Goal: Information Seeking & Learning: Learn about a topic

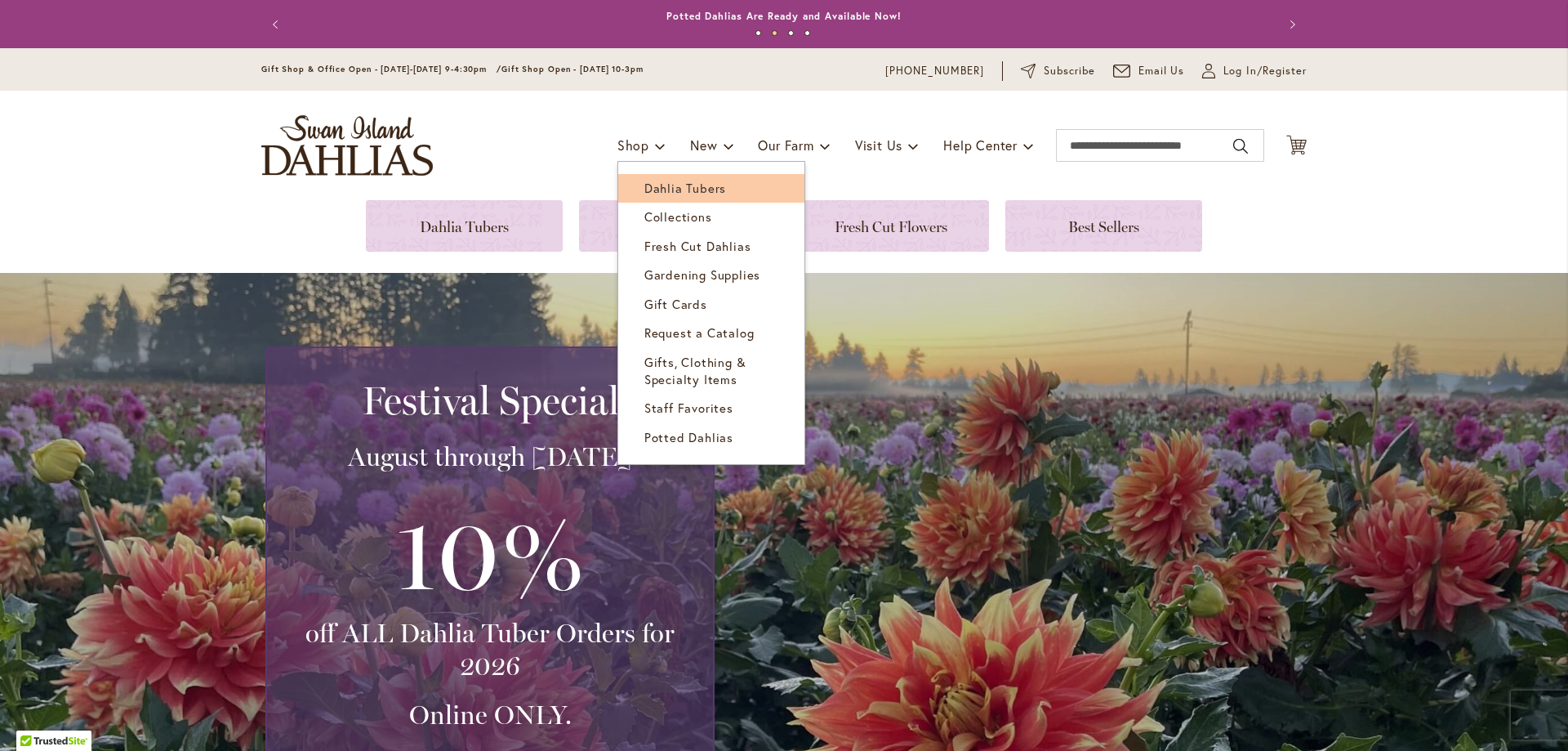
click at [652, 181] on span "Dahlia Tubers" at bounding box center [685, 187] width 82 height 16
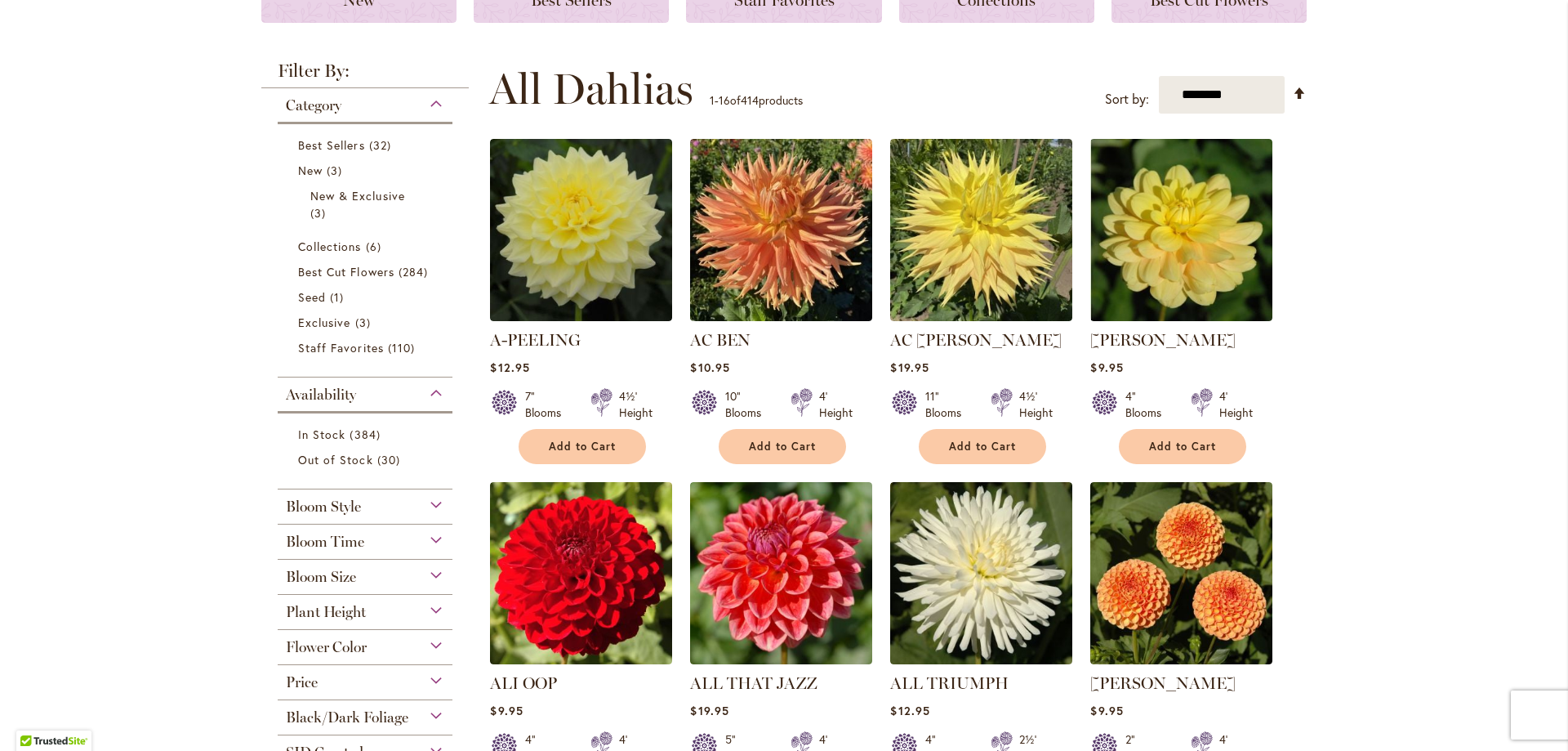
scroll to position [295, 0]
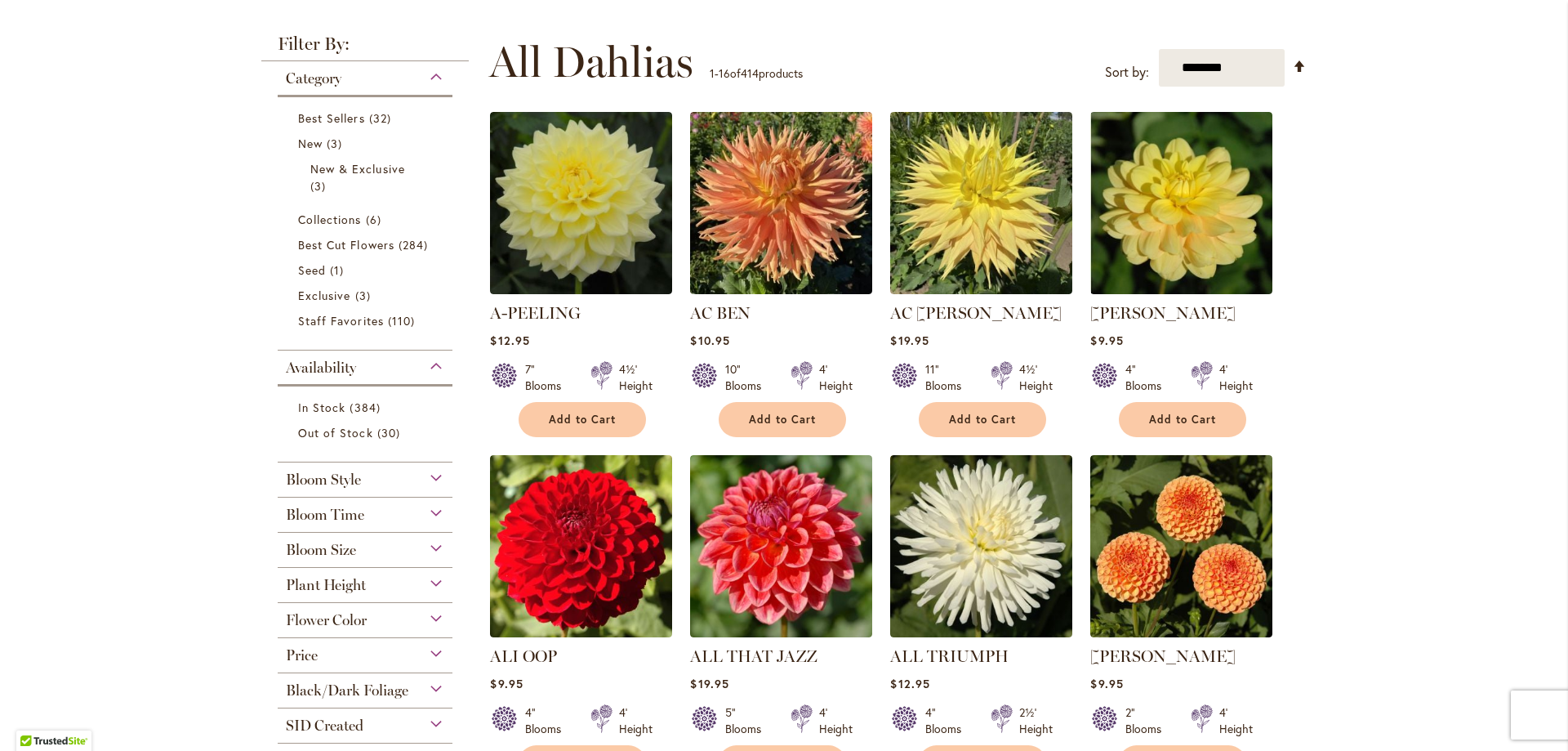
click at [407, 610] on div "Flower Color" at bounding box center [365, 615] width 175 height 26
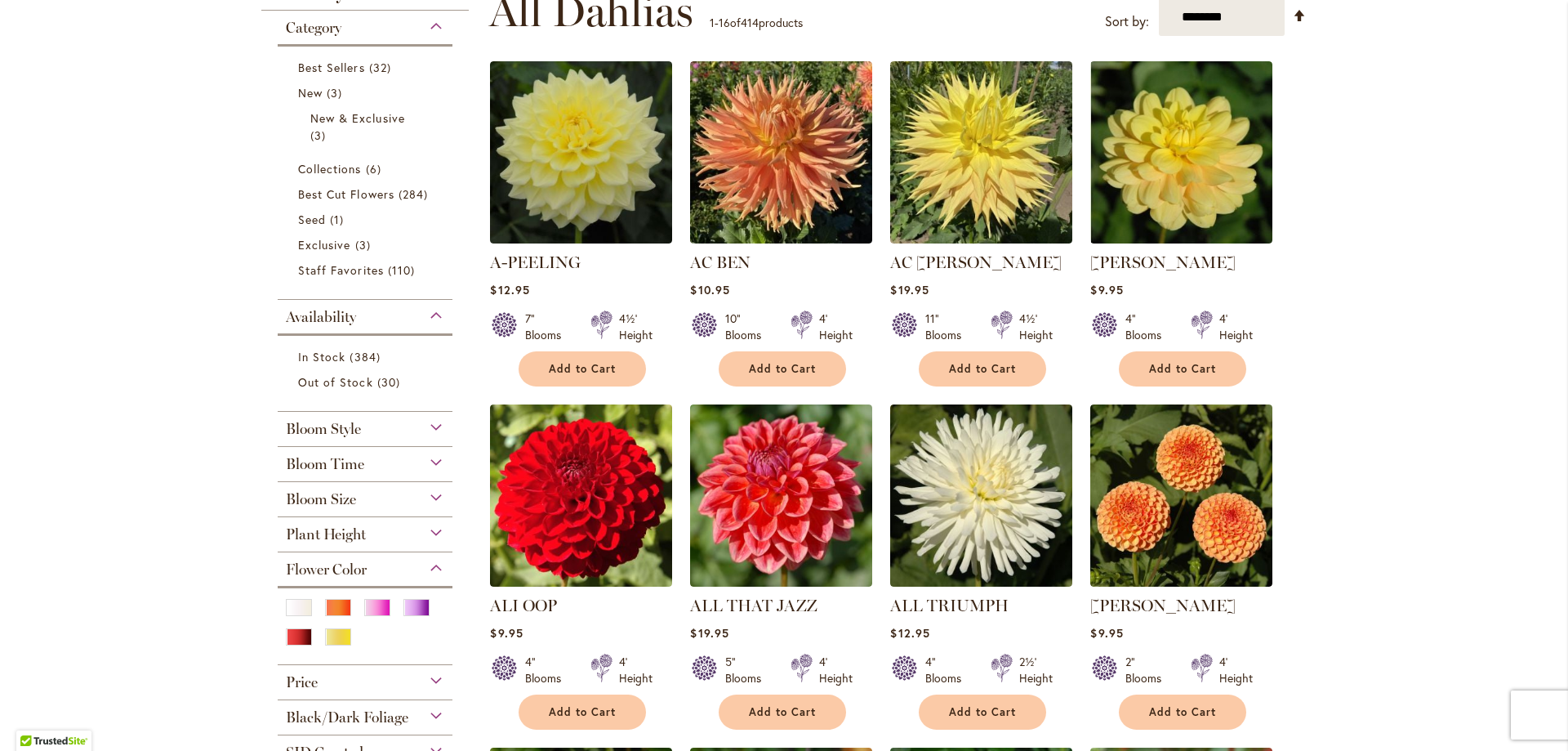
scroll to position [377, 0]
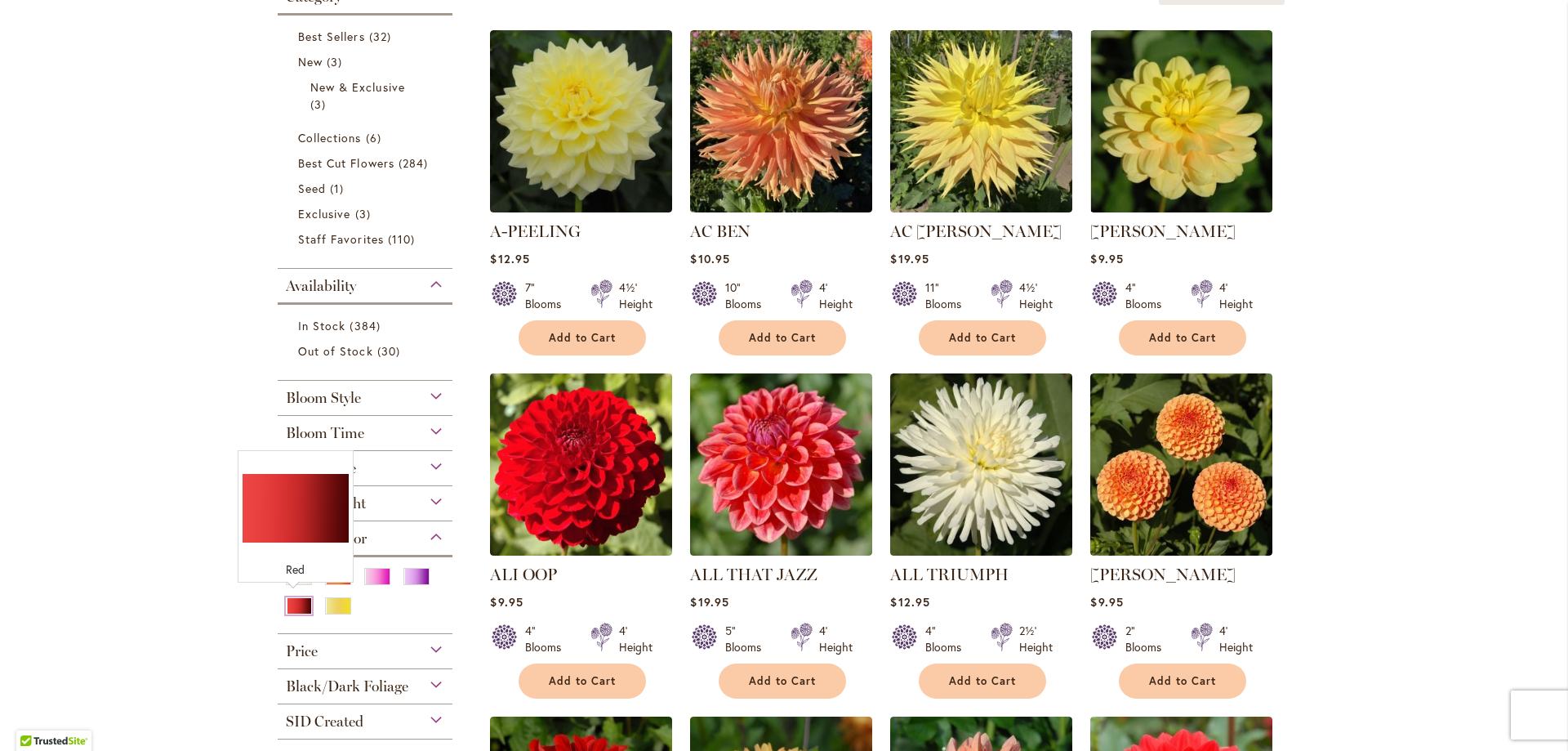
click at [298, 598] on div "Red" at bounding box center [298, 606] width 26 height 17
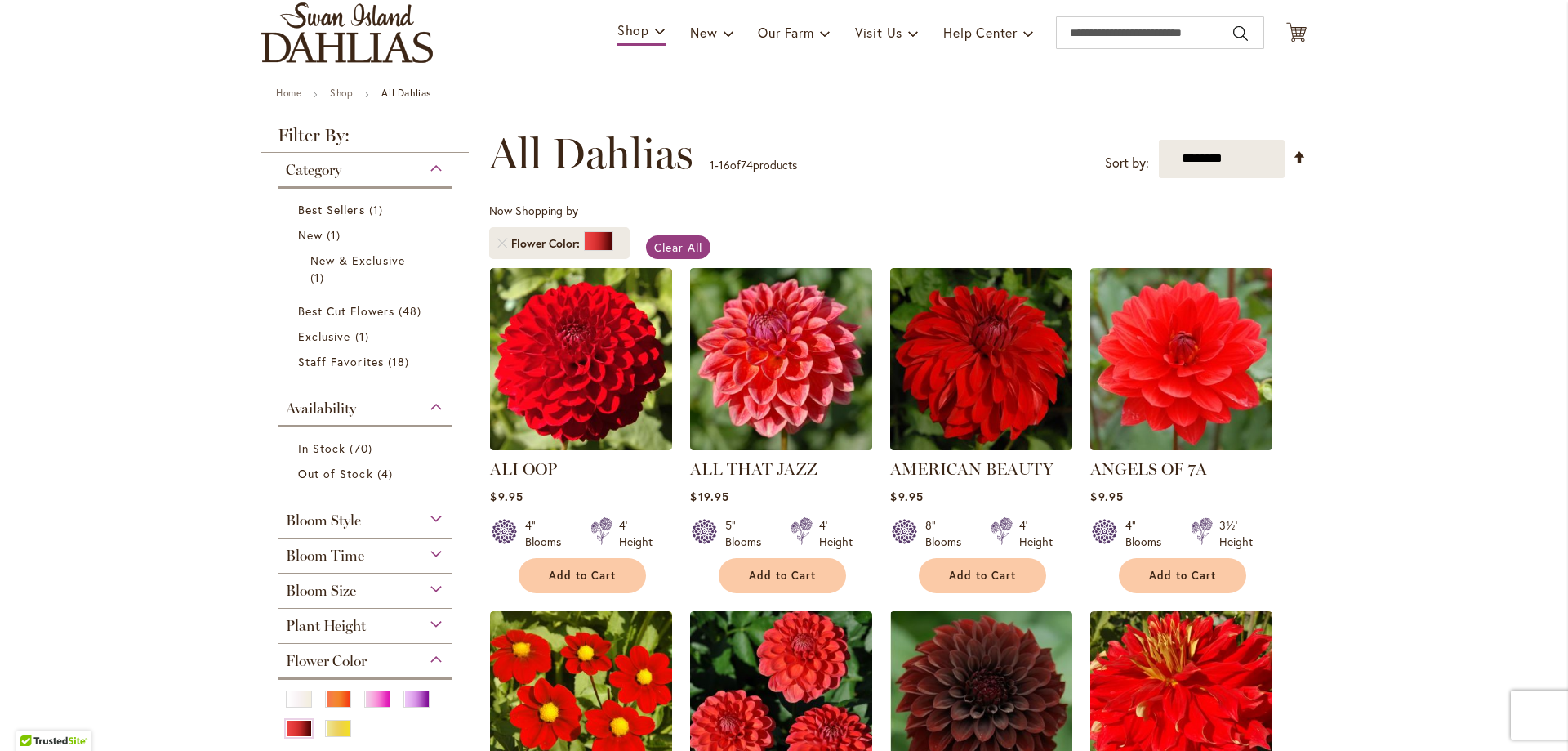
scroll to position [358, 0]
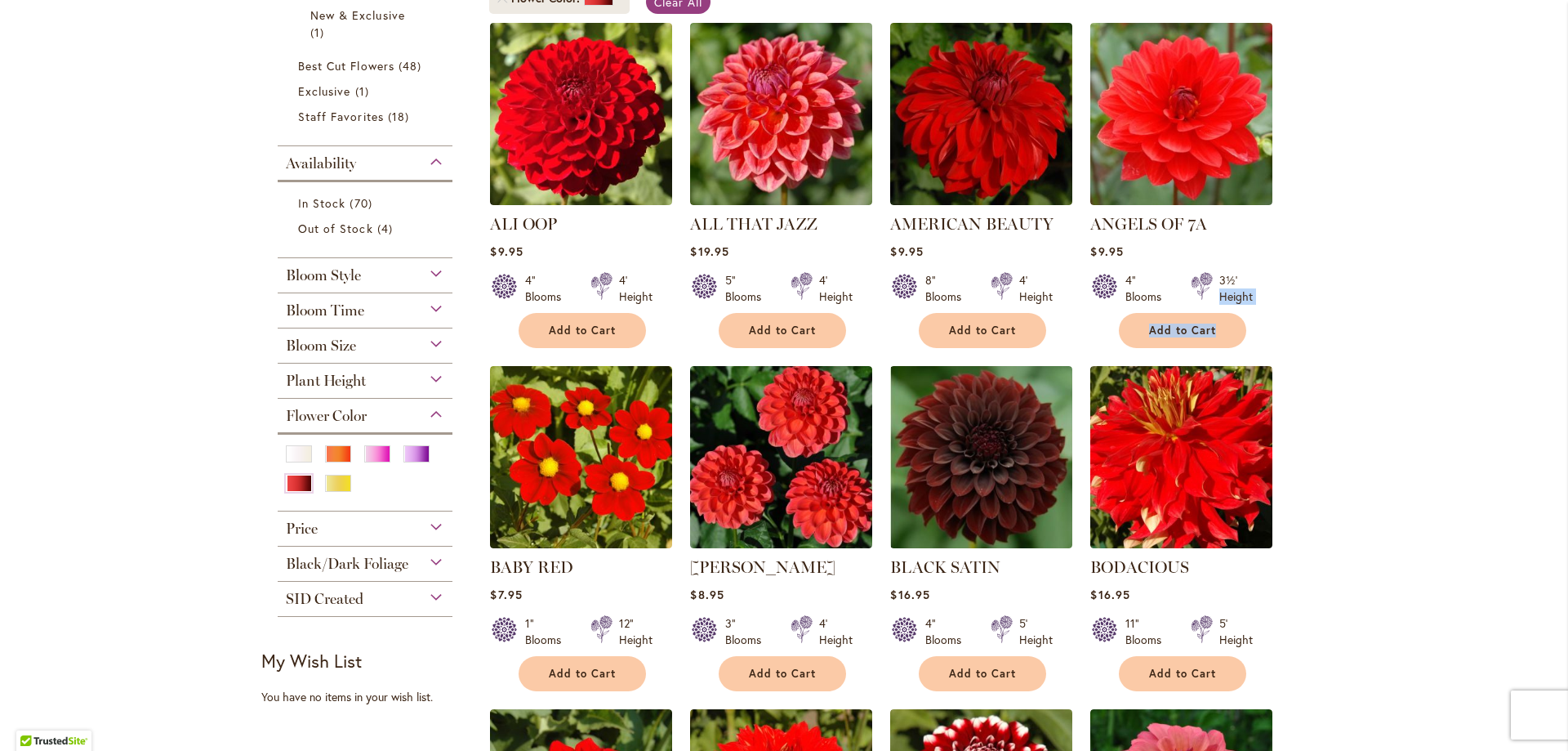
drag, startPoint x: 1554, startPoint y: 262, endPoint x: 1565, endPoint y: 311, distance: 50.2
click at [1565, 311] on body "Skip to Accessibility Information The store will not work correctly in the case…" at bounding box center [784, 375] width 1568 height 751
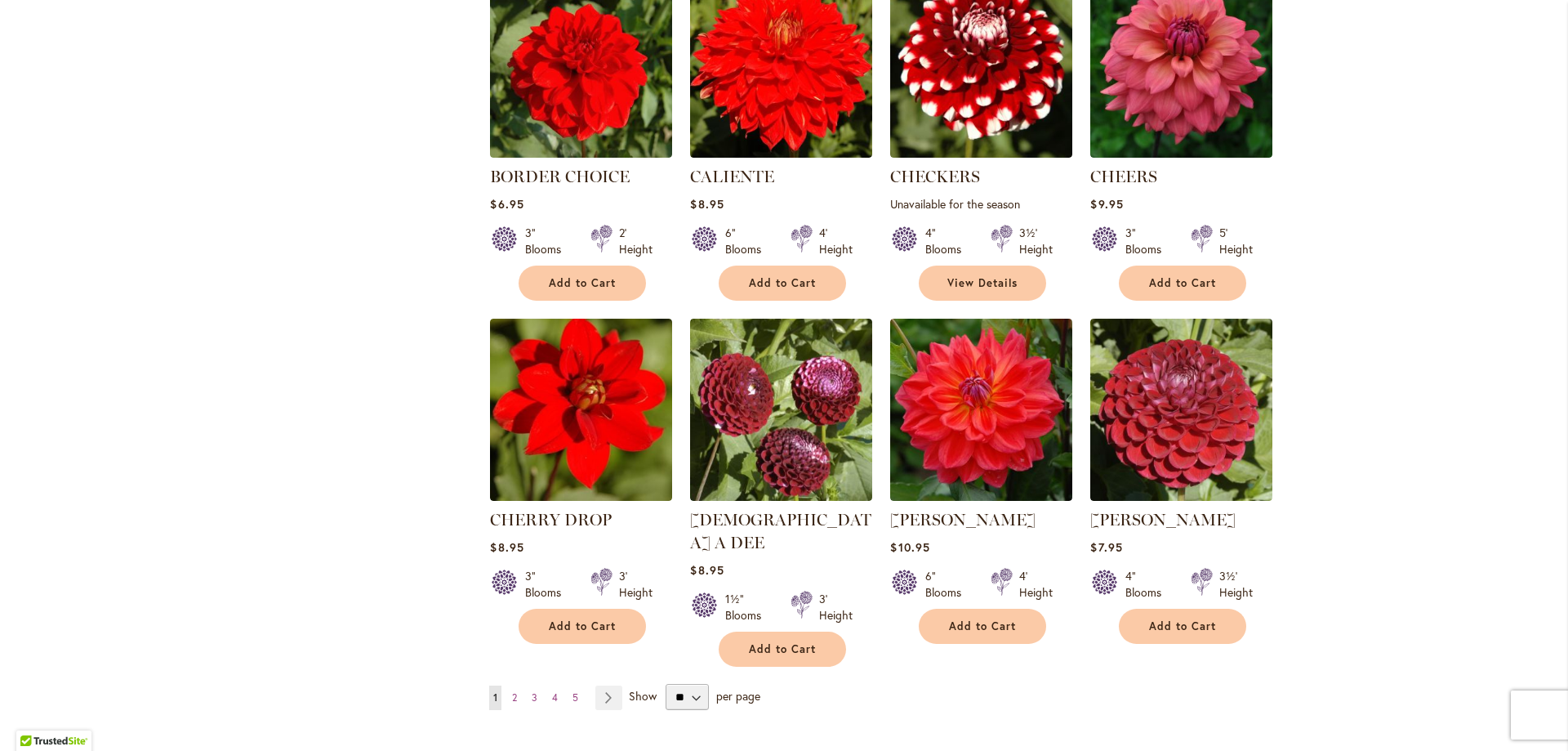
scroll to position [1098, 0]
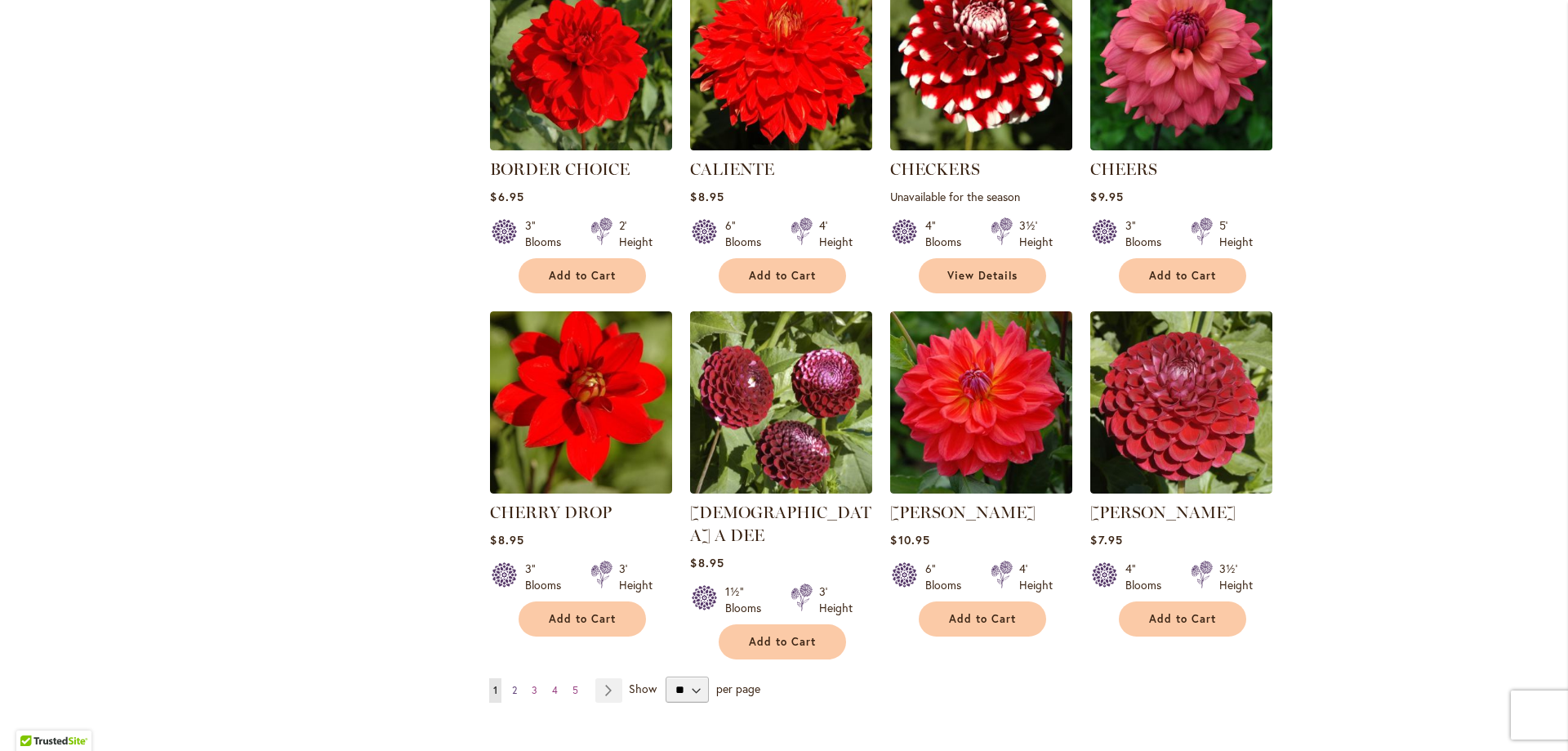
click at [514, 678] on link "Page 2" at bounding box center [515, 691] width 13 height 25
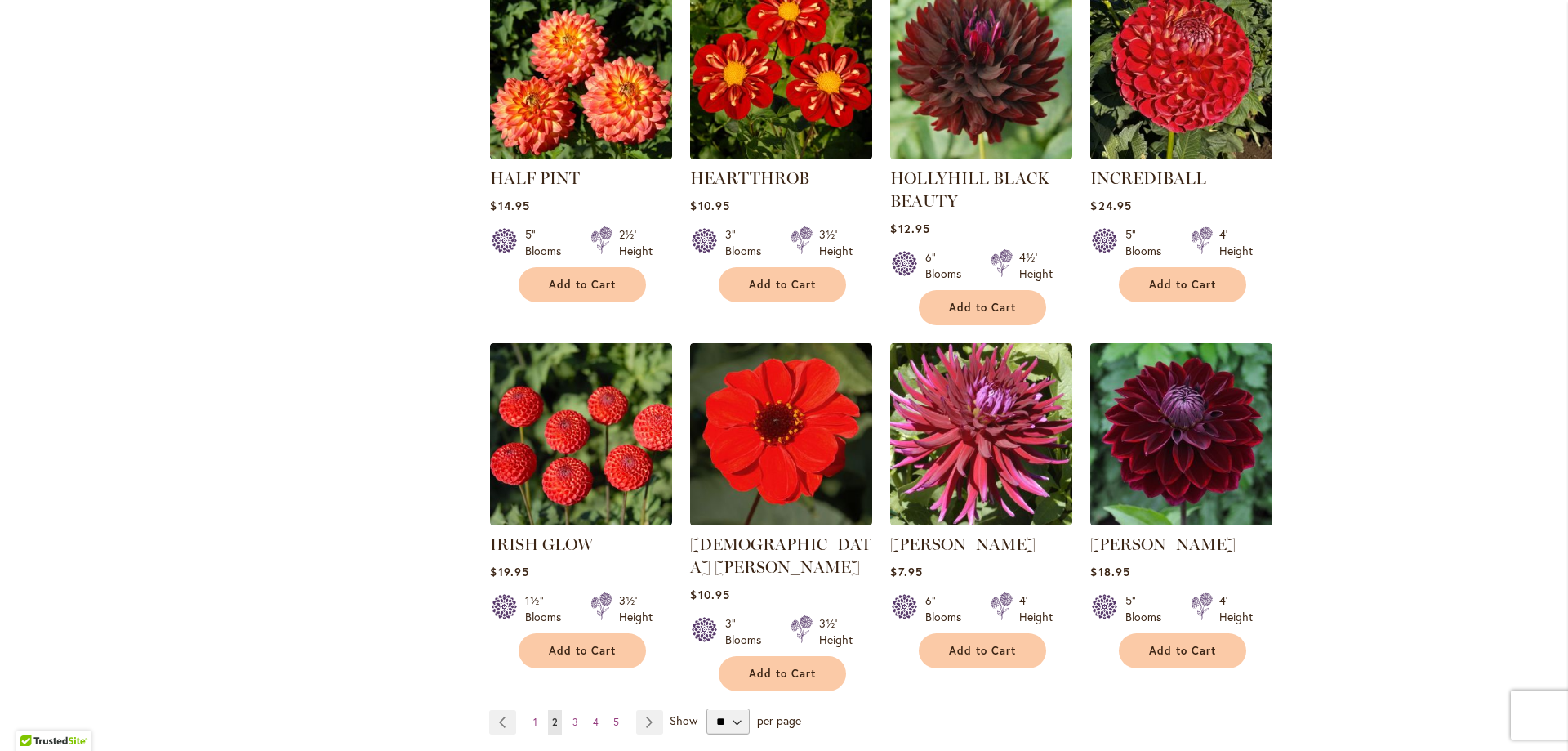
scroll to position [1115, 0]
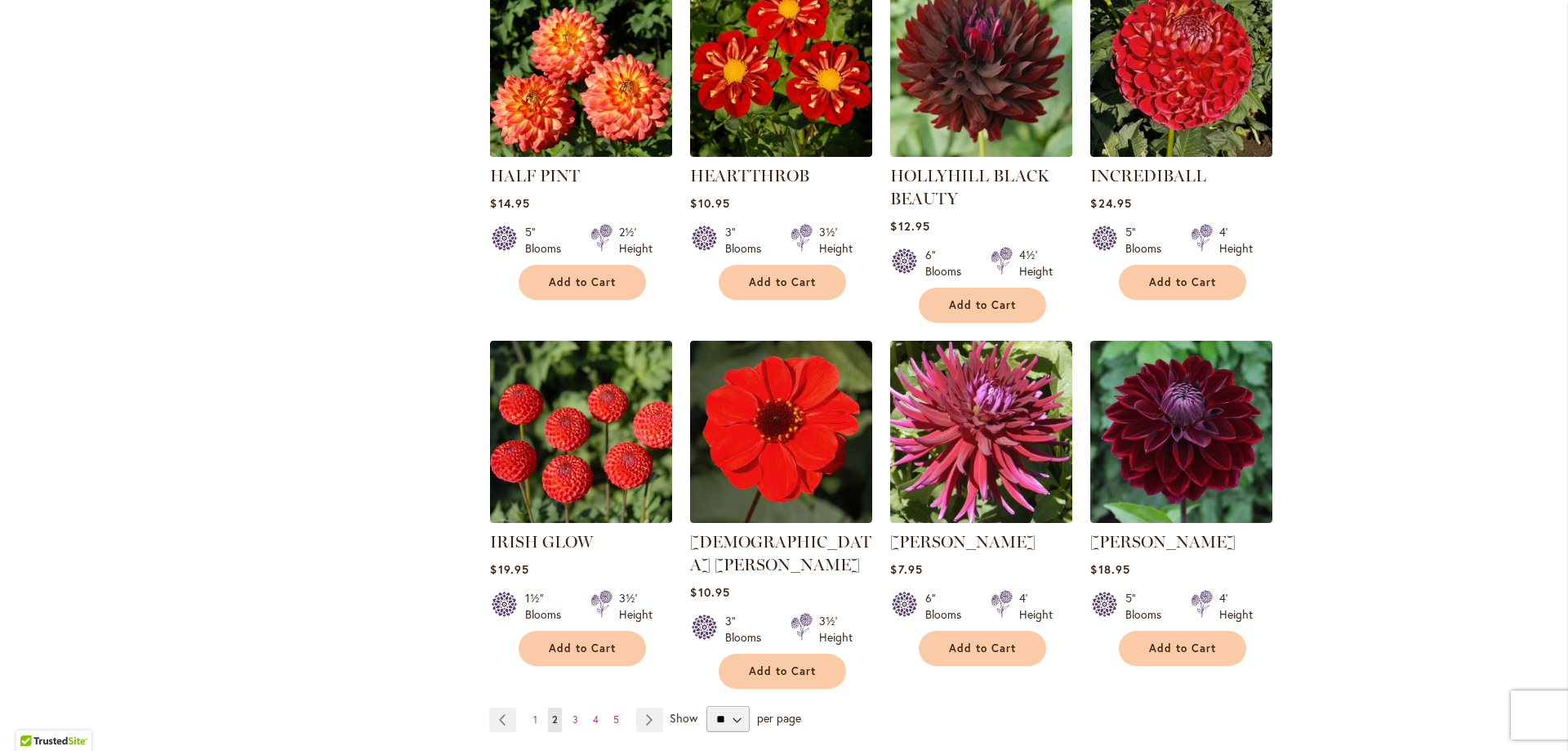
click at [552, 713] on span "2" at bounding box center [555, 718] width 6 height 12
click at [569, 707] on link "Page 3" at bounding box center [575, 719] width 13 height 25
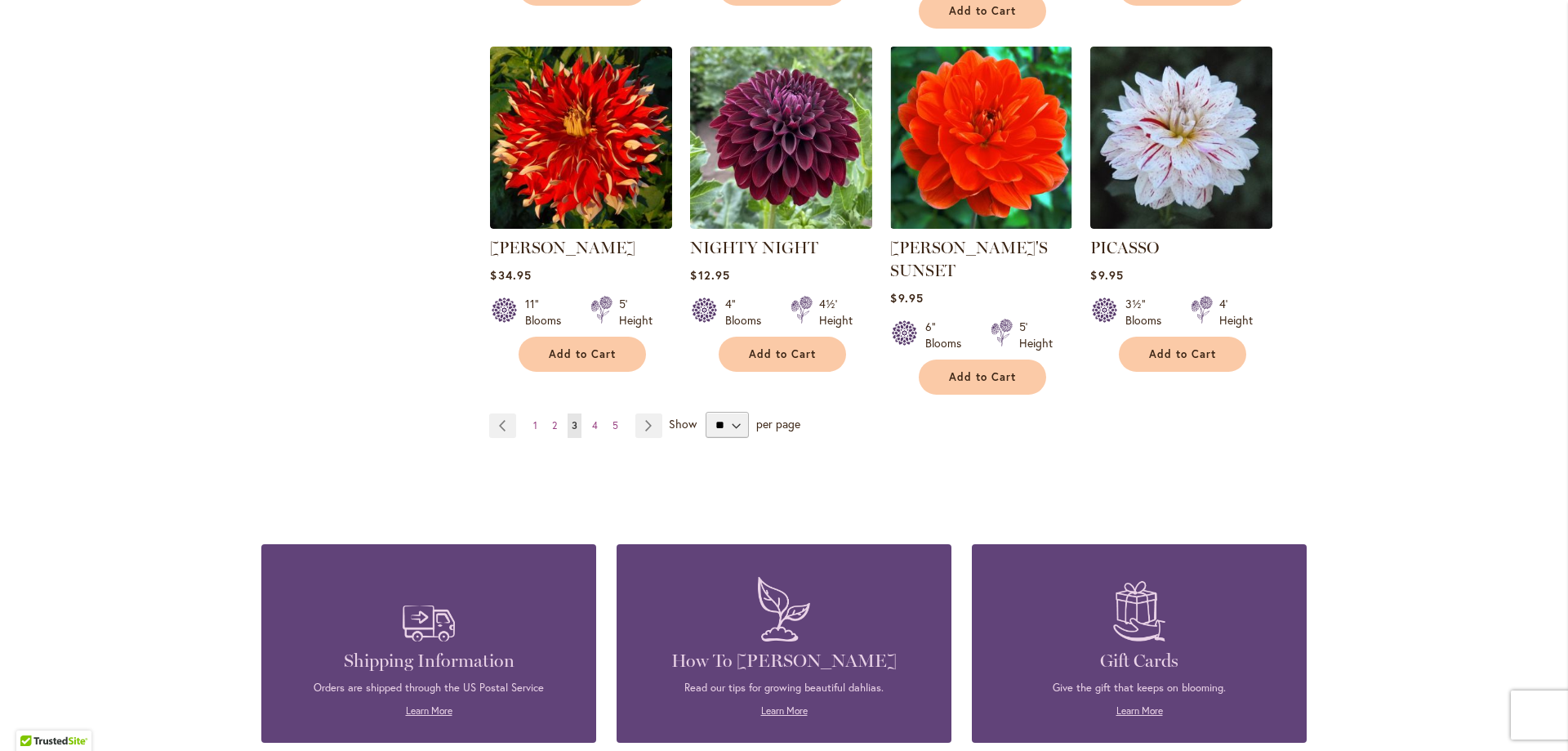
scroll to position [1389, 0]
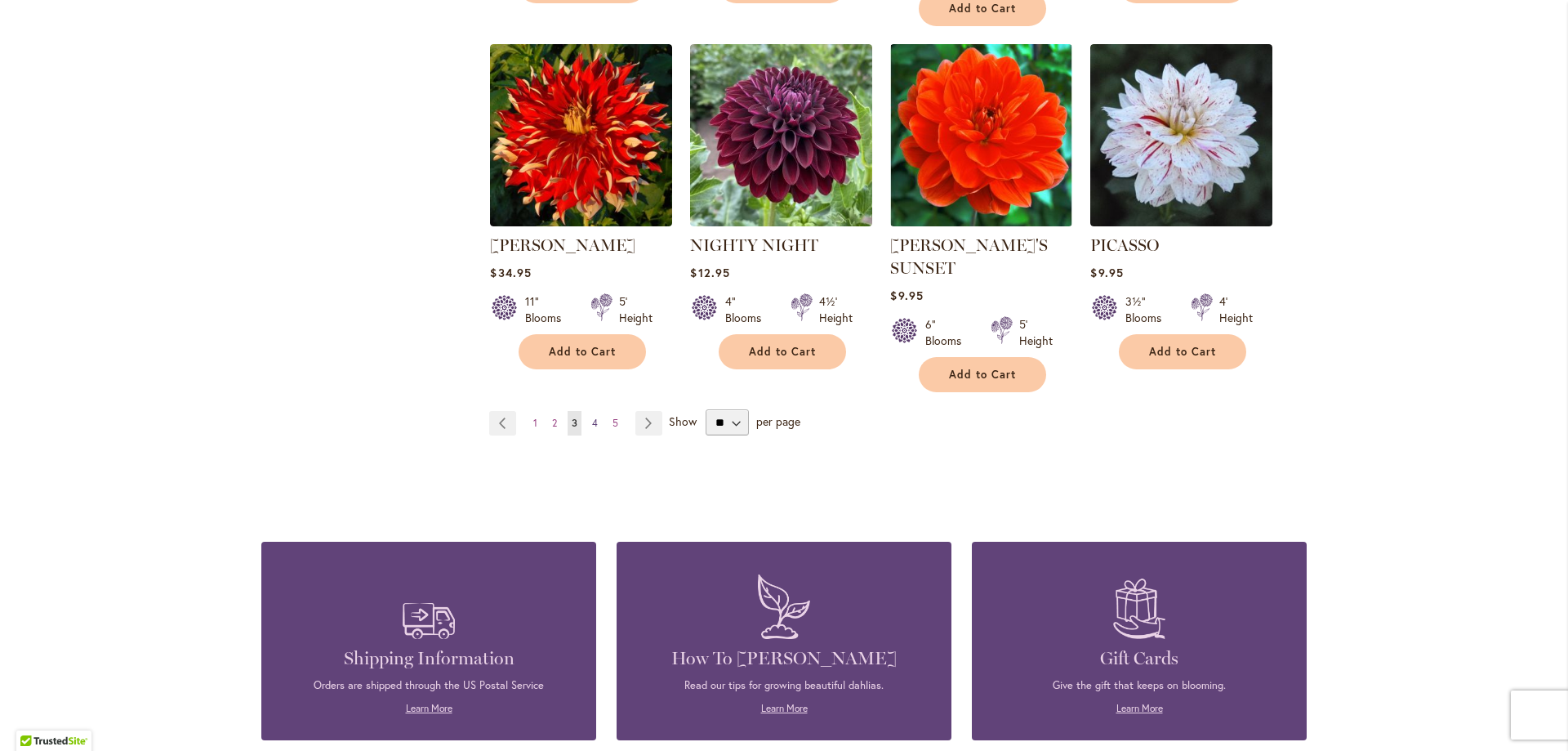
click at [593, 411] on link "Page 4" at bounding box center [595, 423] width 13 height 25
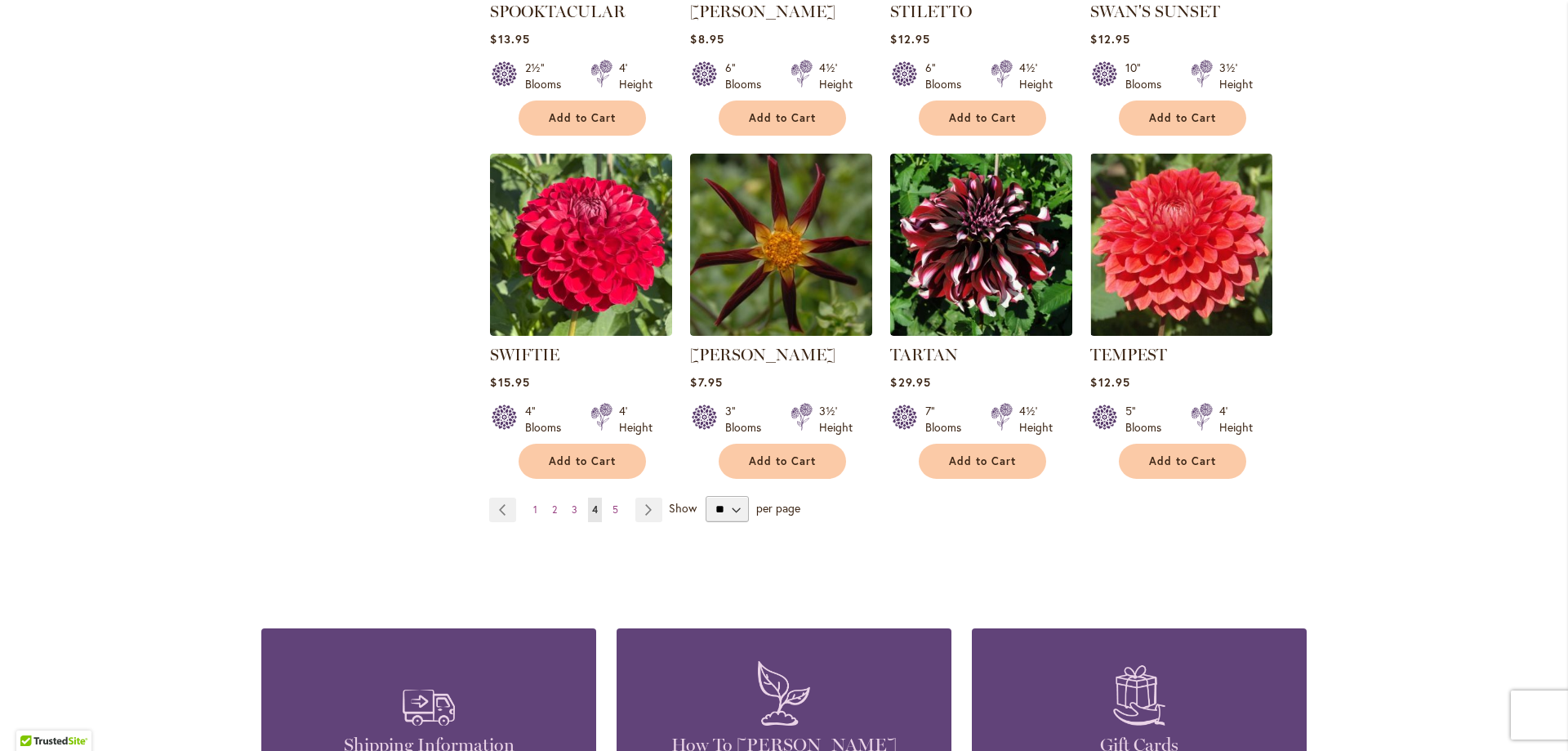
scroll to position [1295, 0]
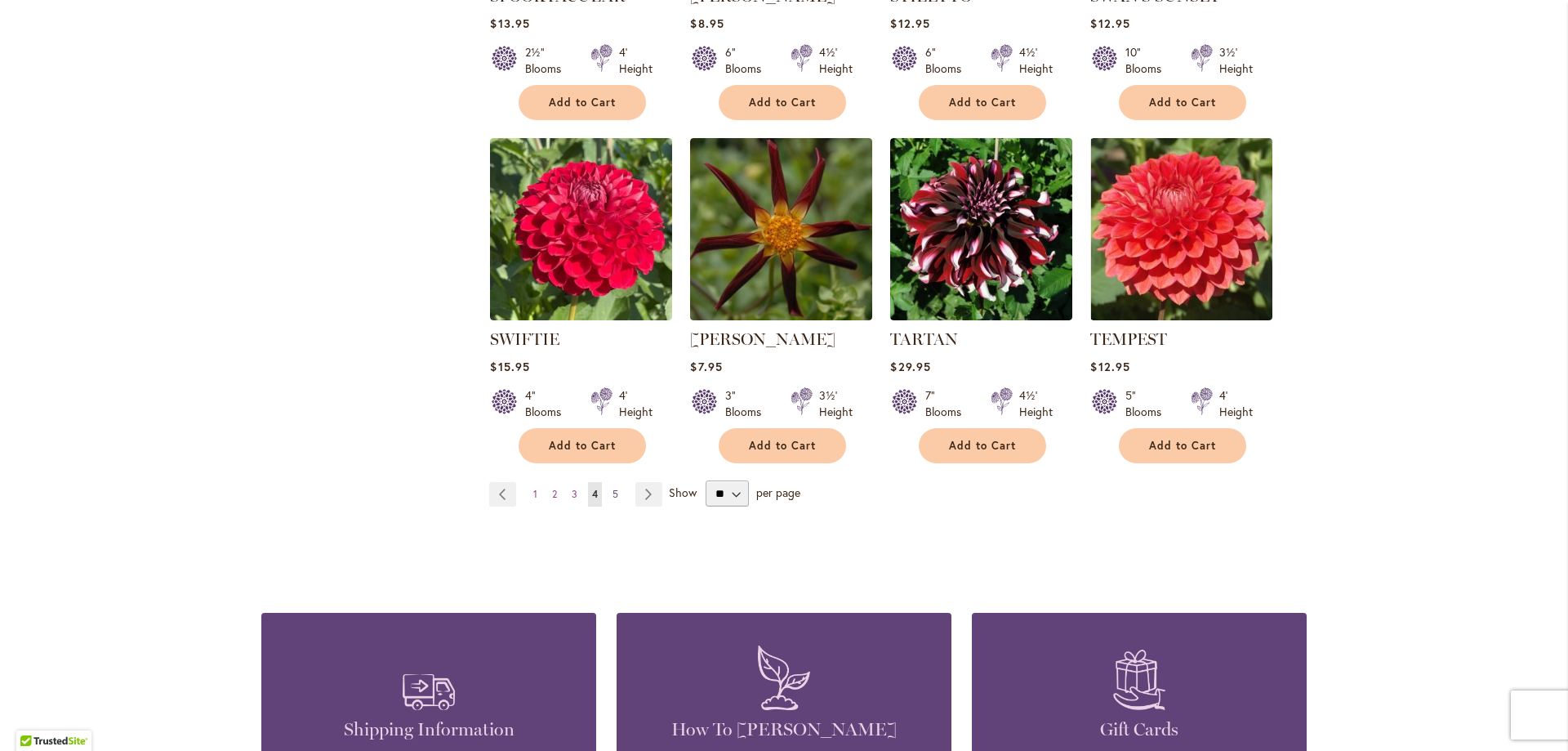
click at [613, 487] on span "5" at bounding box center [616, 493] width 6 height 12
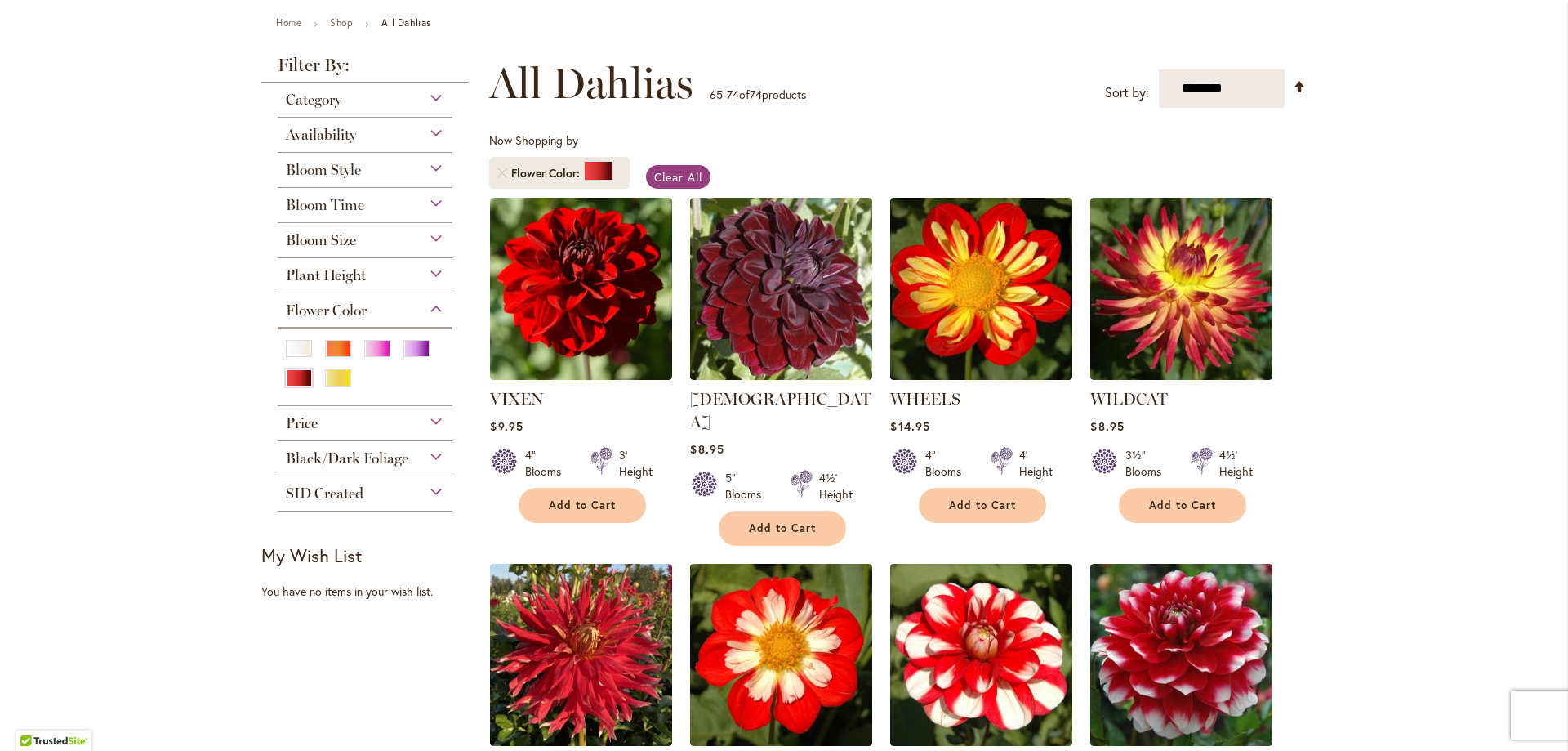
scroll to position [118, 0]
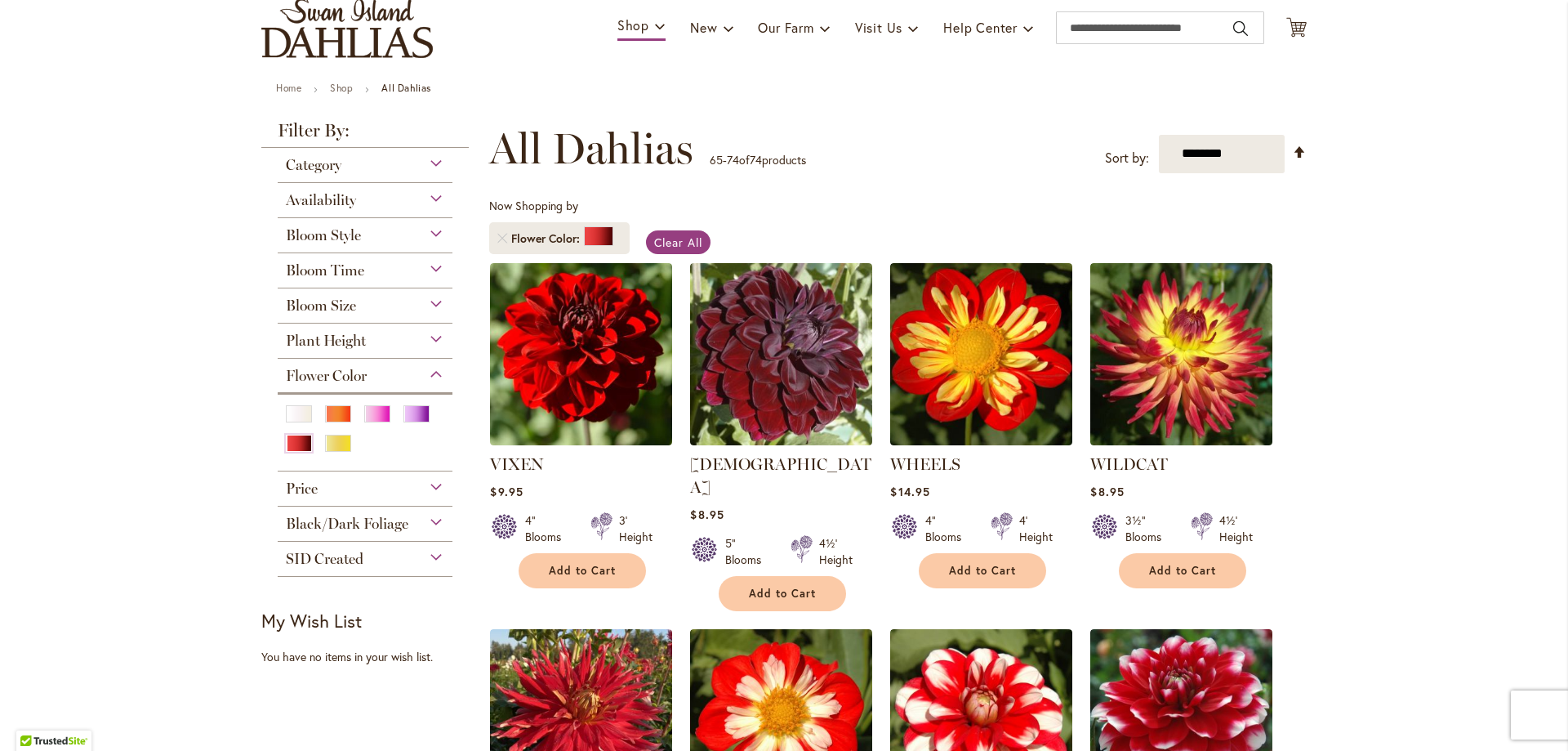
click at [374, 517] on span "Black/Dark Foliage" at bounding box center [347, 523] width 123 height 18
click at [399, 242] on div "Bloom Style" at bounding box center [365, 230] width 175 height 26
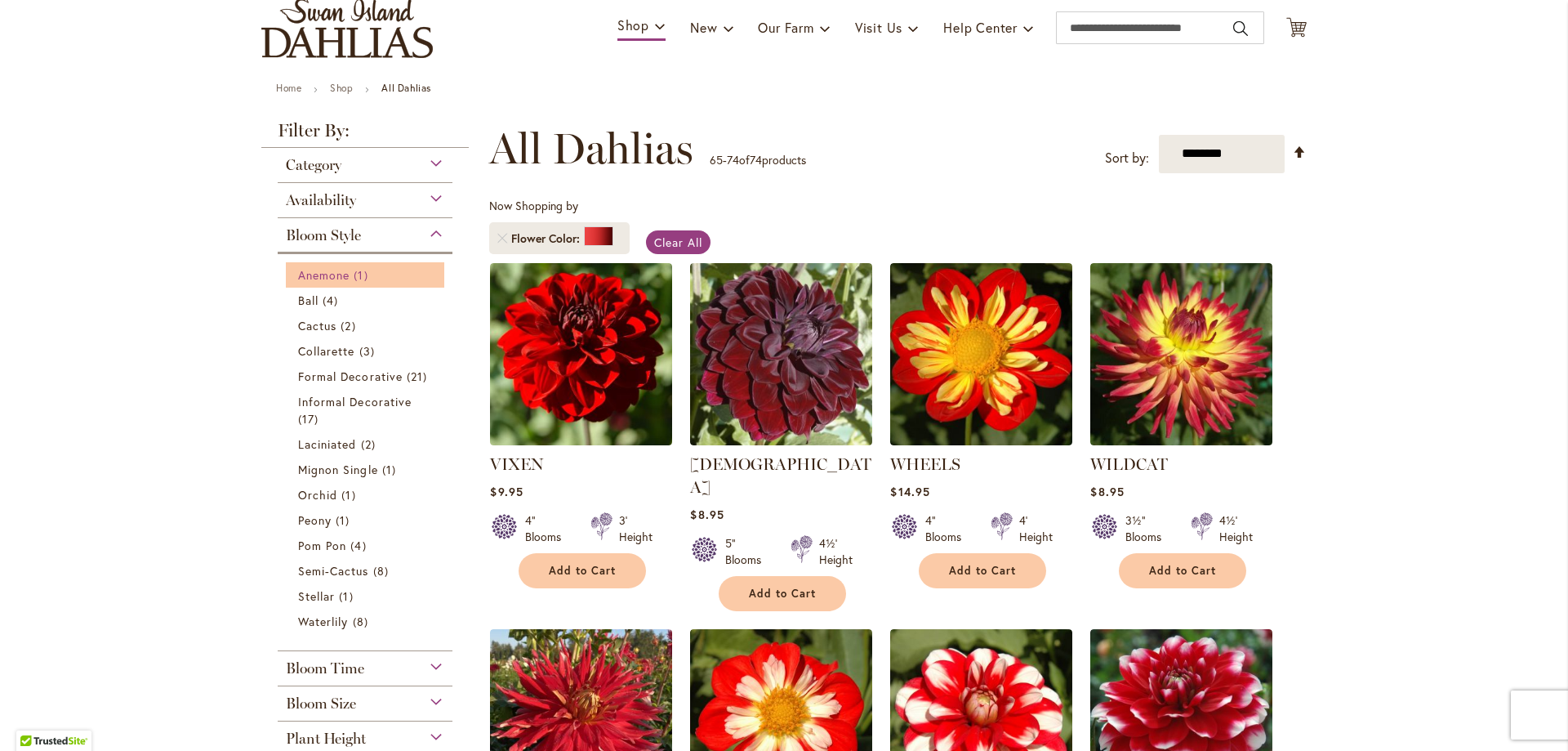
click at [339, 272] on span "Anemone" at bounding box center [324, 274] width 52 height 15
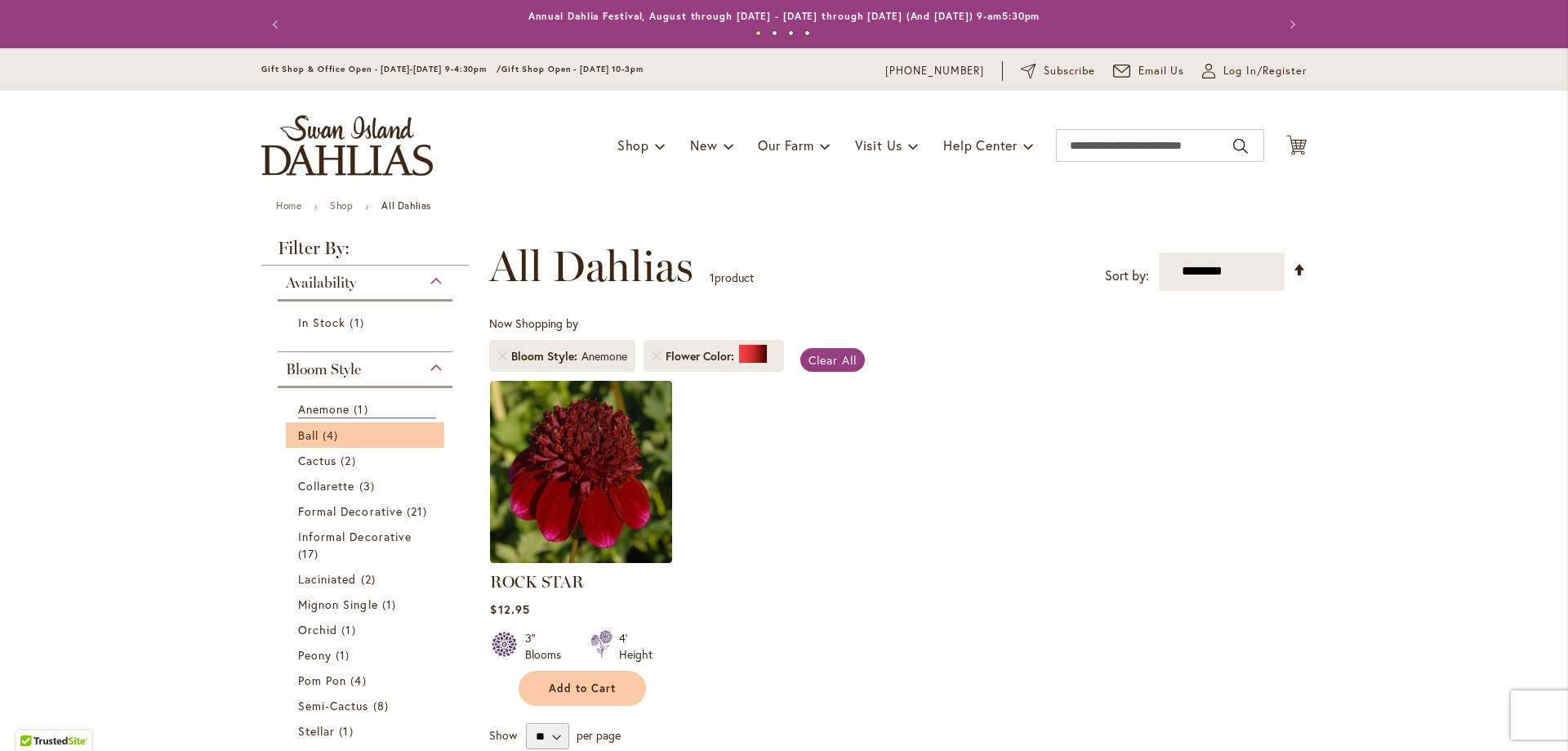
click at [316, 443] on li "Ball 4 items" at bounding box center [364, 434] width 158 height 25
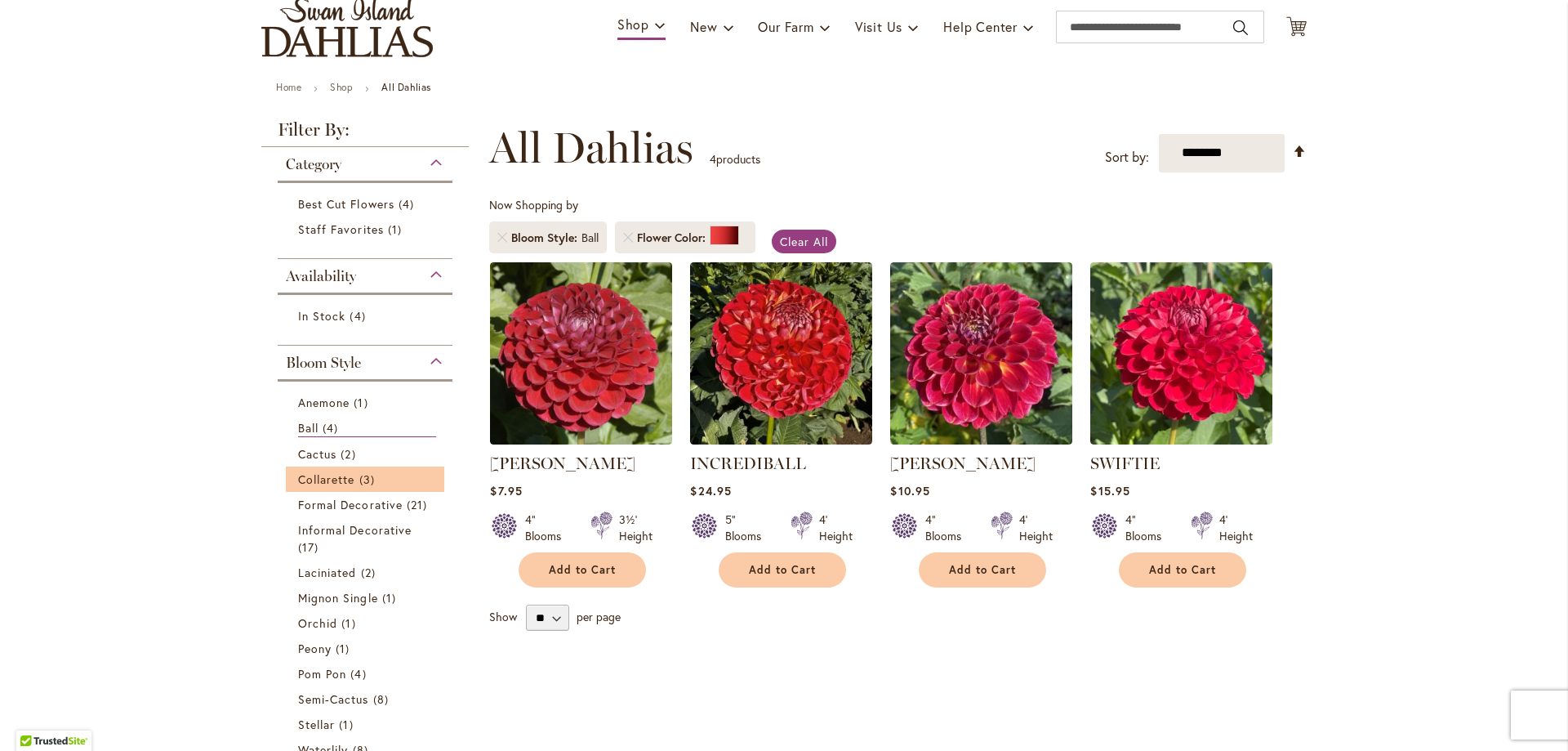
scroll to position [163, 0]
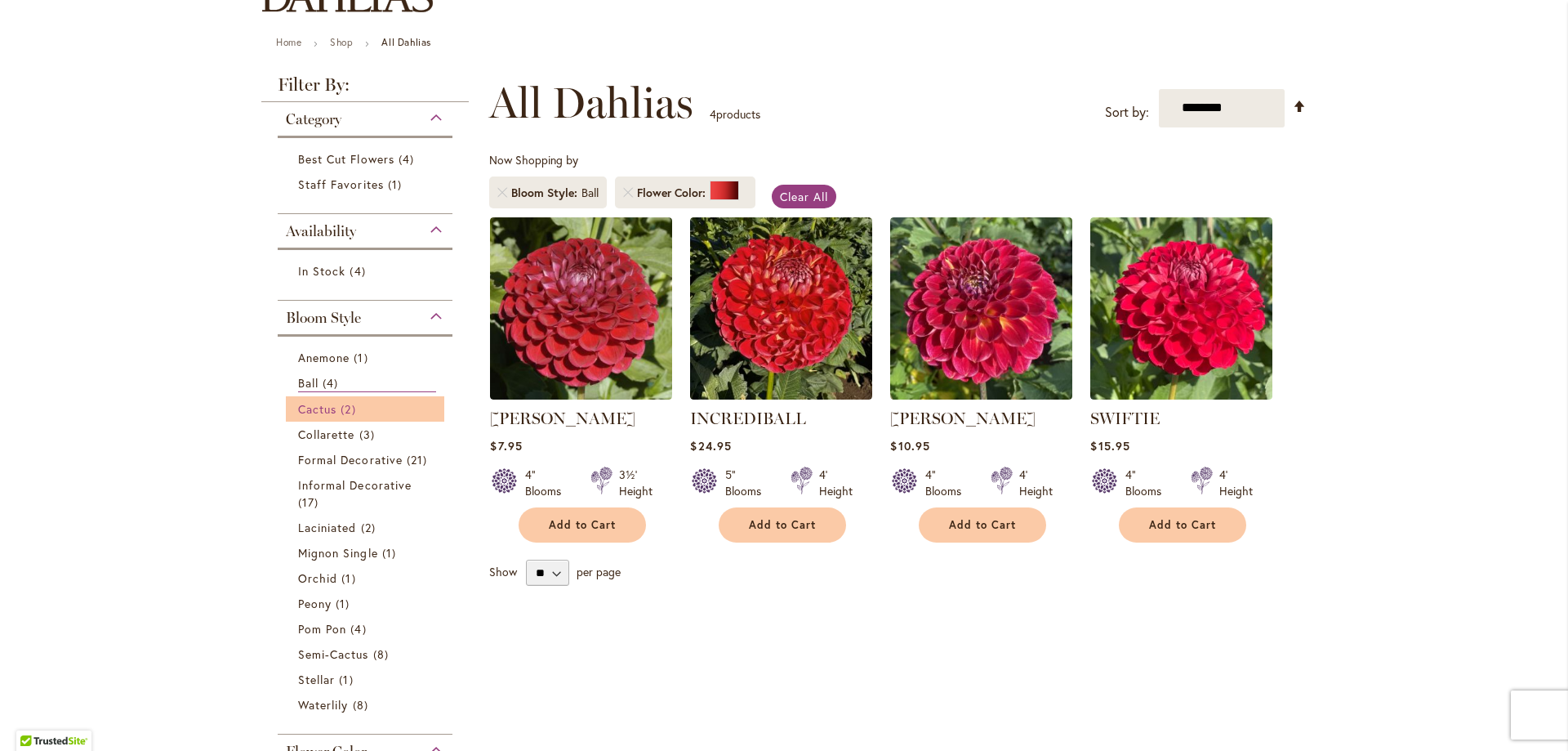
click at [325, 412] on span "Cactus" at bounding box center [317, 409] width 38 height 15
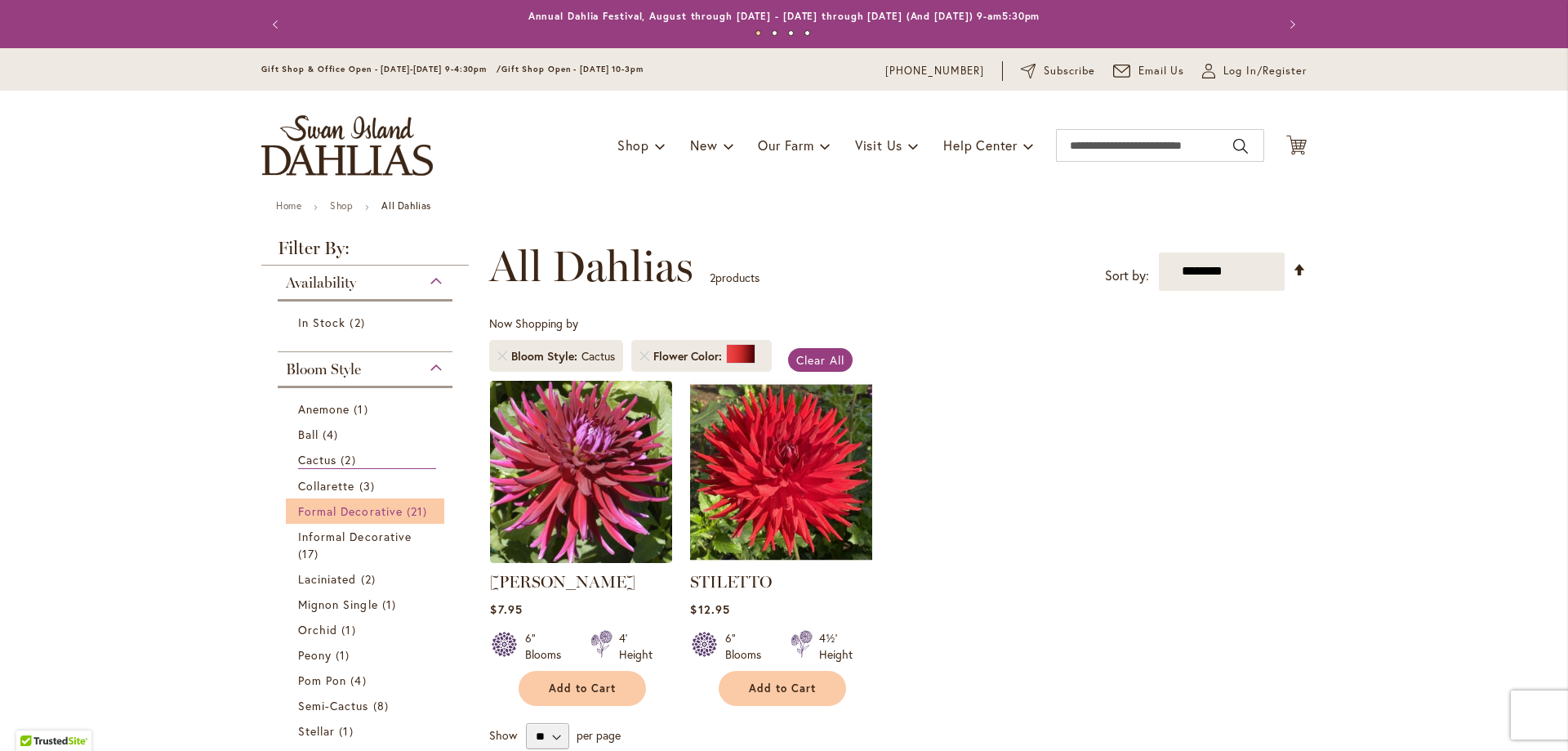
scroll to position [82, 0]
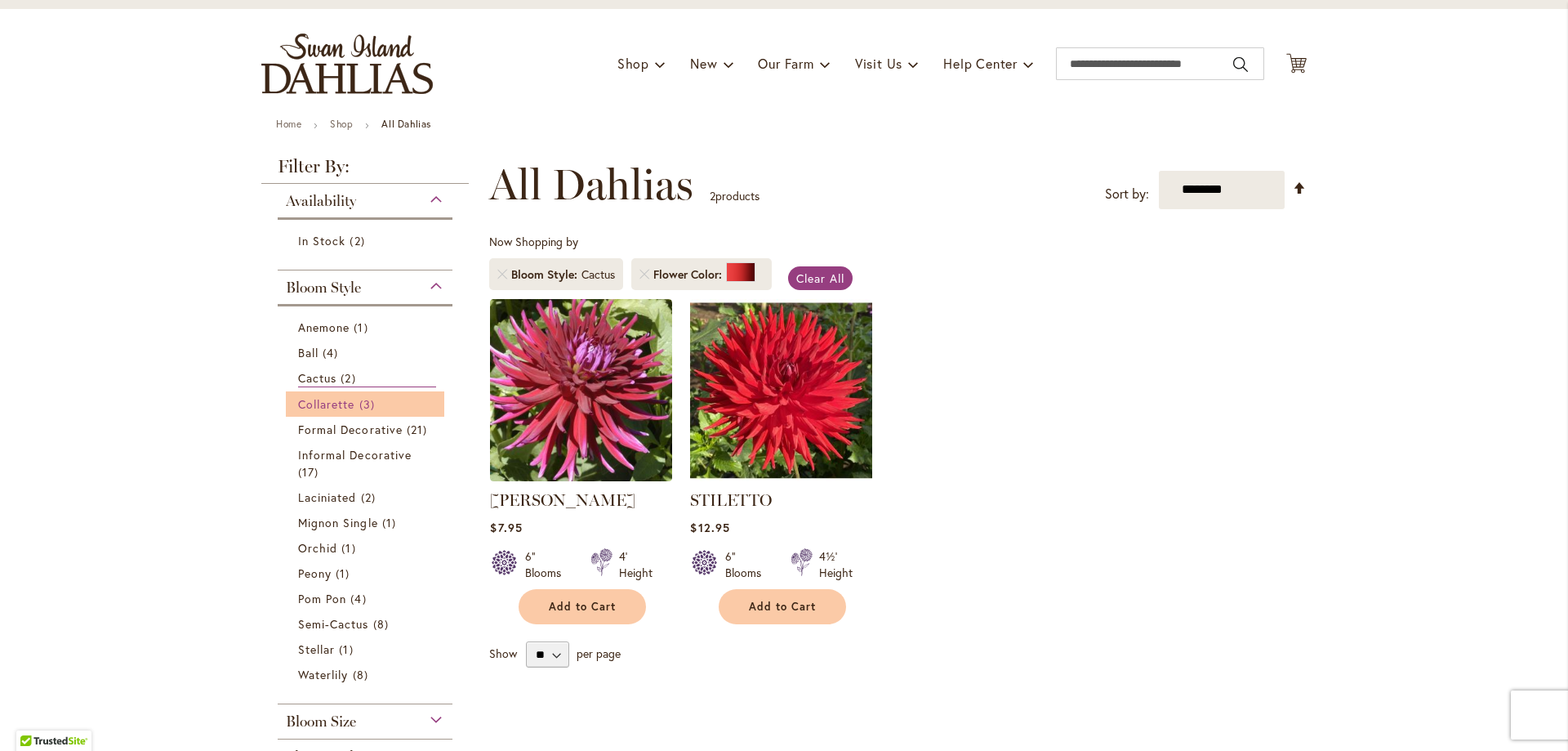
click at [363, 400] on span "3 items" at bounding box center [369, 404] width 19 height 17
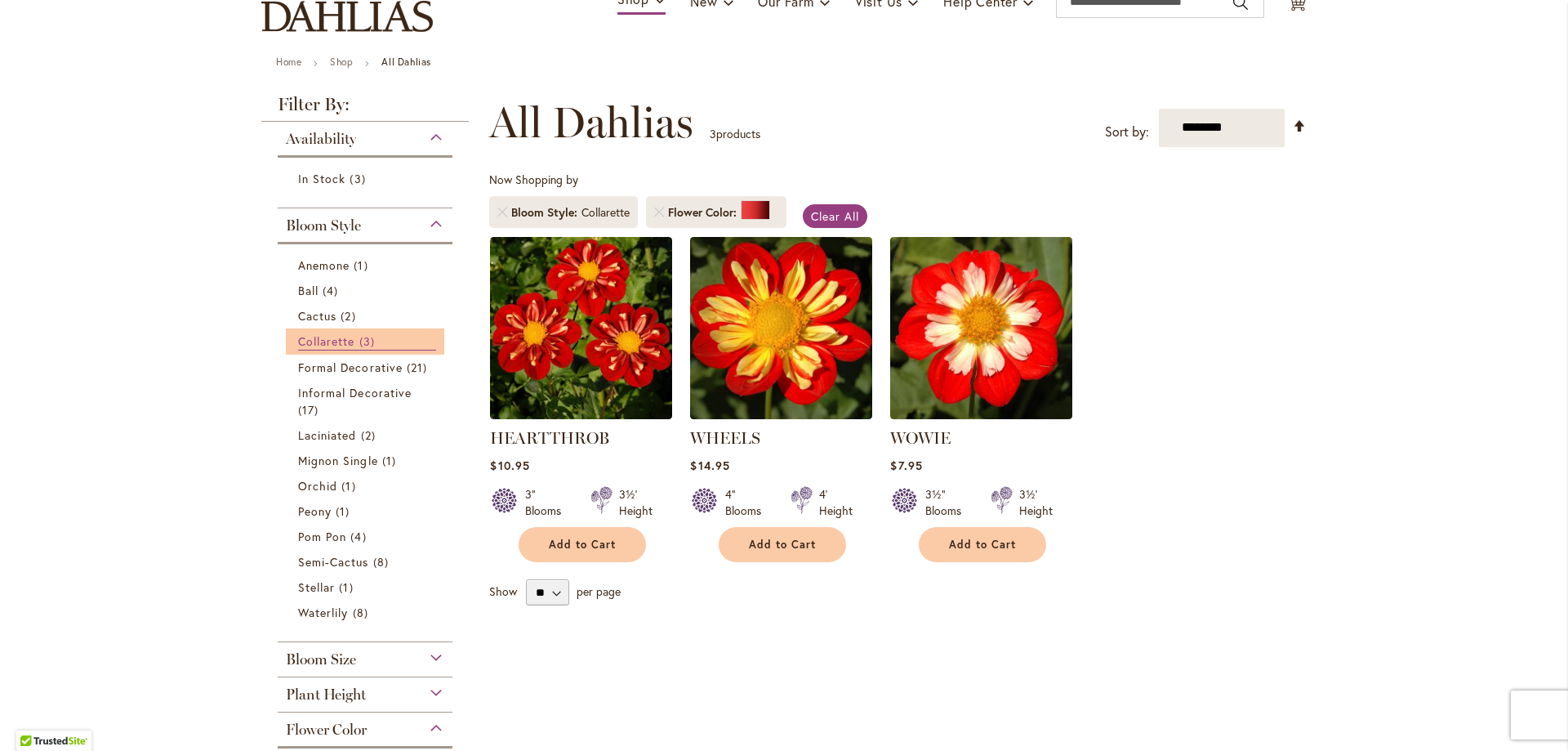
scroll to position [163, 0]
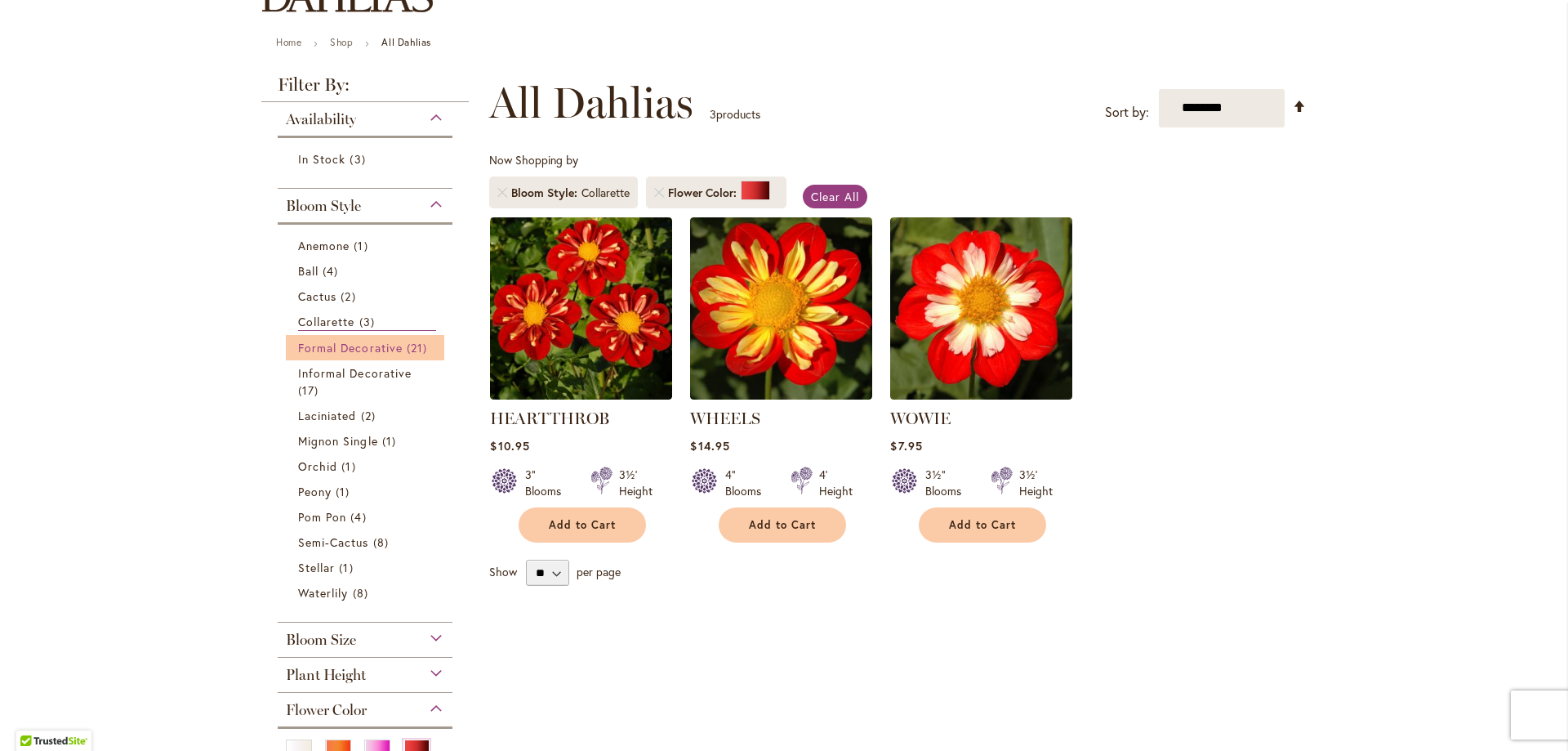
click at [418, 339] on span "21 items" at bounding box center [419, 347] width 25 height 17
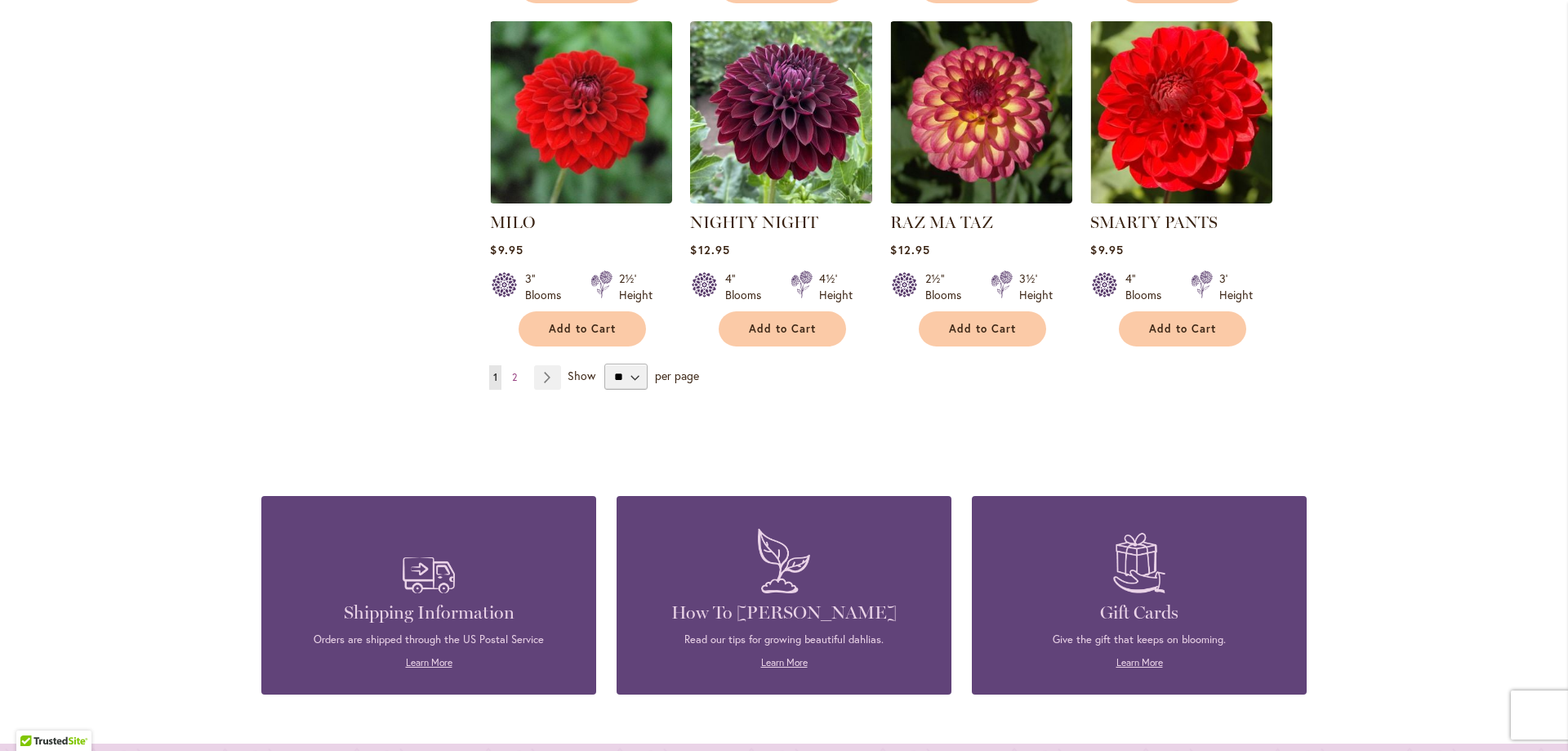
scroll to position [409, 0]
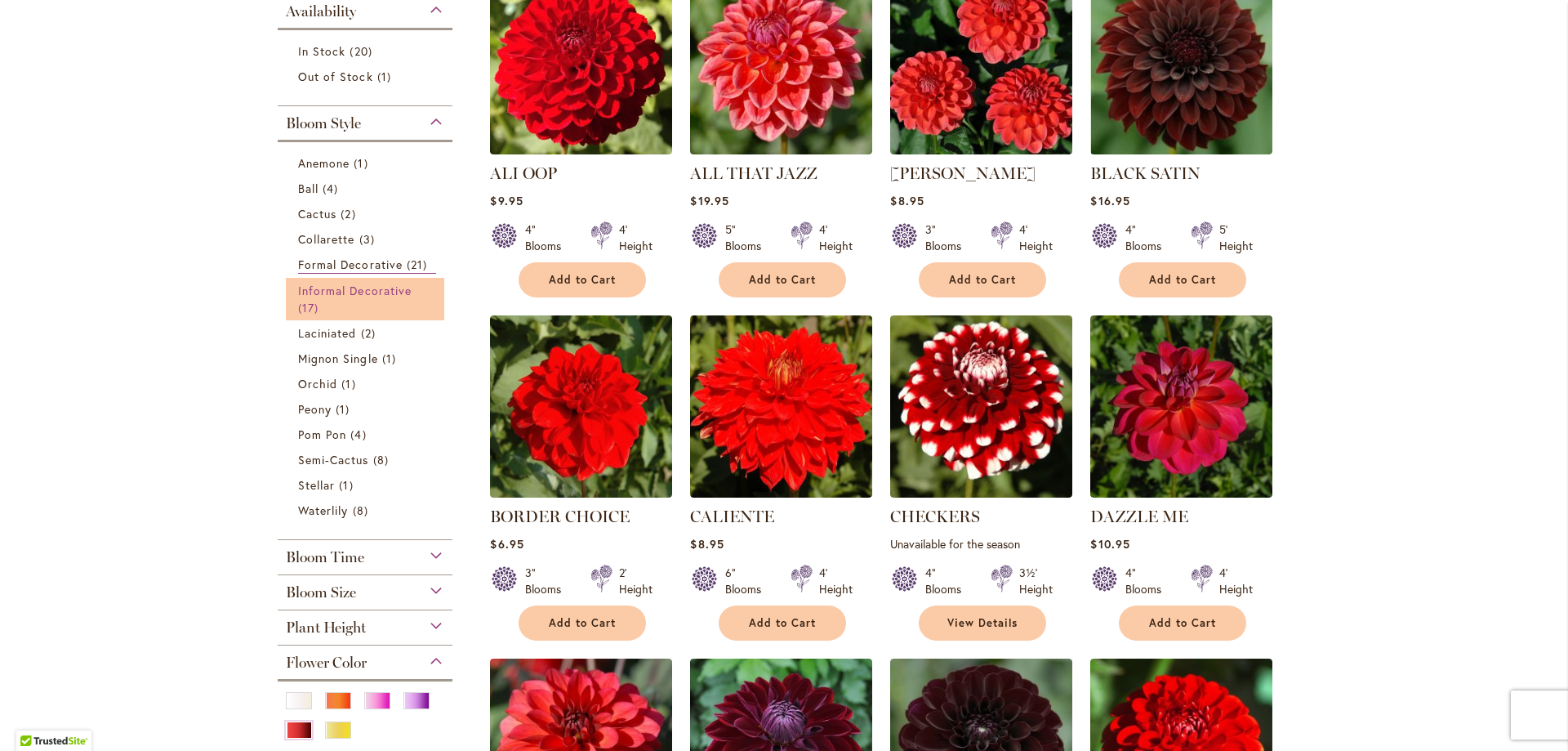
click at [349, 286] on span "Informal Decorative" at bounding box center [355, 291] width 113 height 15
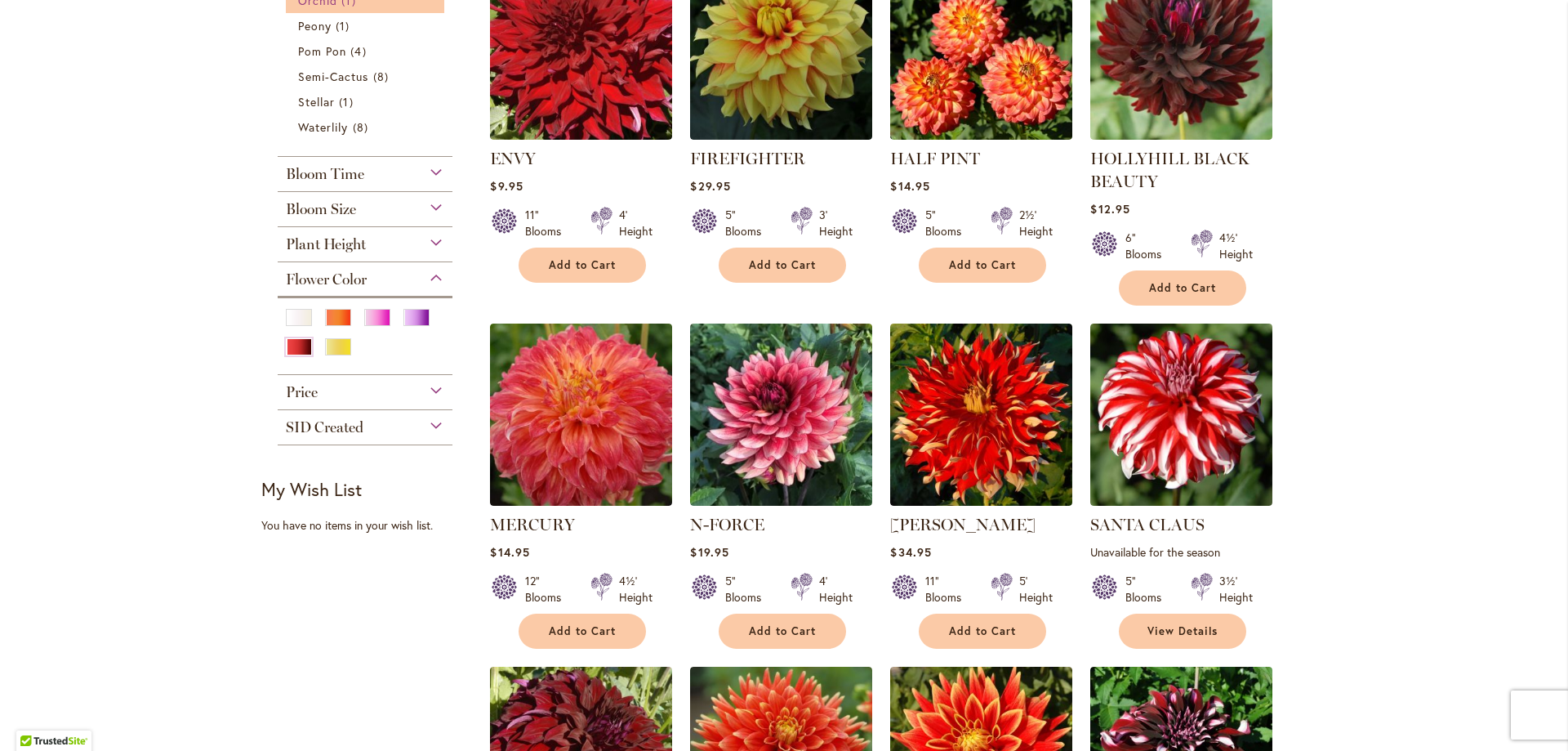
scroll to position [439, 0]
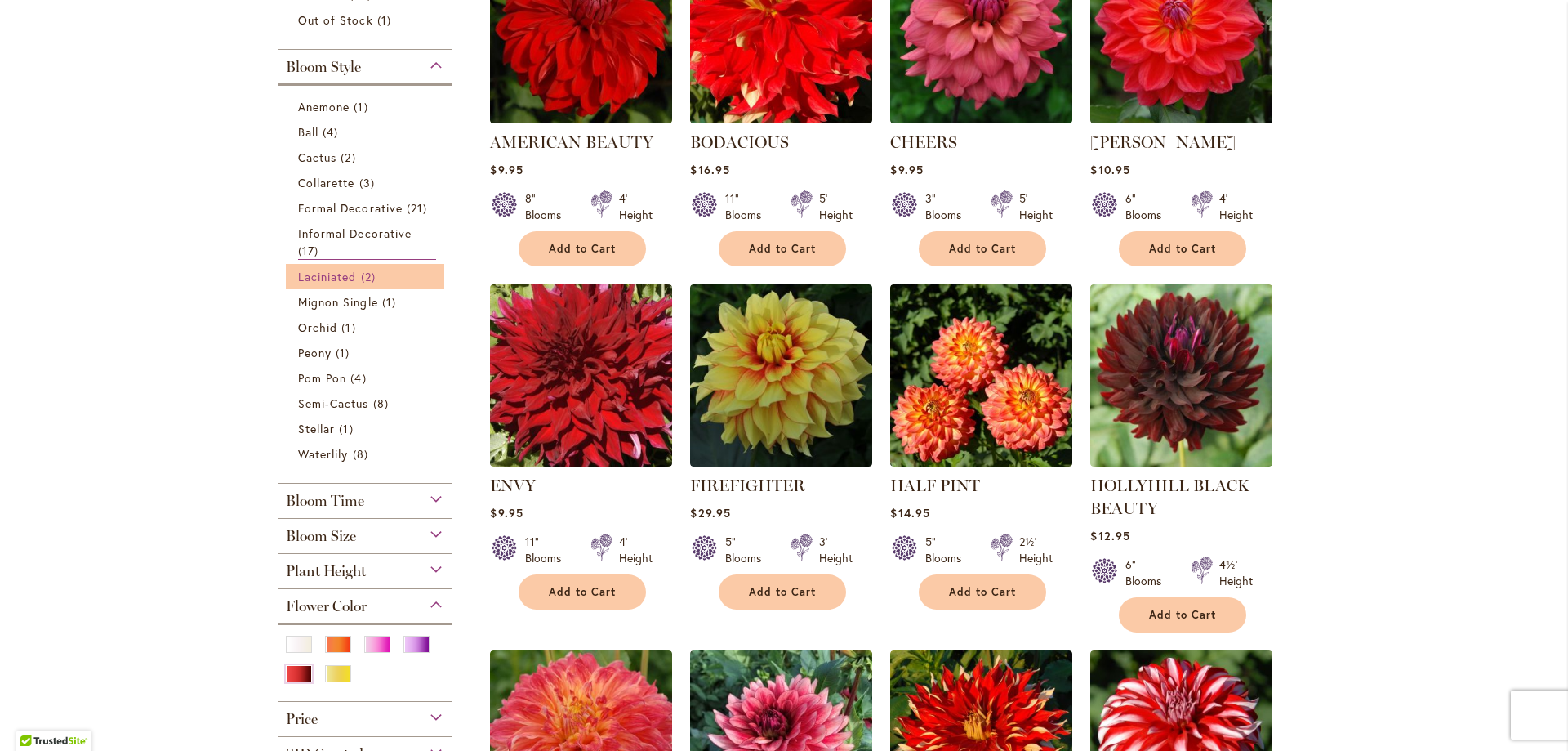
click at [351, 273] on link "Laciniated 2 items" at bounding box center [367, 276] width 138 height 17
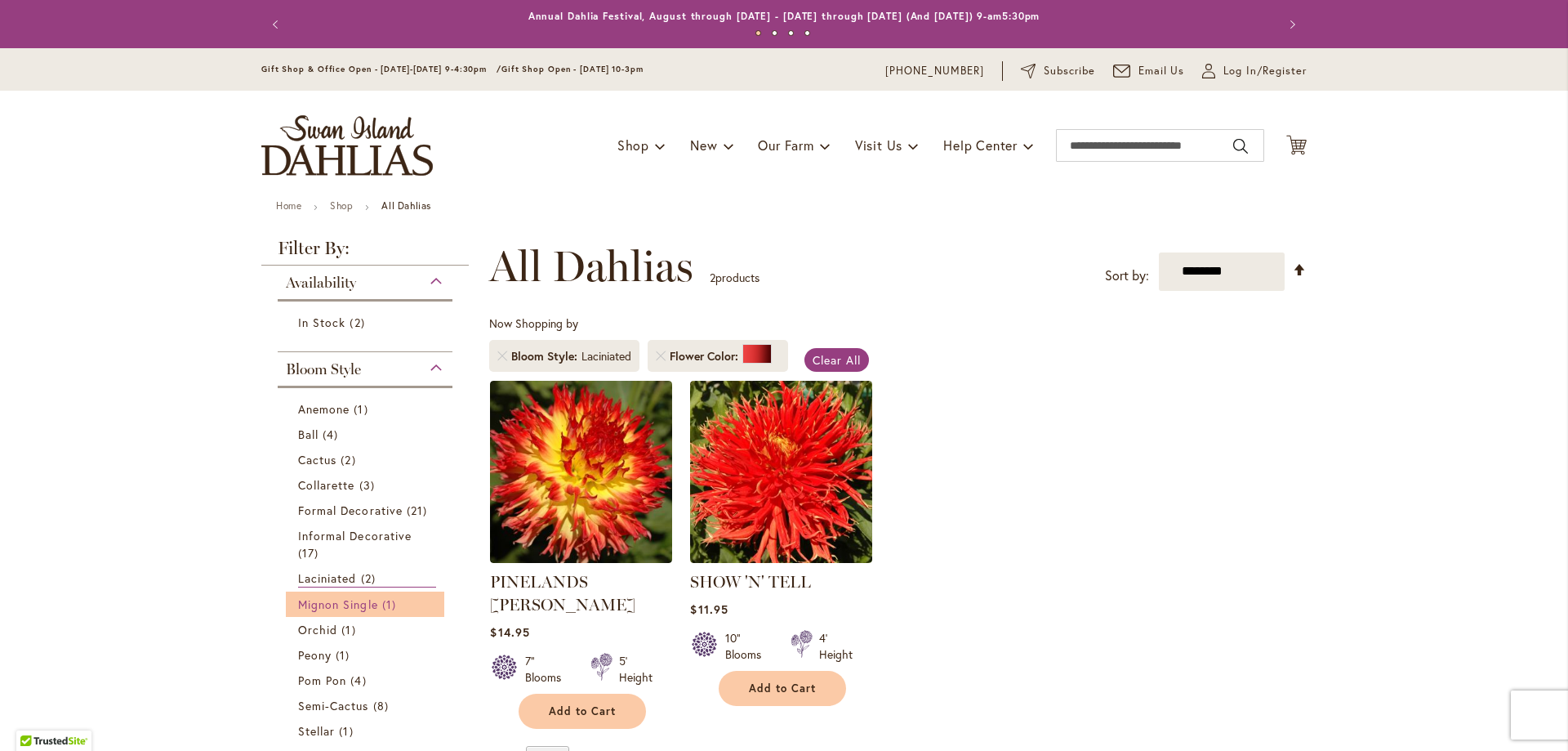
click at [387, 610] on span "1 item" at bounding box center [391, 604] width 18 height 17
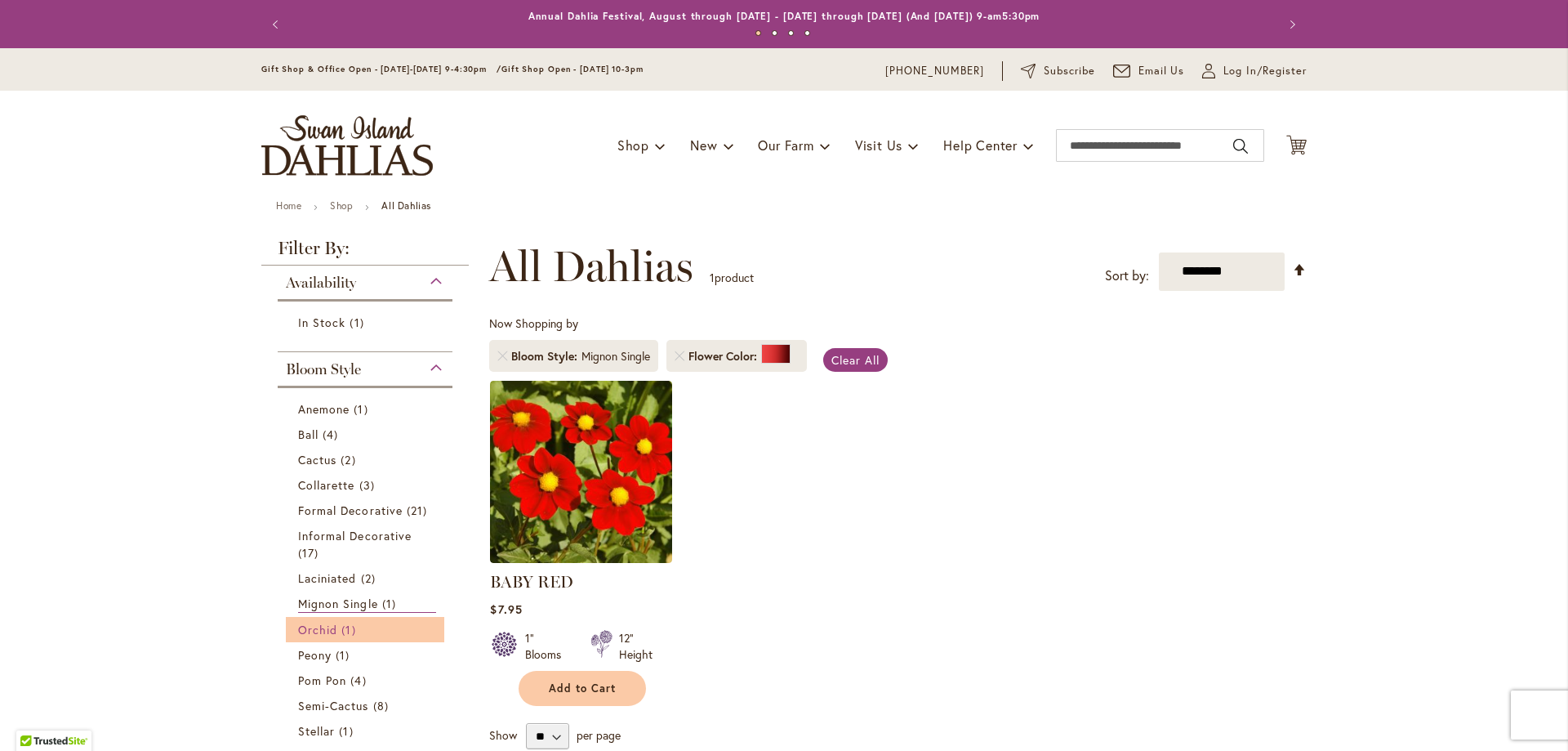
click at [316, 627] on span "Orchid" at bounding box center [317, 629] width 39 height 15
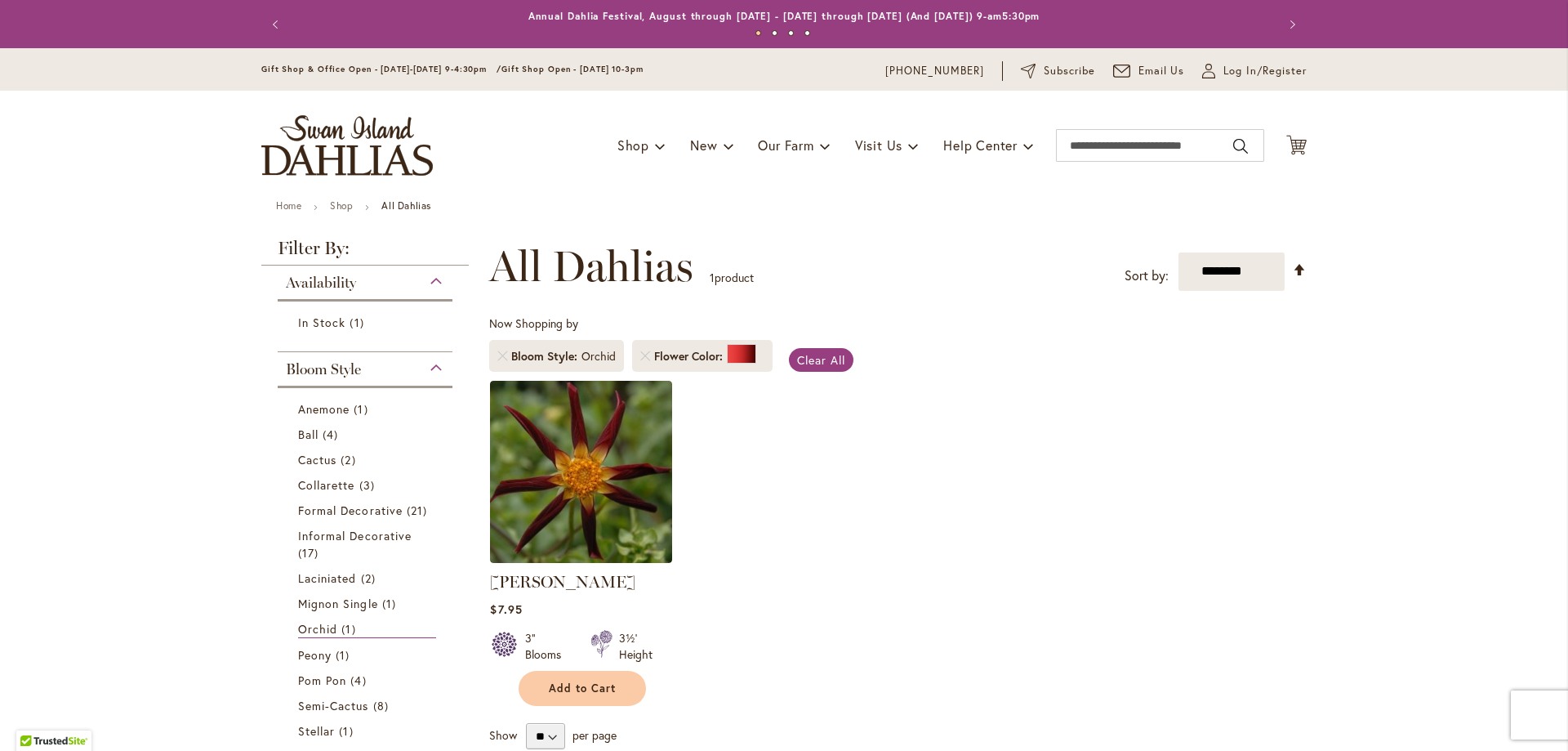
click at [356, 642] on li "Peony 1 item" at bounding box center [364, 654] width 158 height 25
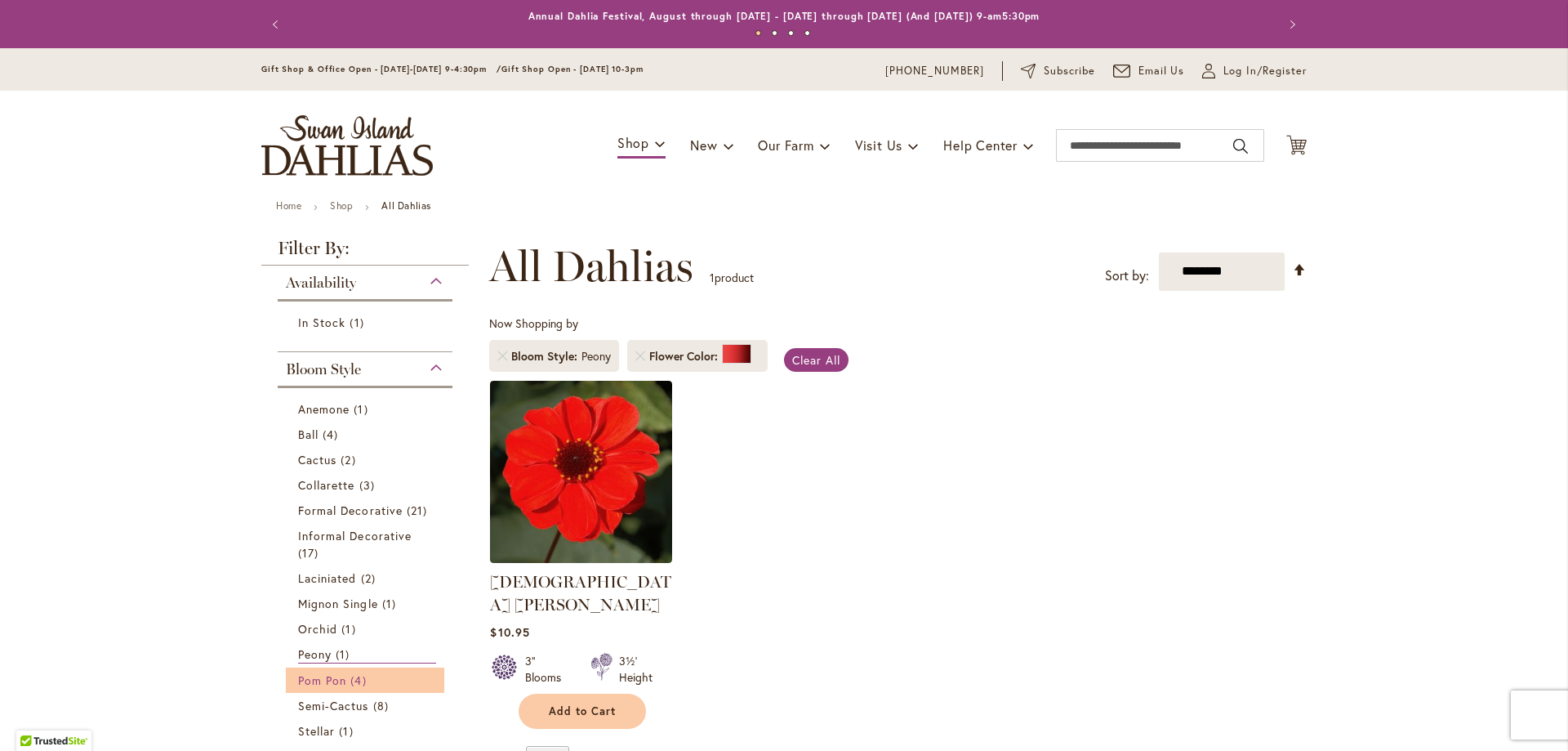
scroll to position [82, 0]
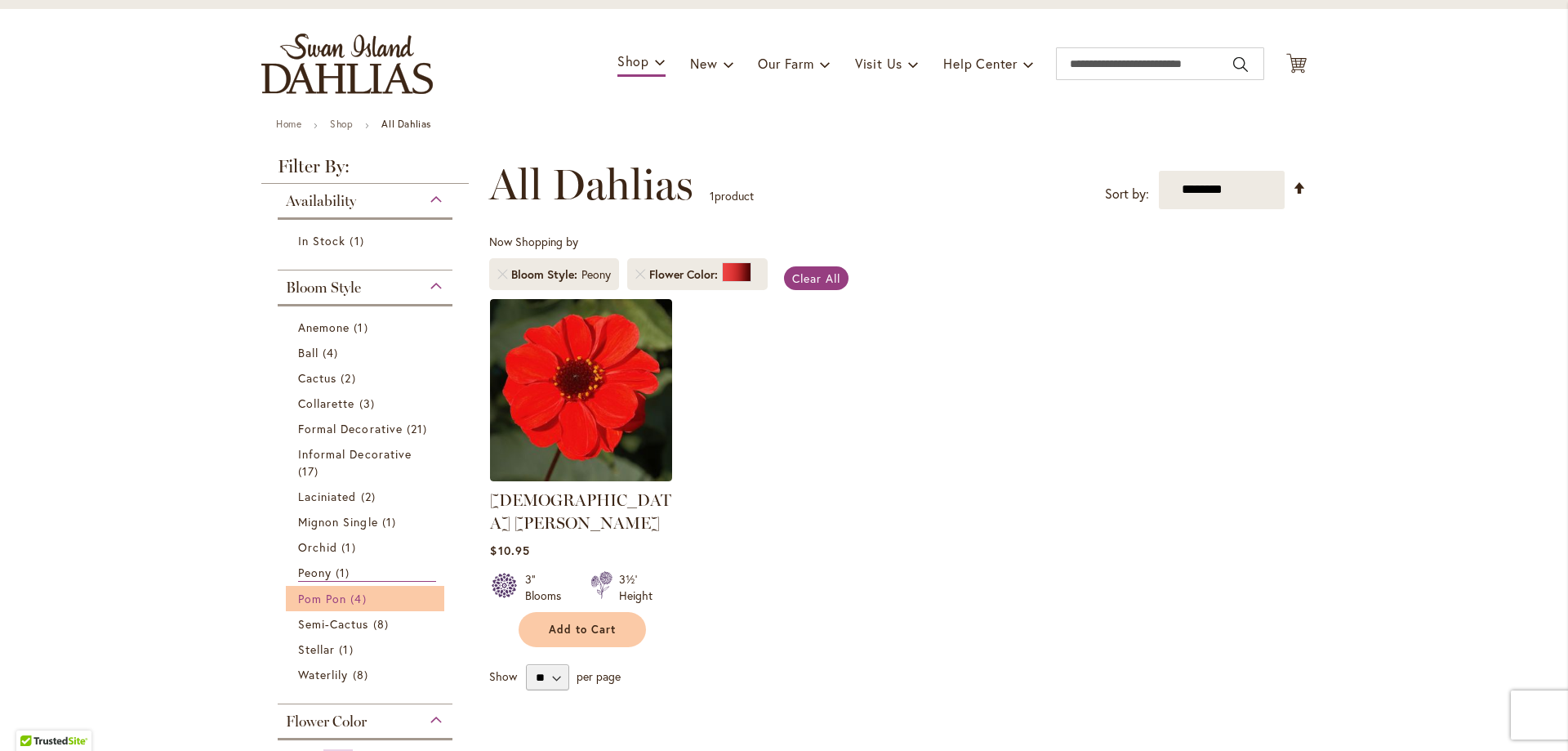
click at [339, 593] on span "Pom Pon" at bounding box center [322, 598] width 48 height 15
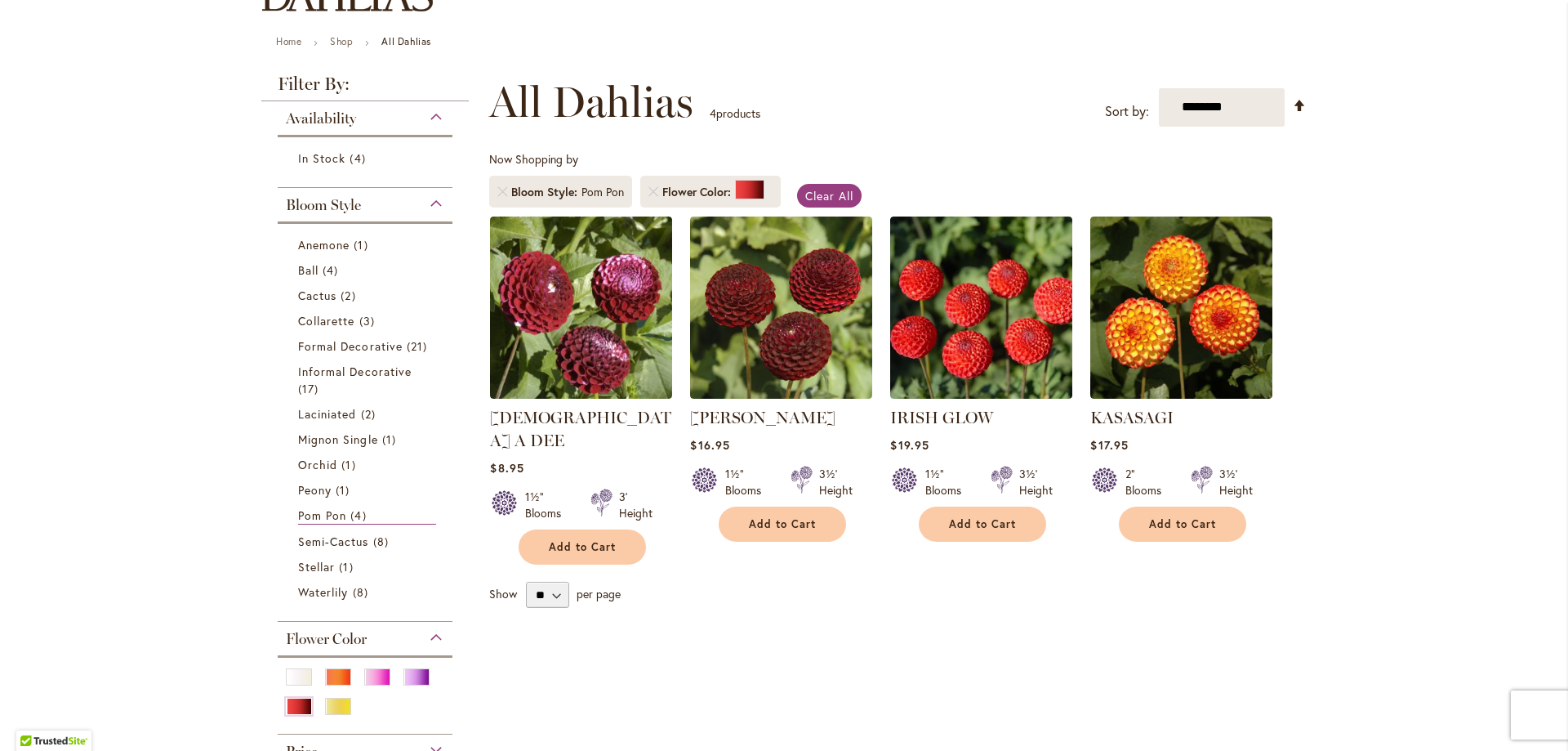
scroll to position [245, 0]
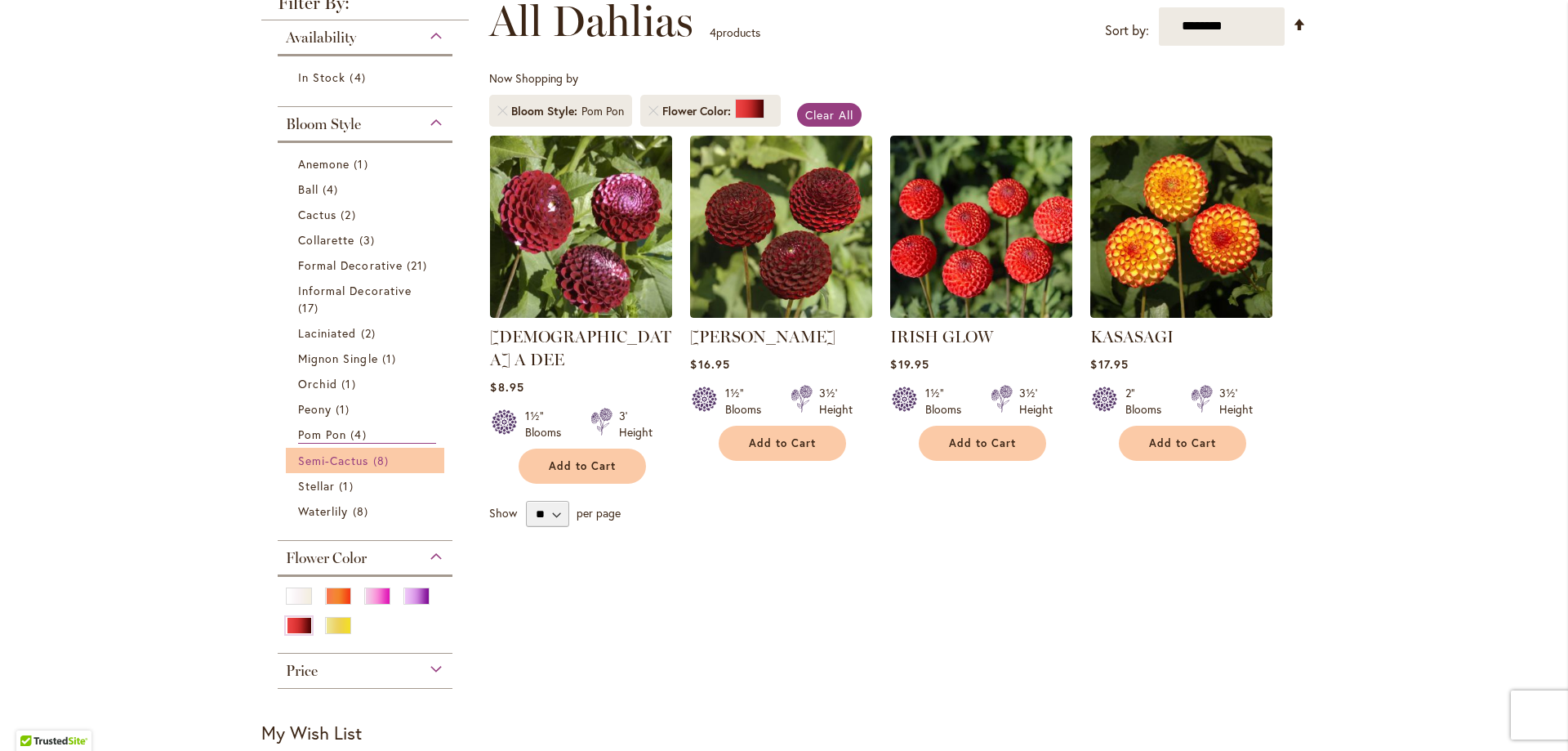
click at [409, 461] on link "Semi-Cactus 8 items" at bounding box center [367, 460] width 138 height 17
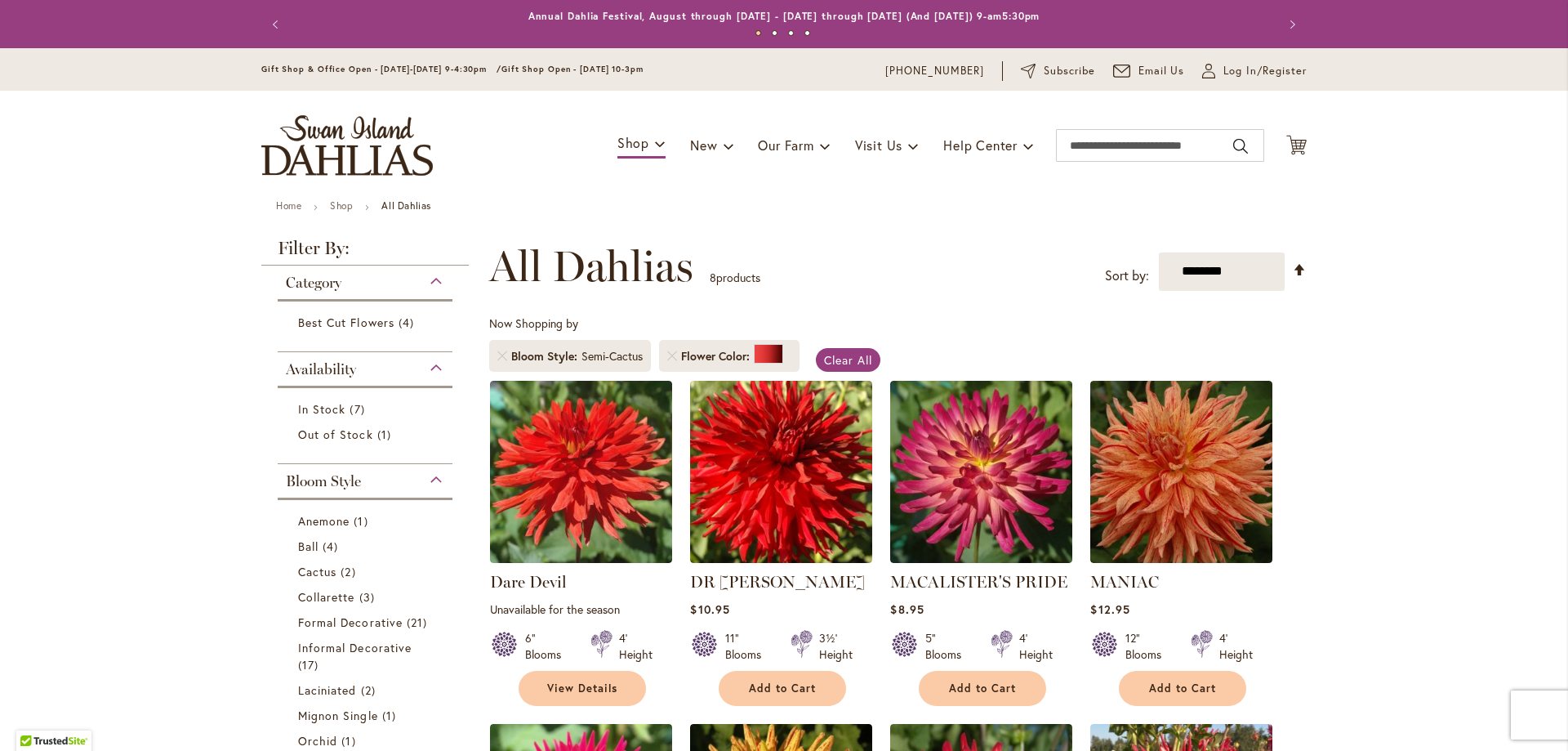
scroll to position [439, 0]
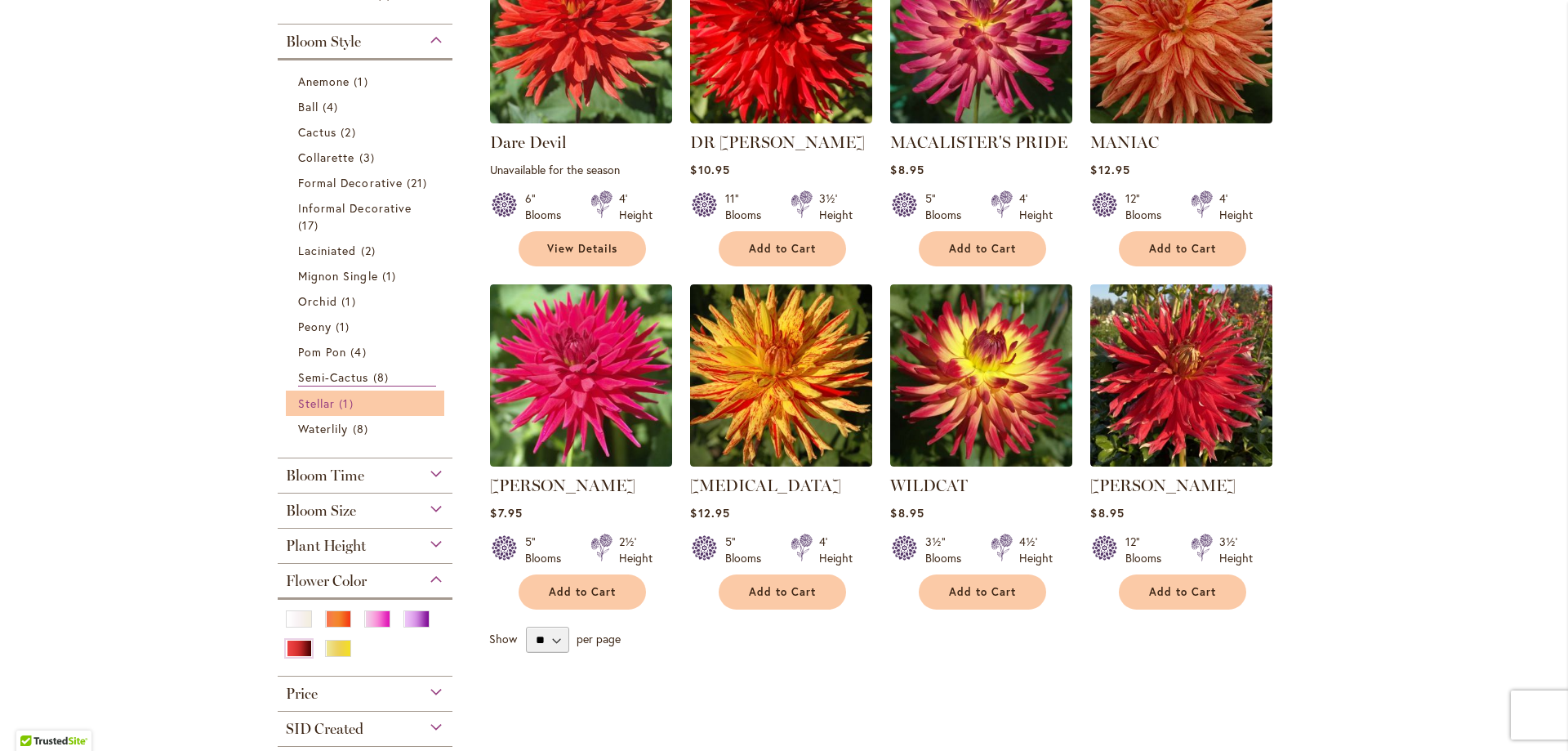
click at [354, 405] on link "Stellar 1 item" at bounding box center [367, 403] width 138 height 17
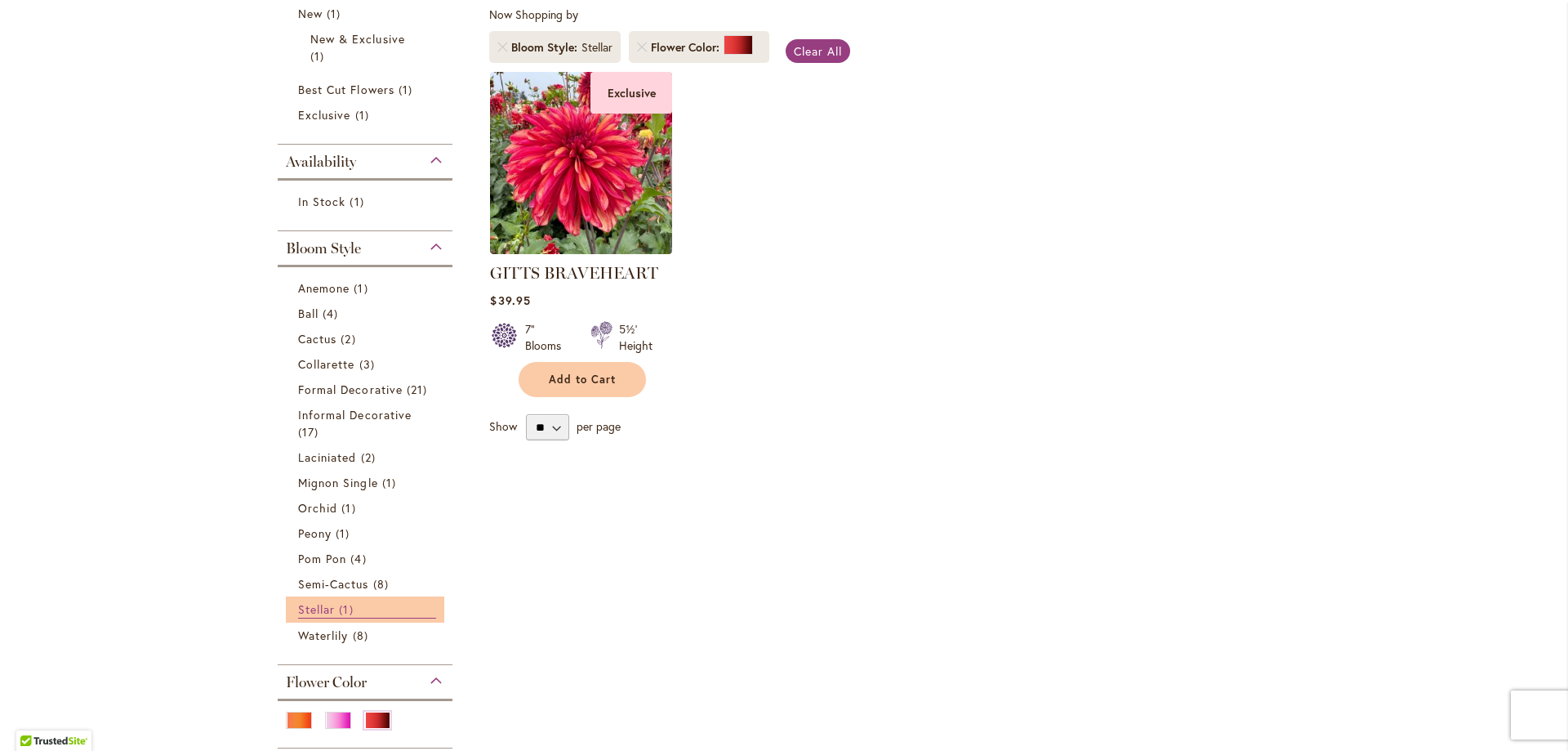
scroll to position [327, 0]
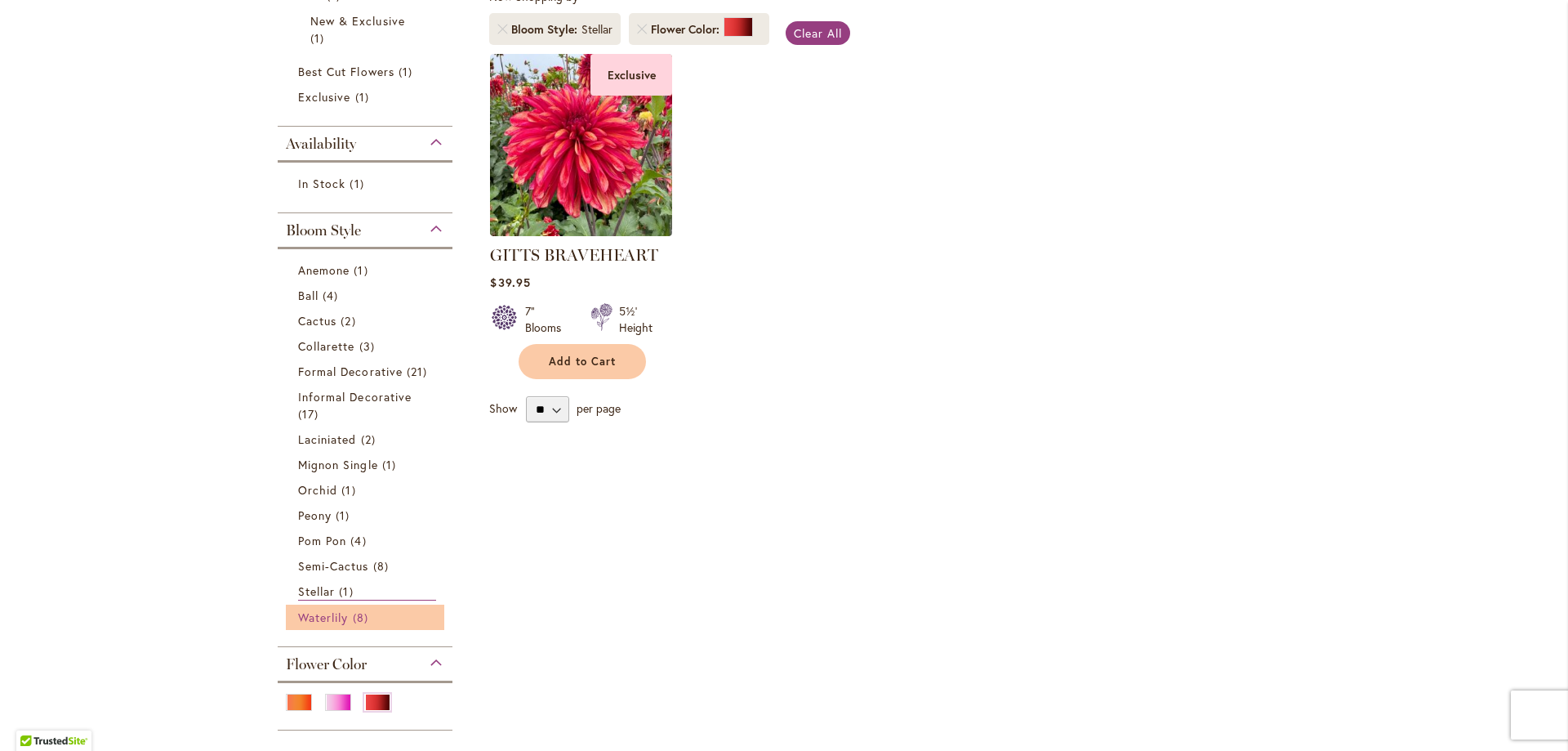
click at [317, 615] on span "Waterlily" at bounding box center [323, 617] width 50 height 15
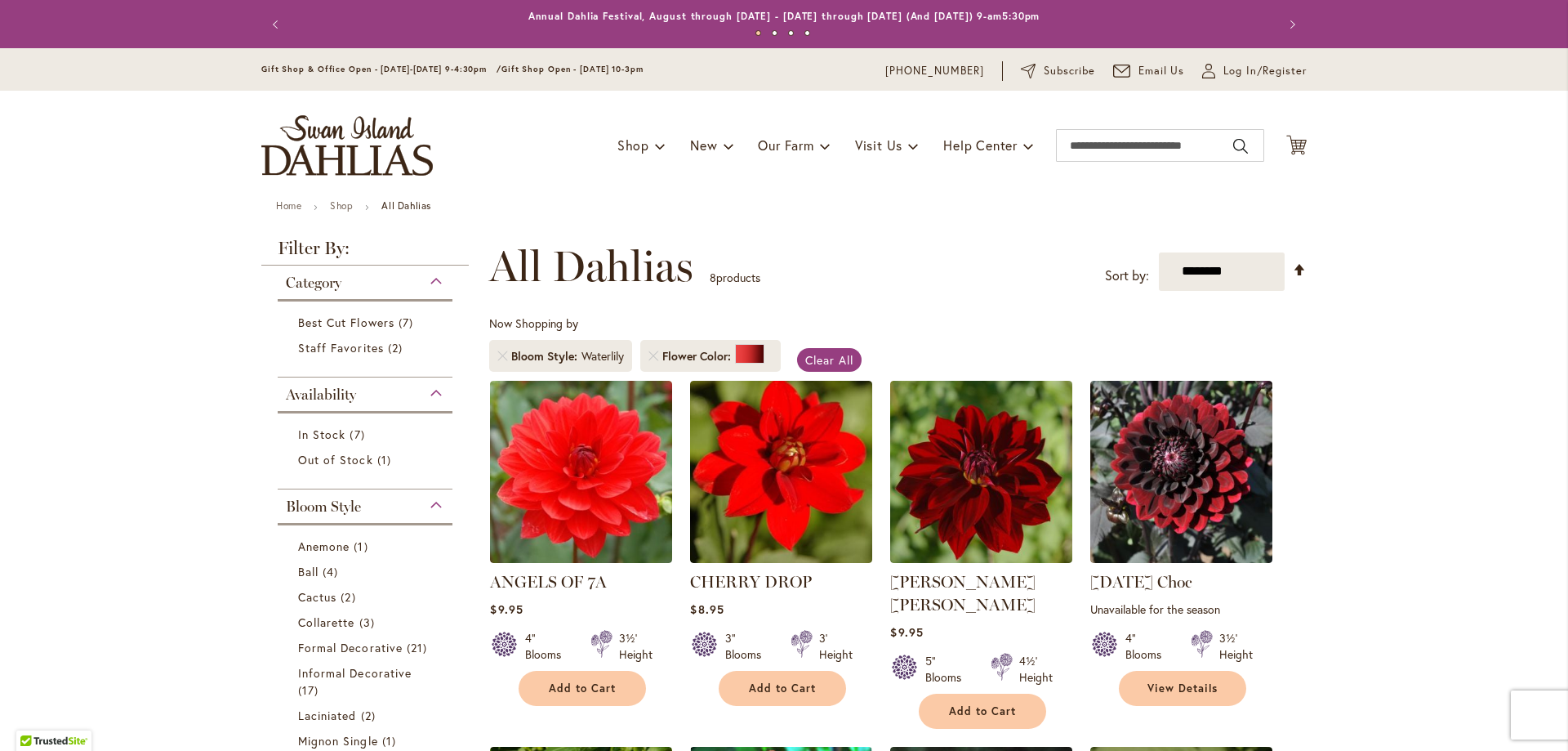
scroll to position [439, 0]
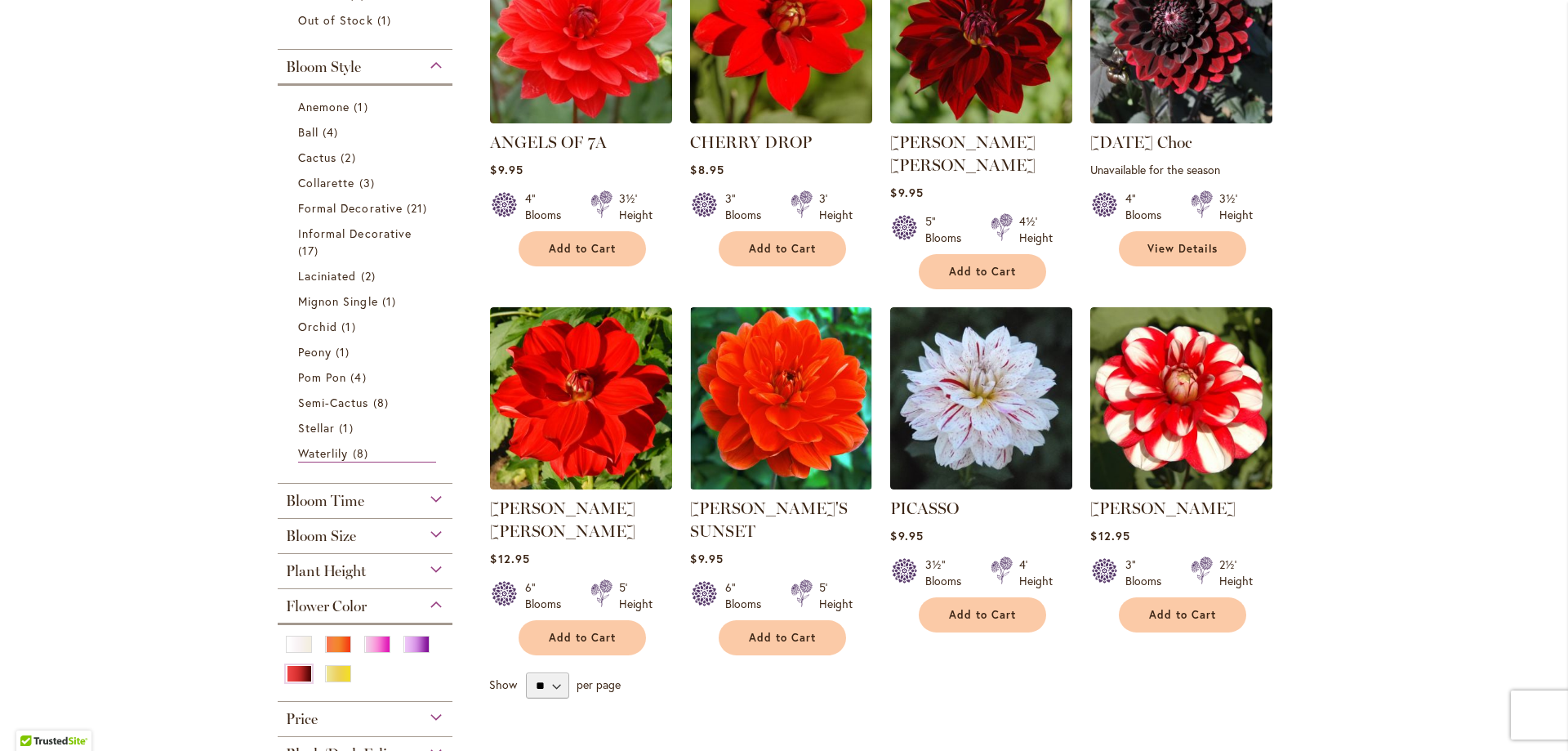
click at [387, 504] on div "Bloom Time" at bounding box center [365, 496] width 175 height 26
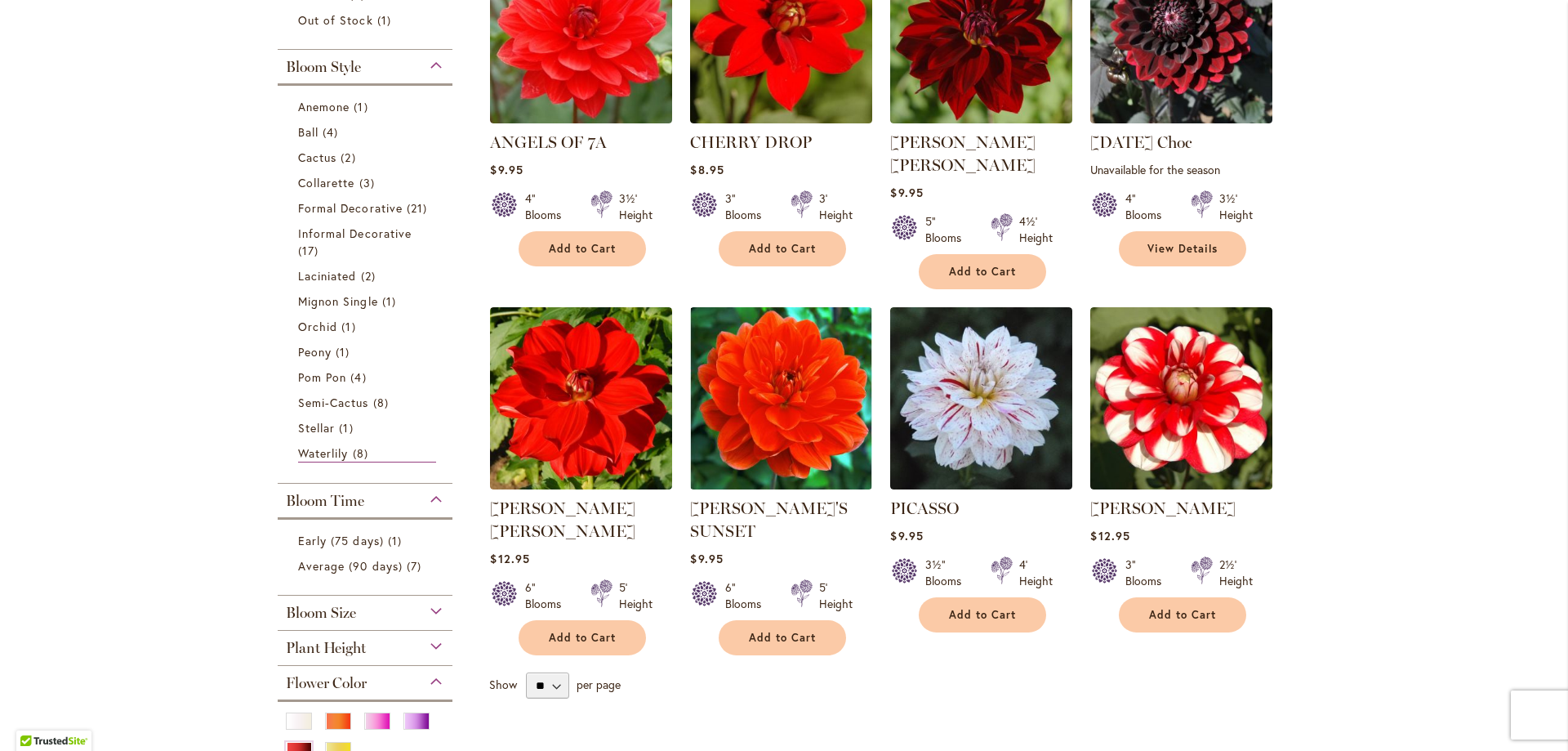
click at [411, 605] on div "Bloom Size" at bounding box center [365, 608] width 175 height 26
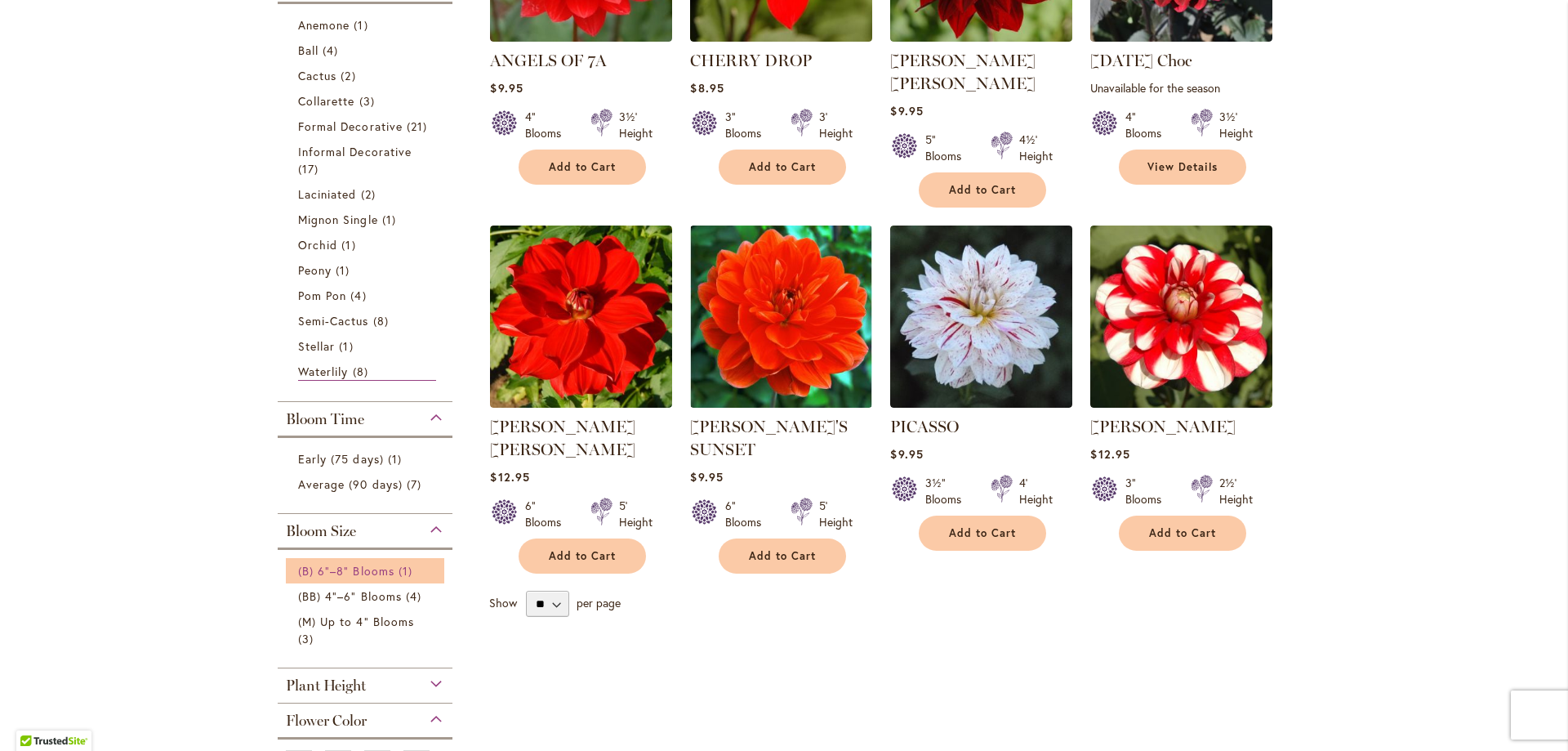
click at [401, 571] on span "1 item" at bounding box center [408, 571] width 18 height 17
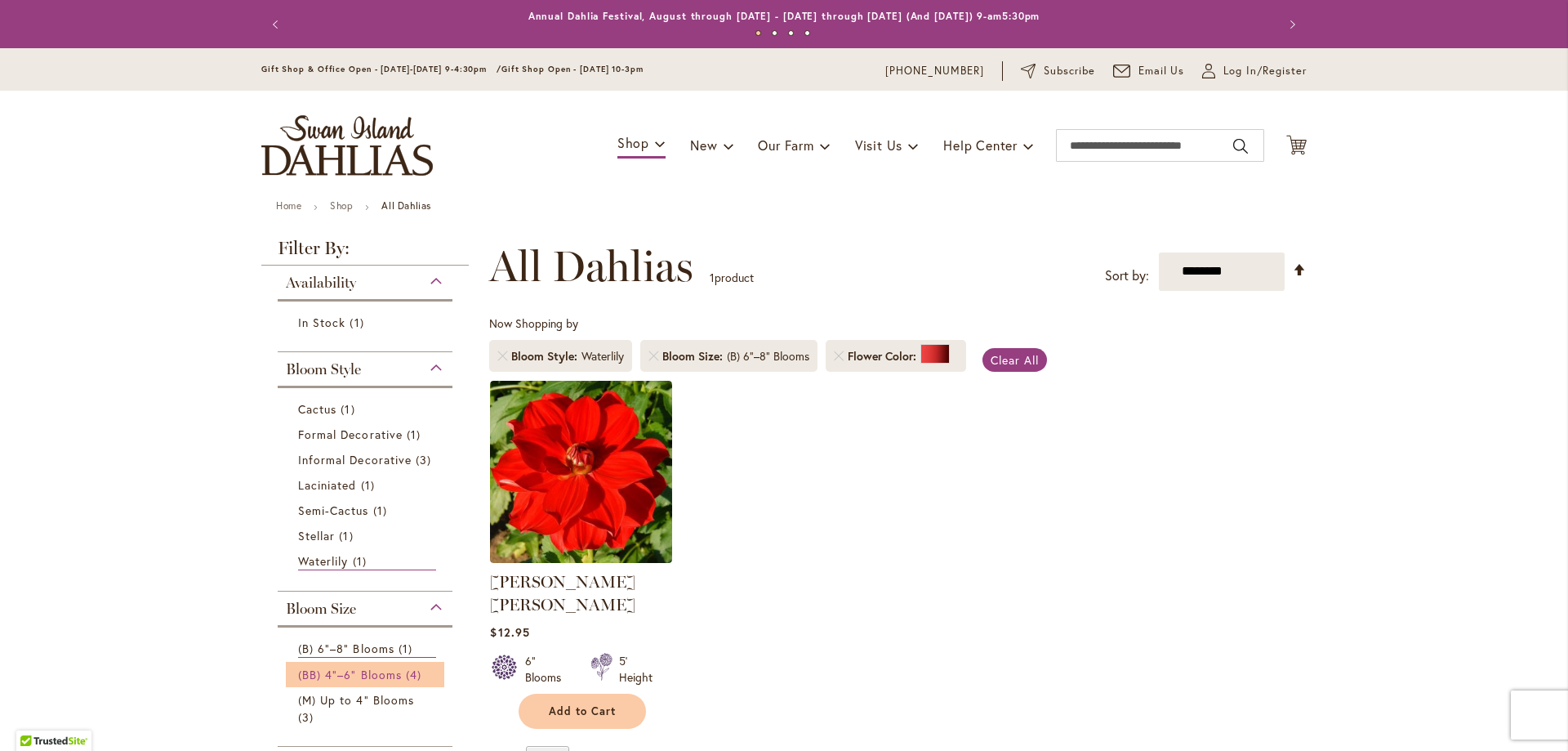
click at [382, 673] on span "(BB) 4"–6" Blooms" at bounding box center [350, 674] width 104 height 15
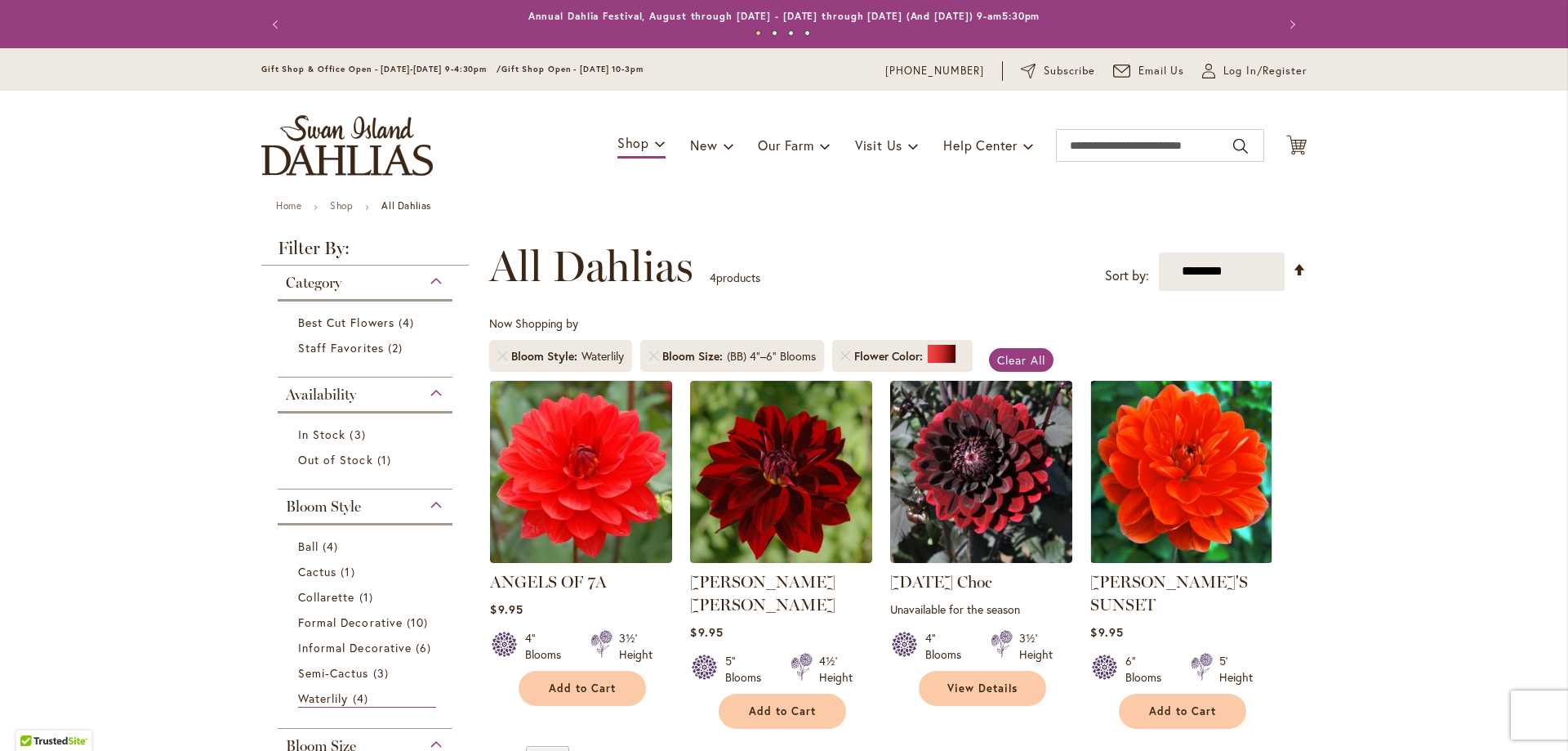
scroll to position [195, 0]
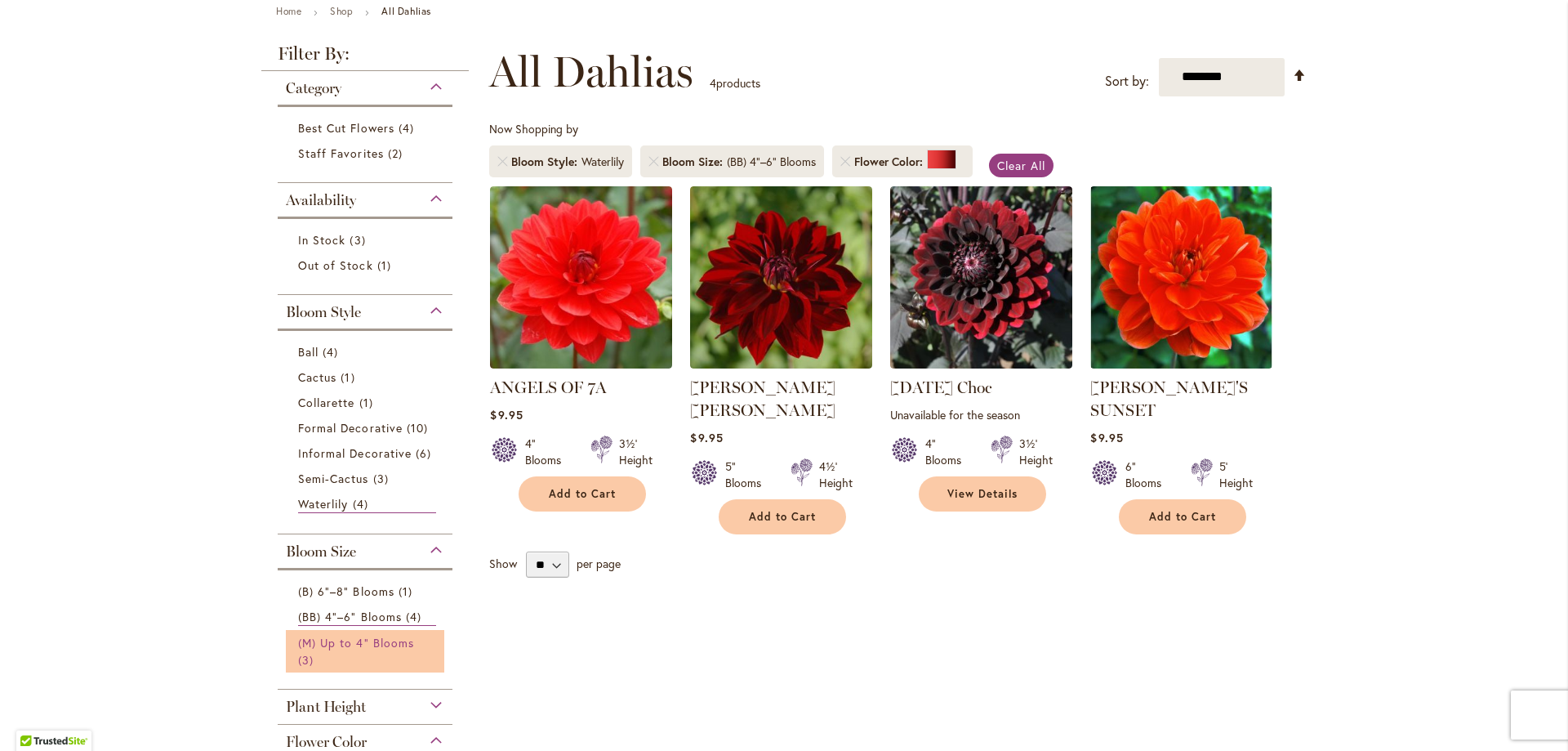
click at [374, 647] on link "(M) Up to 4" Blooms 3 items" at bounding box center [367, 651] width 138 height 35
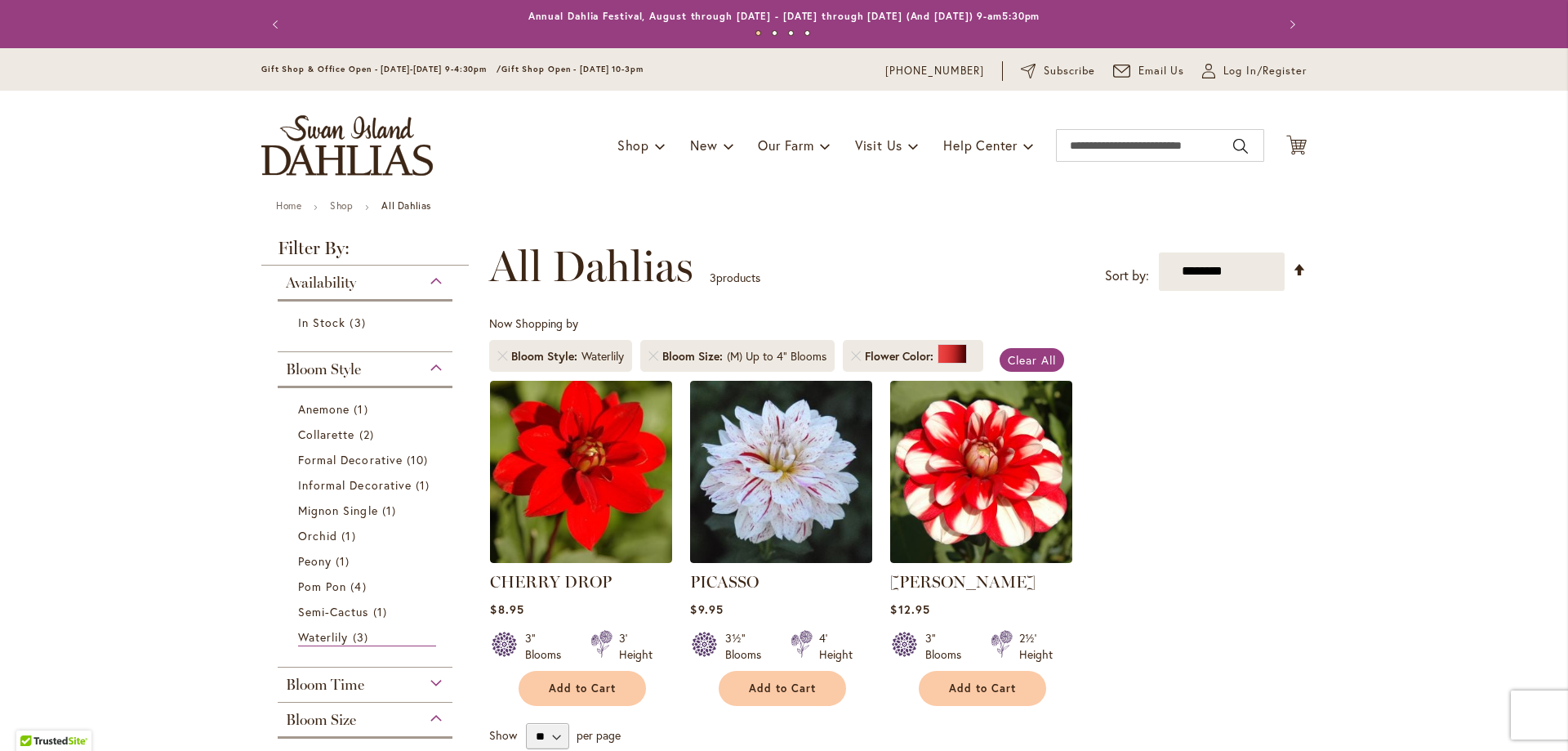
click at [432, 365] on div "Bloom Style" at bounding box center [365, 364] width 175 height 26
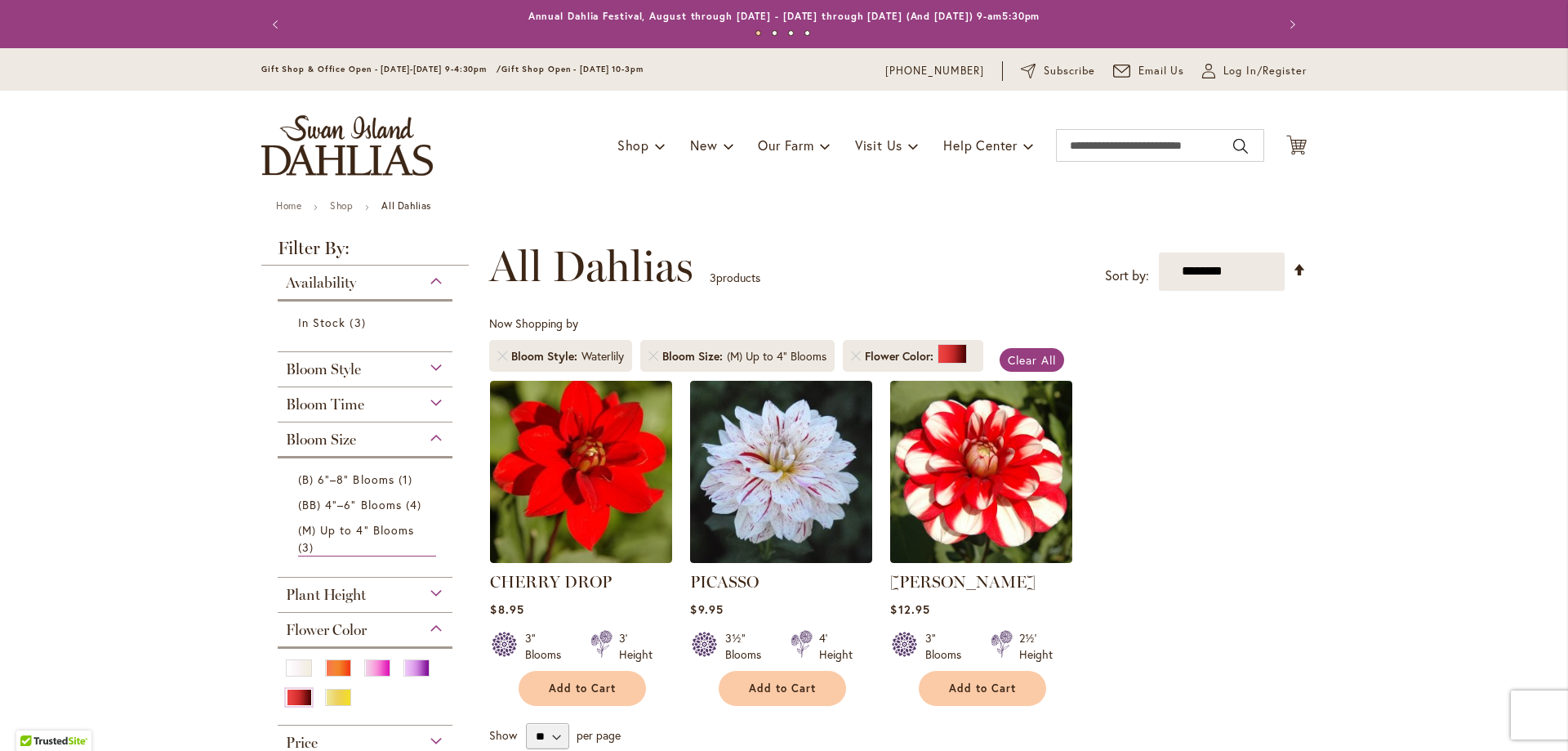
click at [425, 441] on div "Bloom Size" at bounding box center [365, 434] width 175 height 26
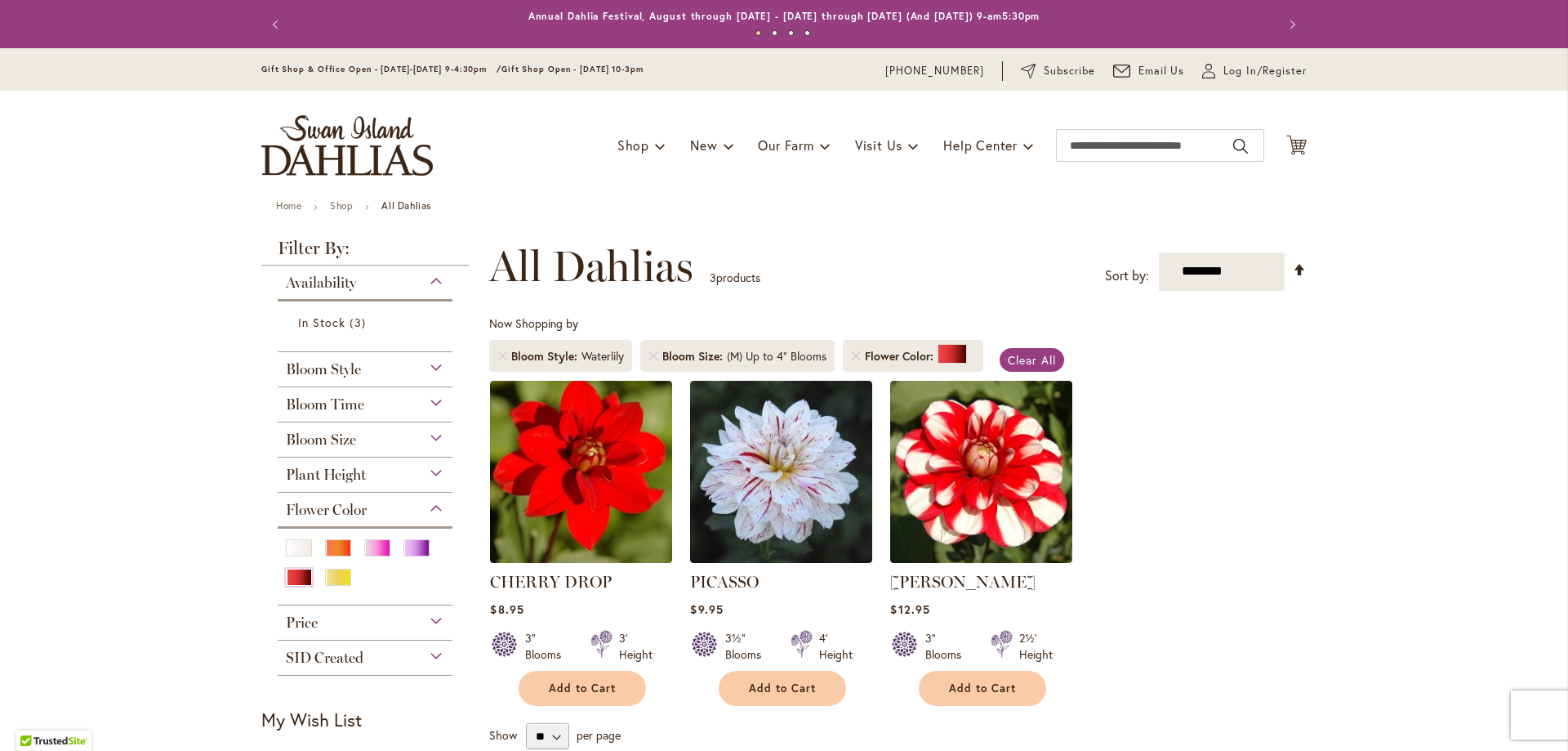
scroll to position [82, 0]
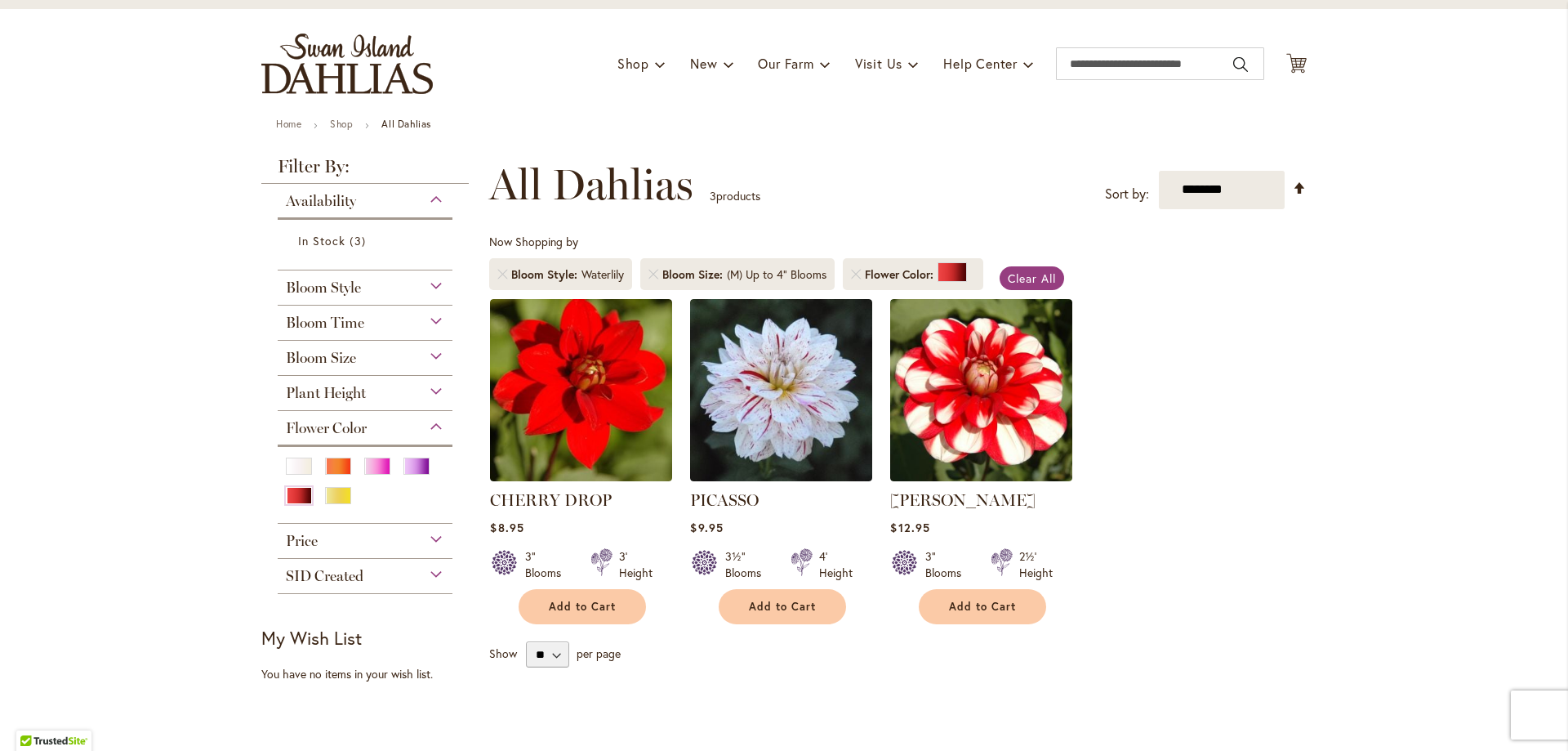
click at [423, 394] on div "Plant Height" at bounding box center [365, 388] width 175 height 26
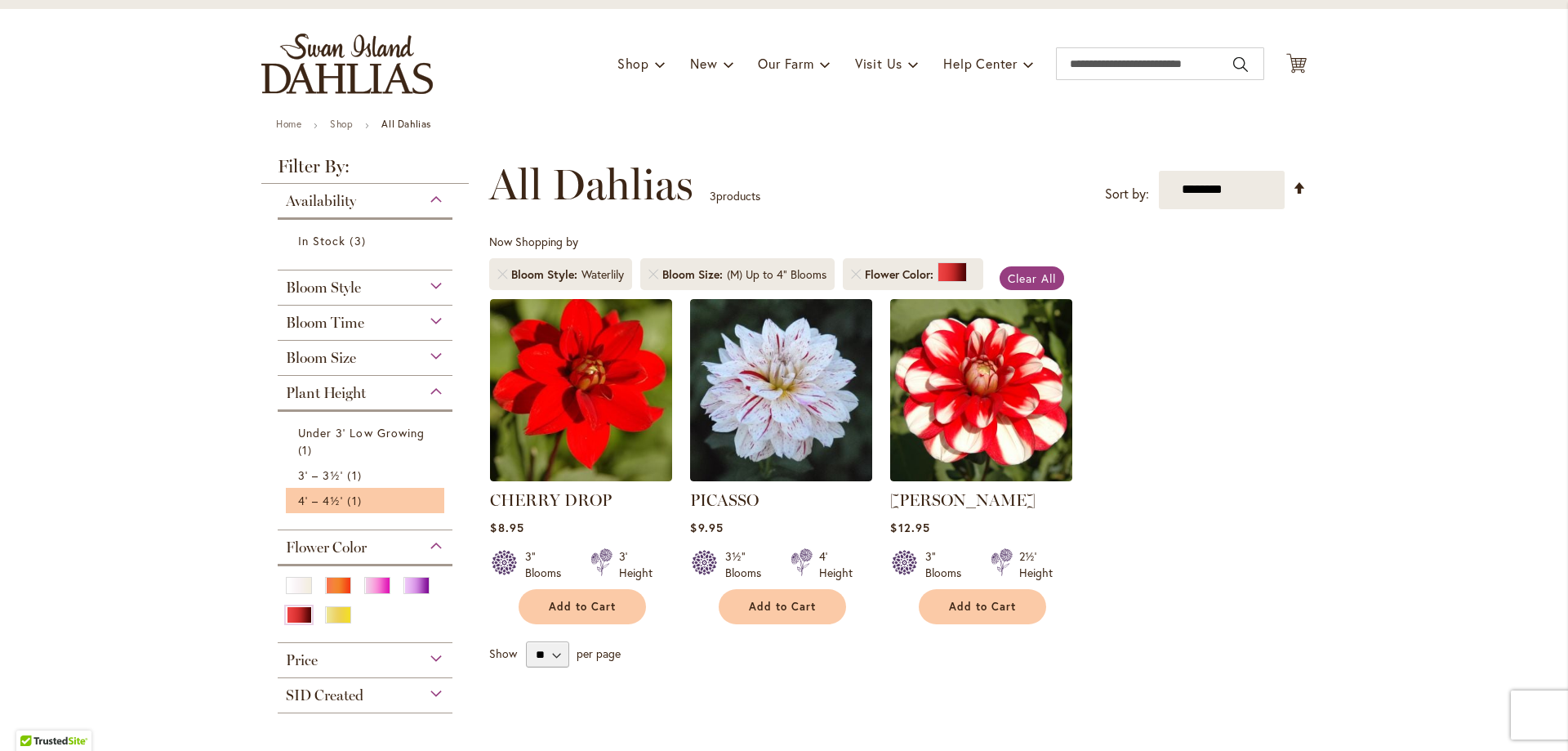
click at [402, 487] on li "4' – 4½' 1 item" at bounding box center [364, 500] width 158 height 25
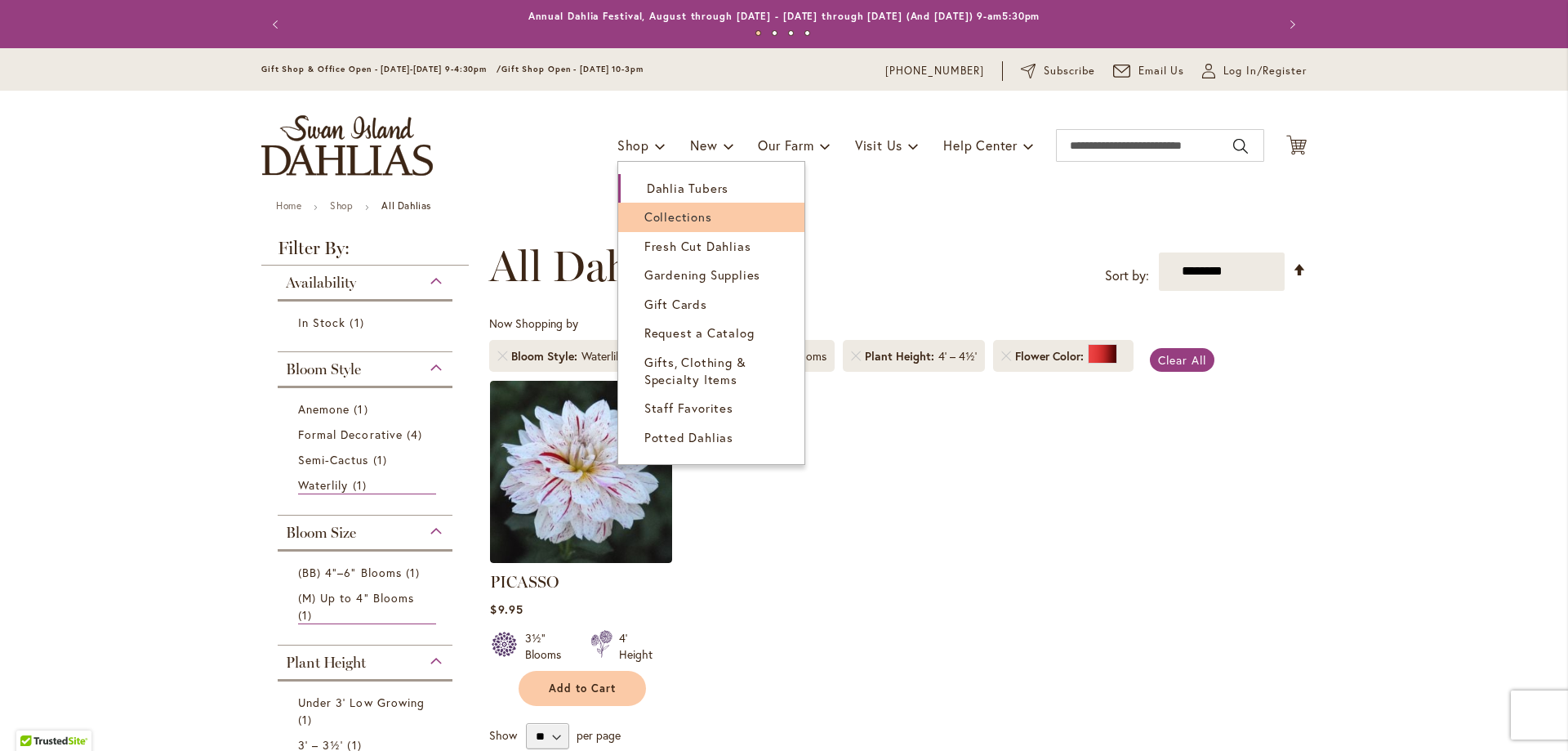
click at [669, 222] on span "Collections" at bounding box center [678, 216] width 68 height 16
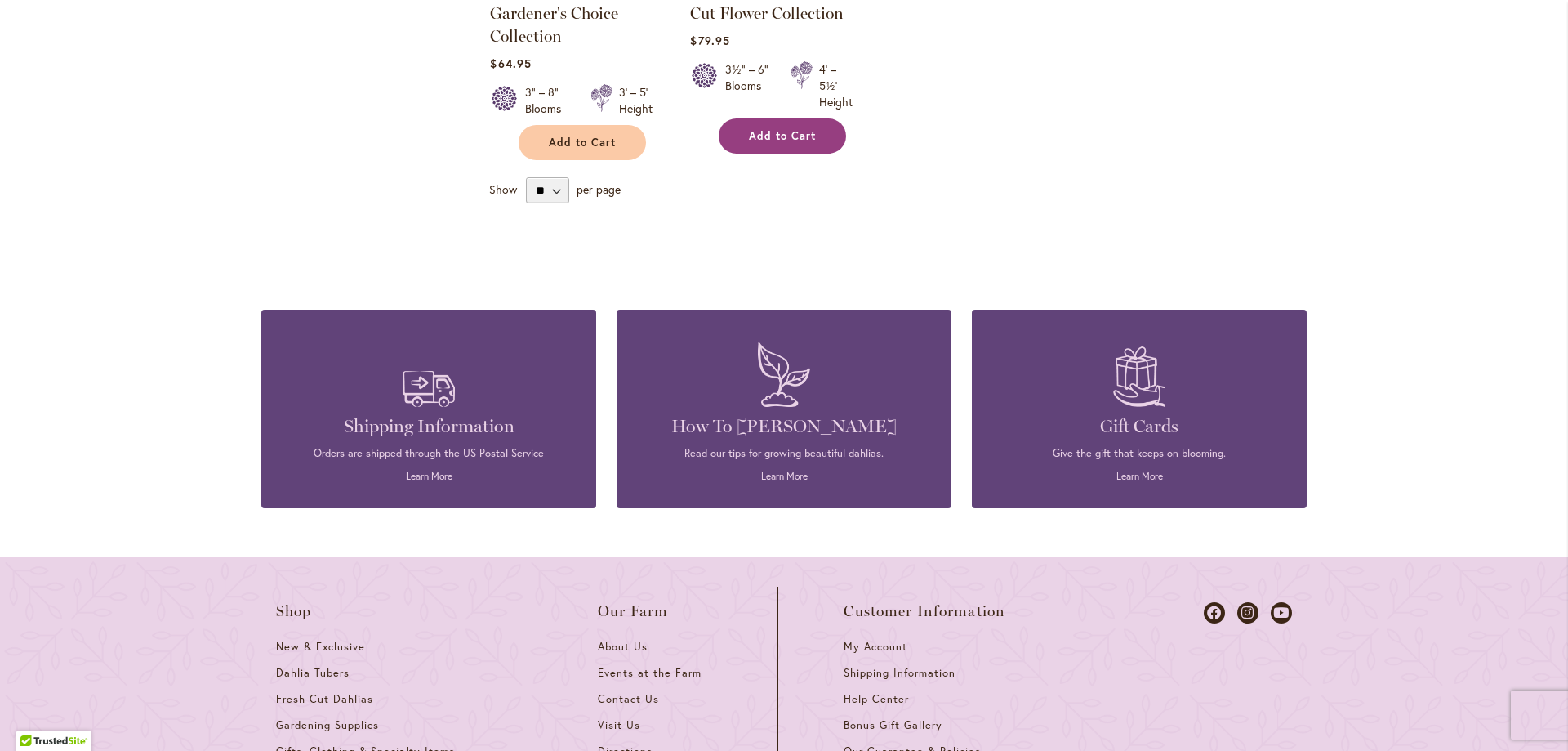
scroll to position [899, 0]
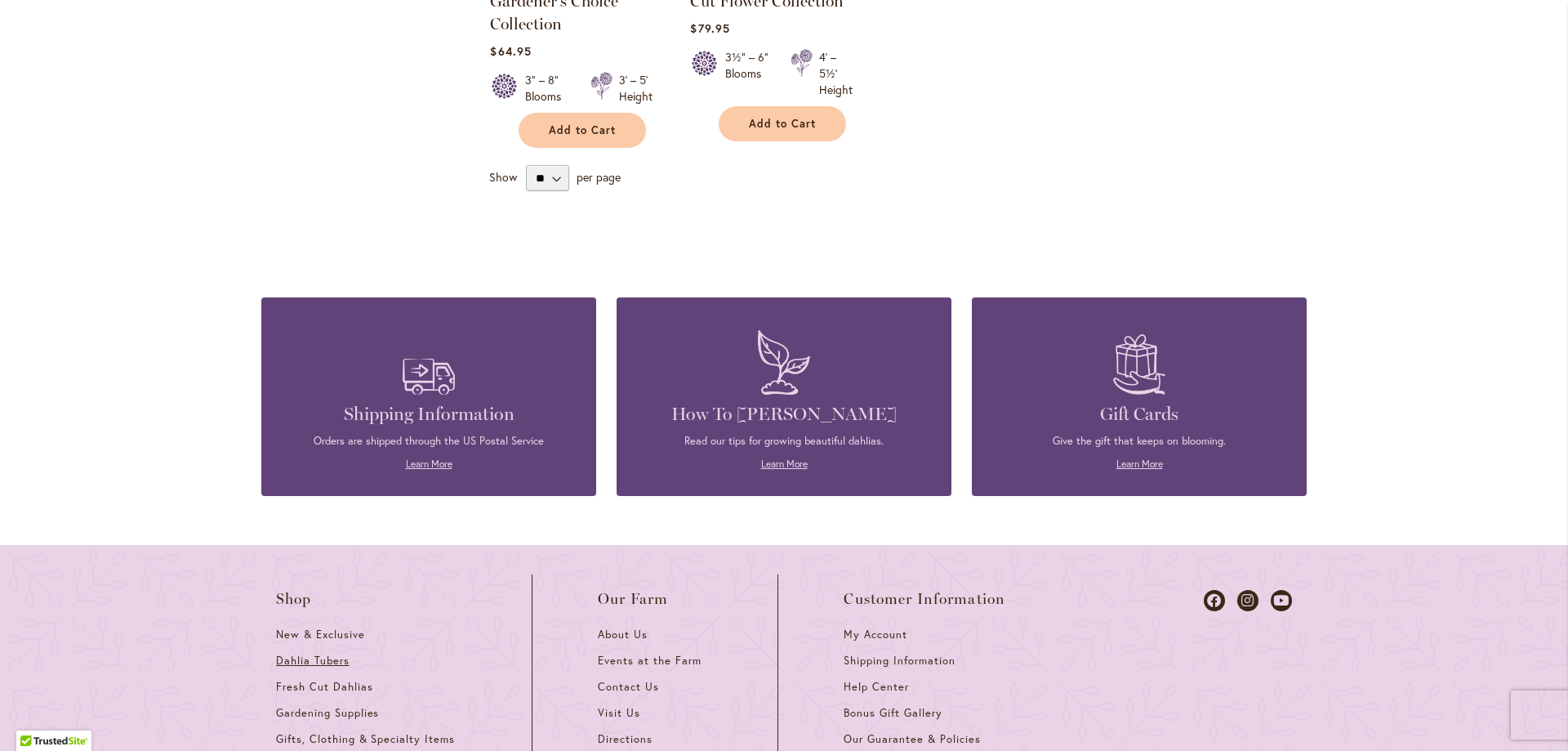
click at [334, 655] on span "Dahlia Tubers" at bounding box center [313, 660] width 74 height 13
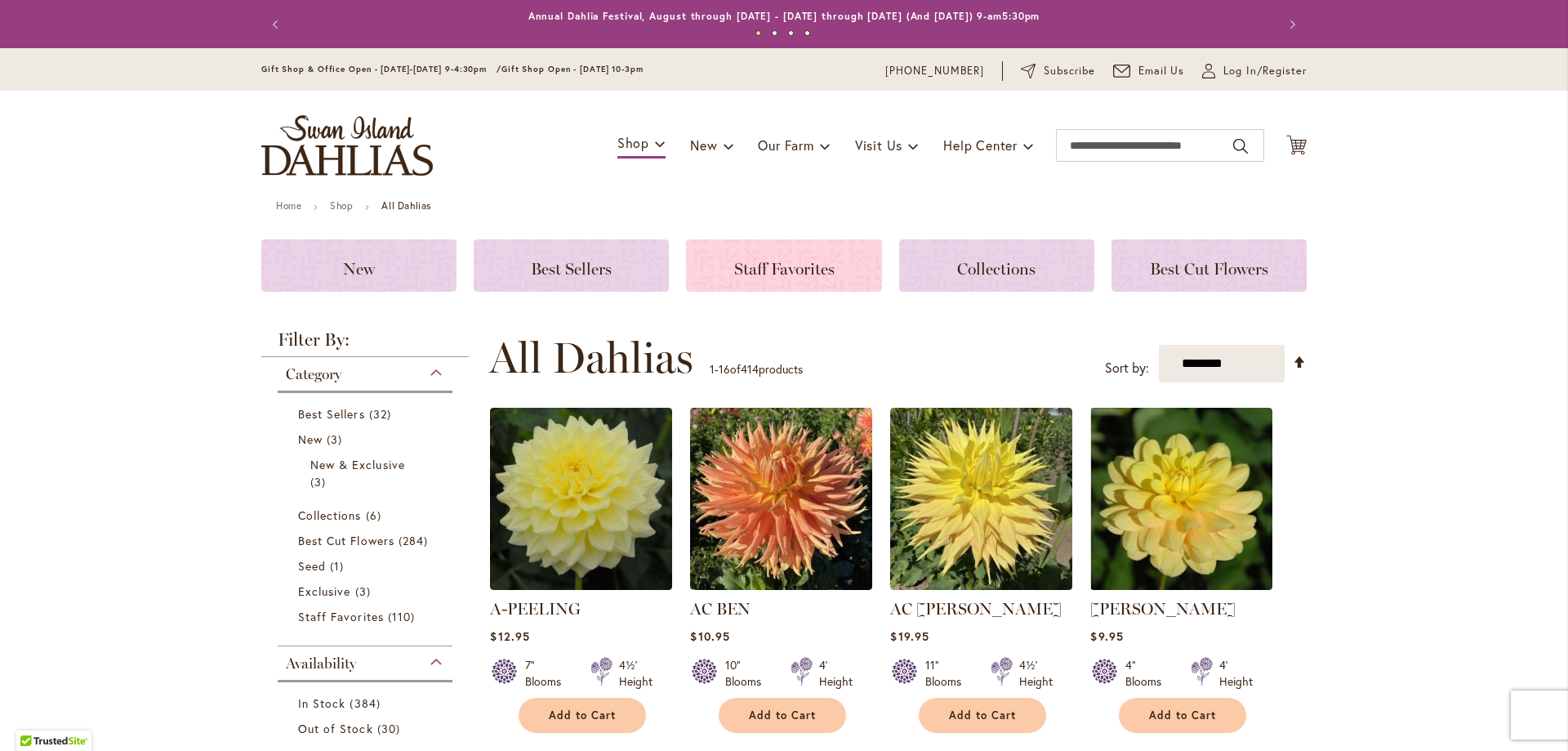
click at [854, 261] on h3 "Staff Favorites" at bounding box center [784, 265] width 156 height 18
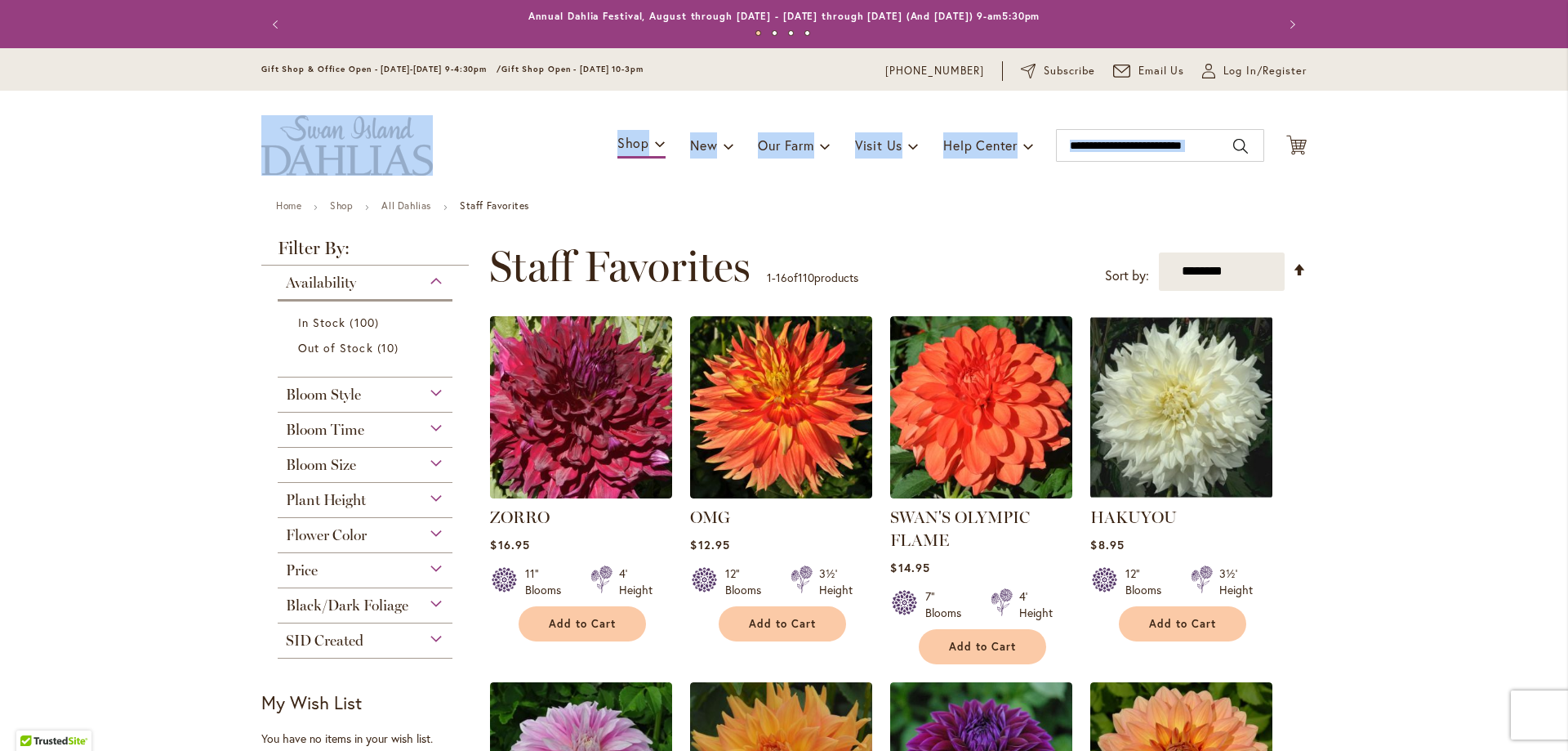
drag, startPoint x: 1565, startPoint y: 82, endPoint x: 1567, endPoint y: 140, distance: 58.0
click at [1567, 140] on body "Skip to Accessibility Information The store will not work correctly in the case…" at bounding box center [784, 375] width 1568 height 751
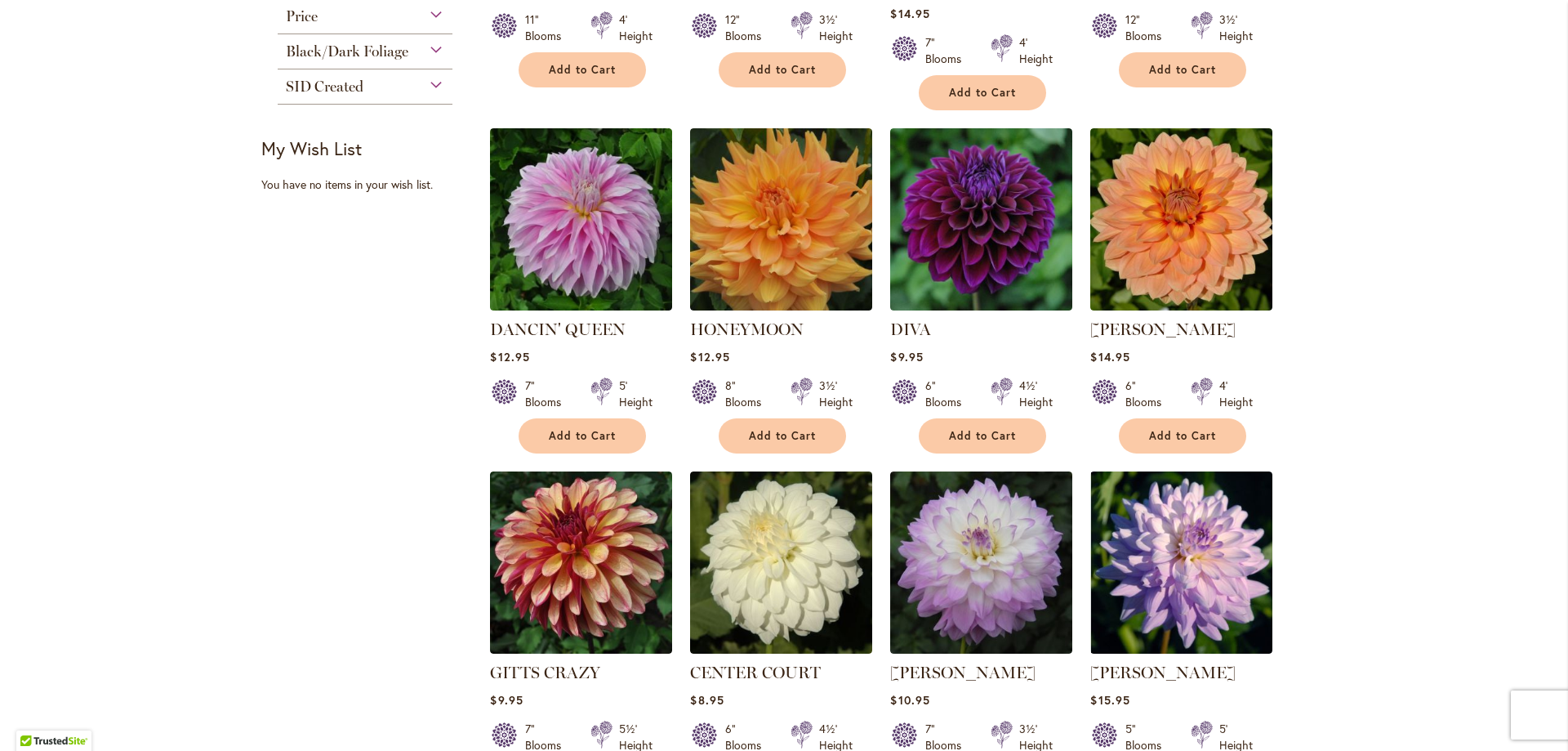
scroll to position [146, 0]
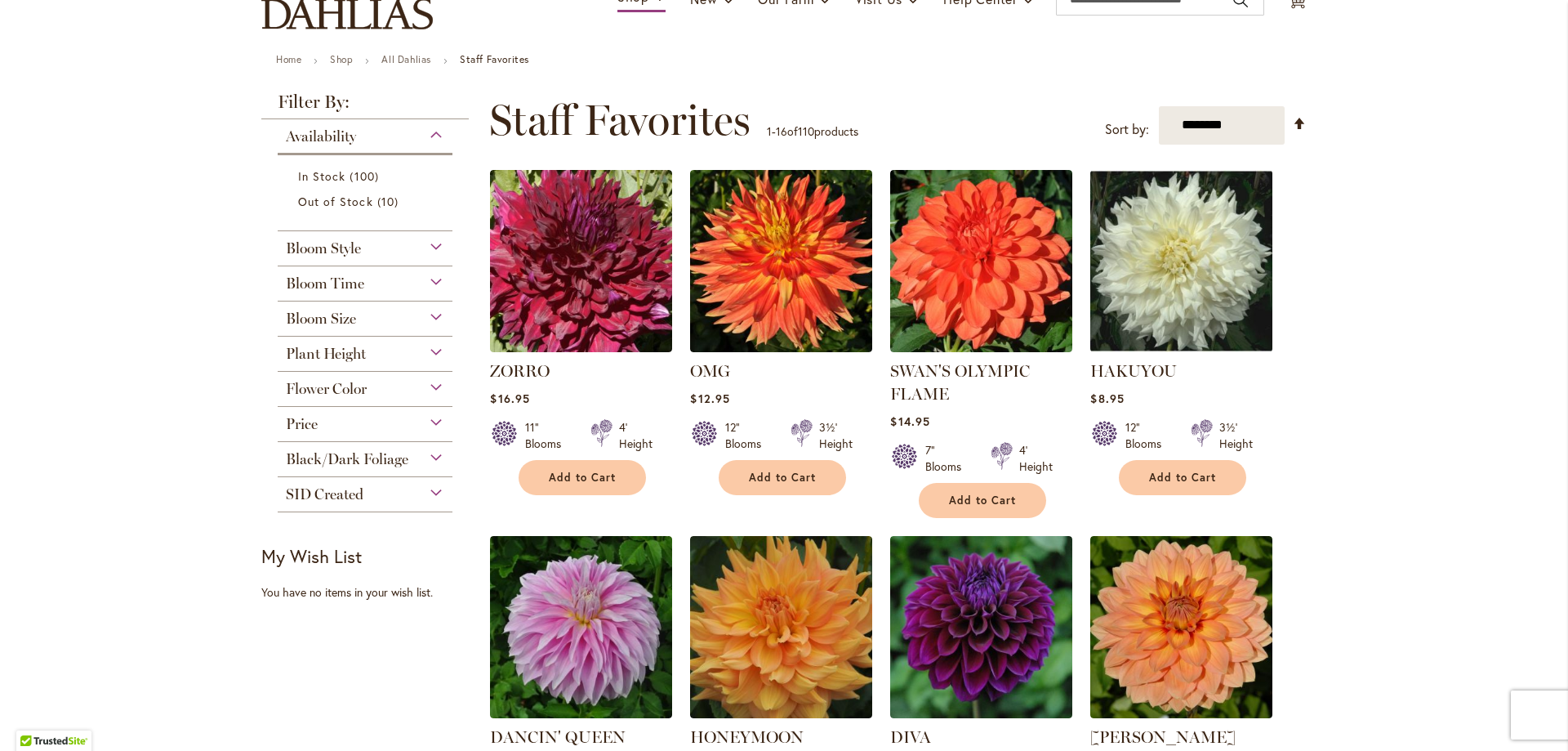
click at [414, 400] on div "Flower Color" at bounding box center [365, 388] width 175 height 35
click at [412, 379] on div "Flower Color" at bounding box center [365, 384] width 175 height 26
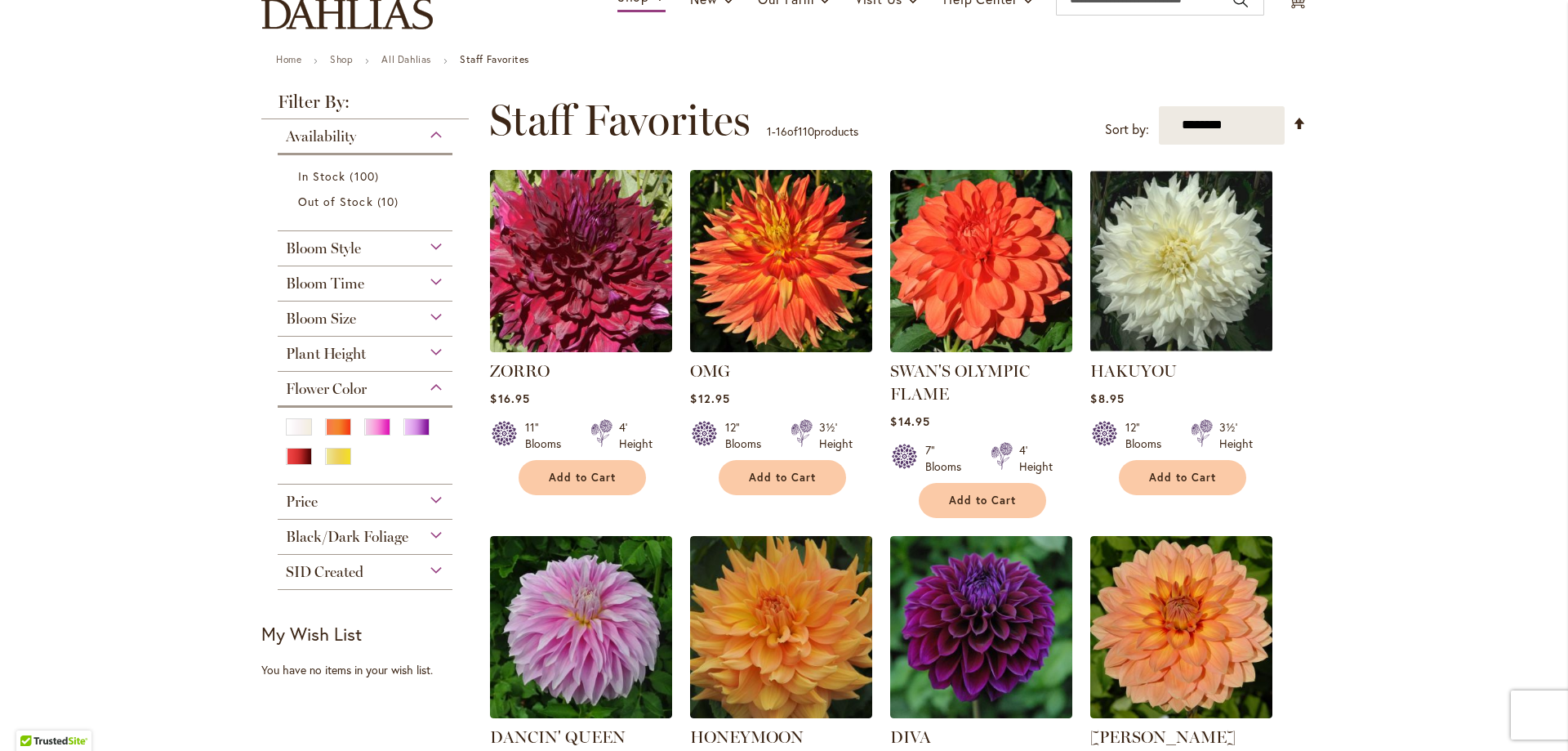
click at [411, 415] on form at bounding box center [364, 447] width 163 height 63
click at [413, 425] on div "Purple" at bounding box center [416, 427] width 26 height 17
click at [410, 429] on div "Purple" at bounding box center [416, 427] width 26 height 17
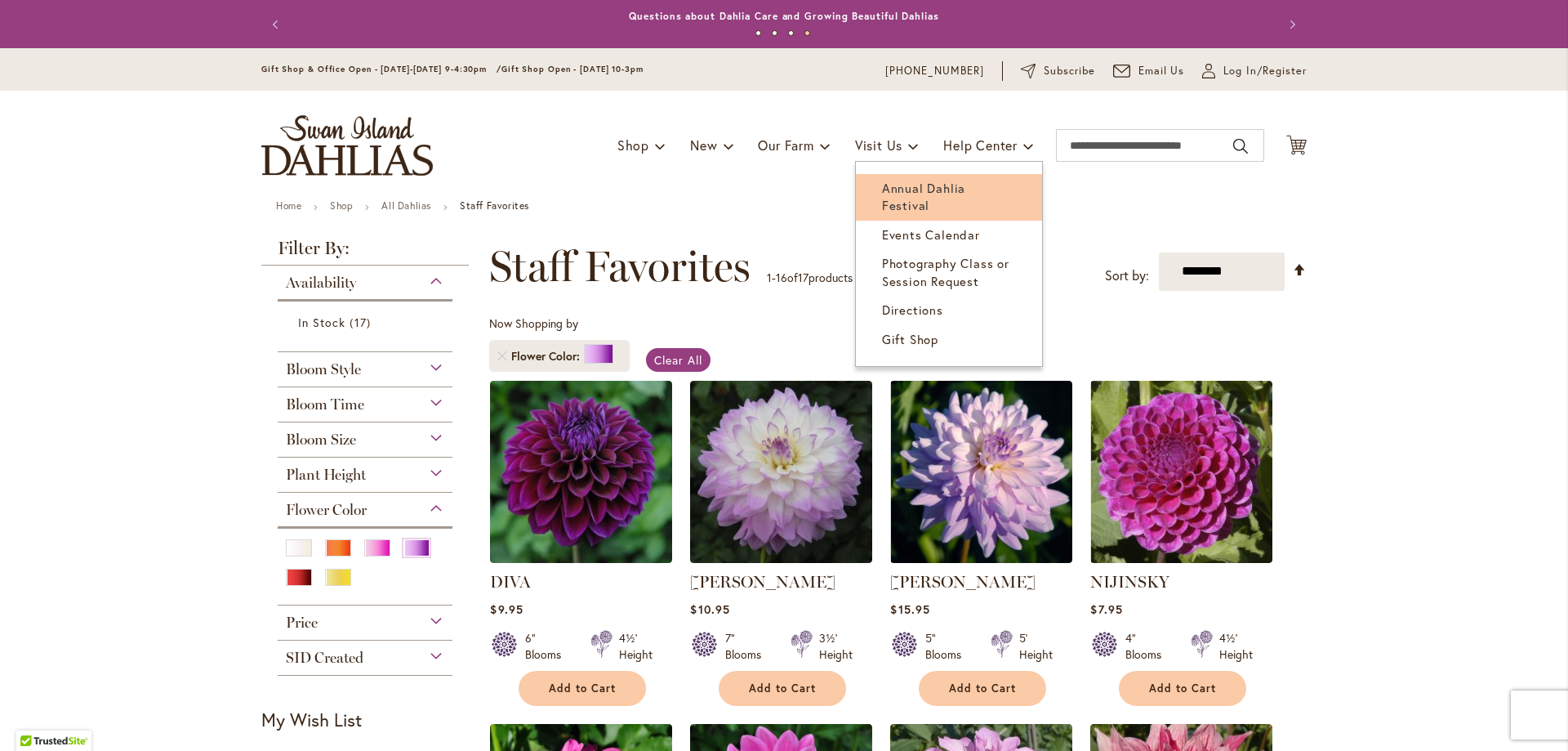
click at [919, 183] on span "Annual Dahlia Festival" at bounding box center [924, 196] width 83 height 34
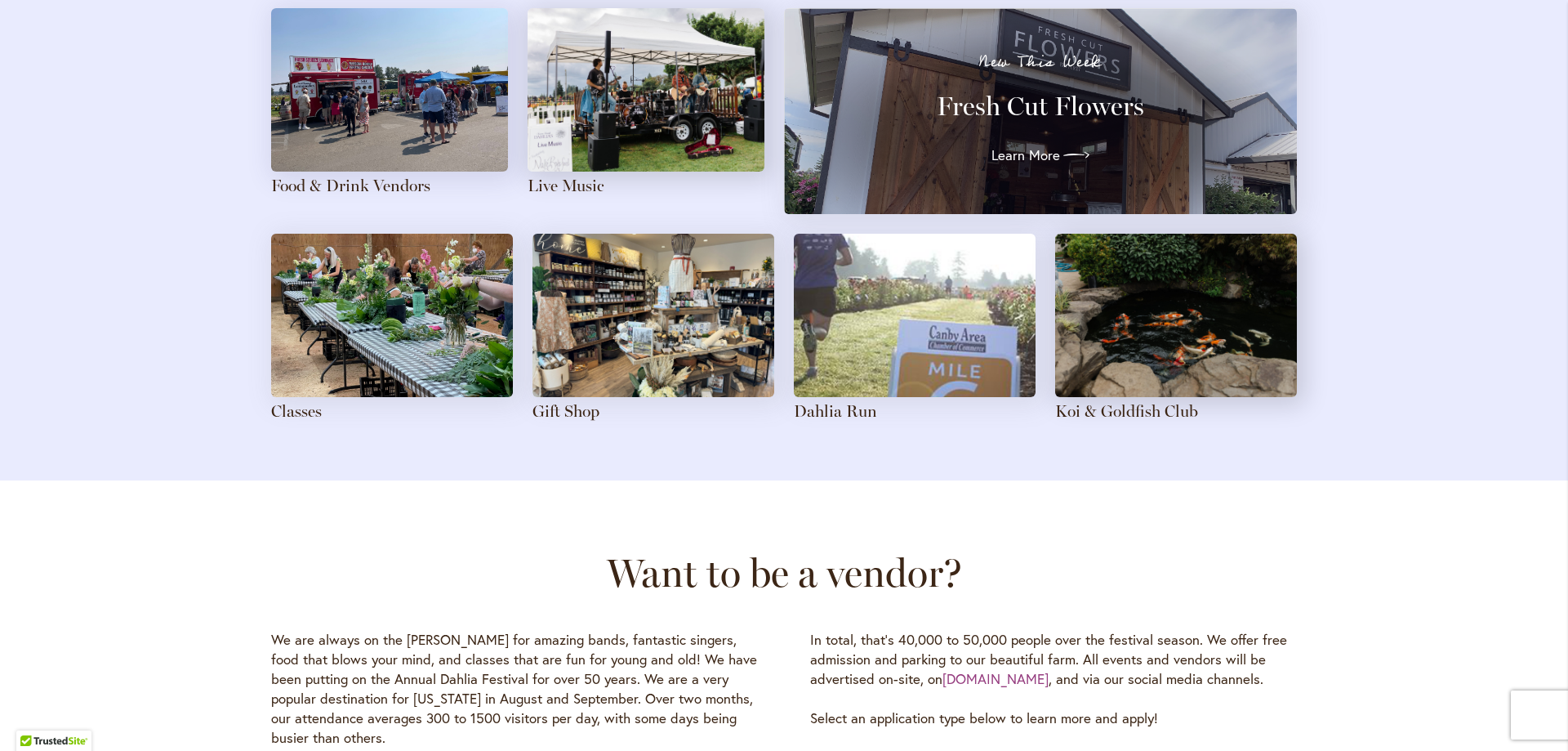
scroll to position [1851, 0]
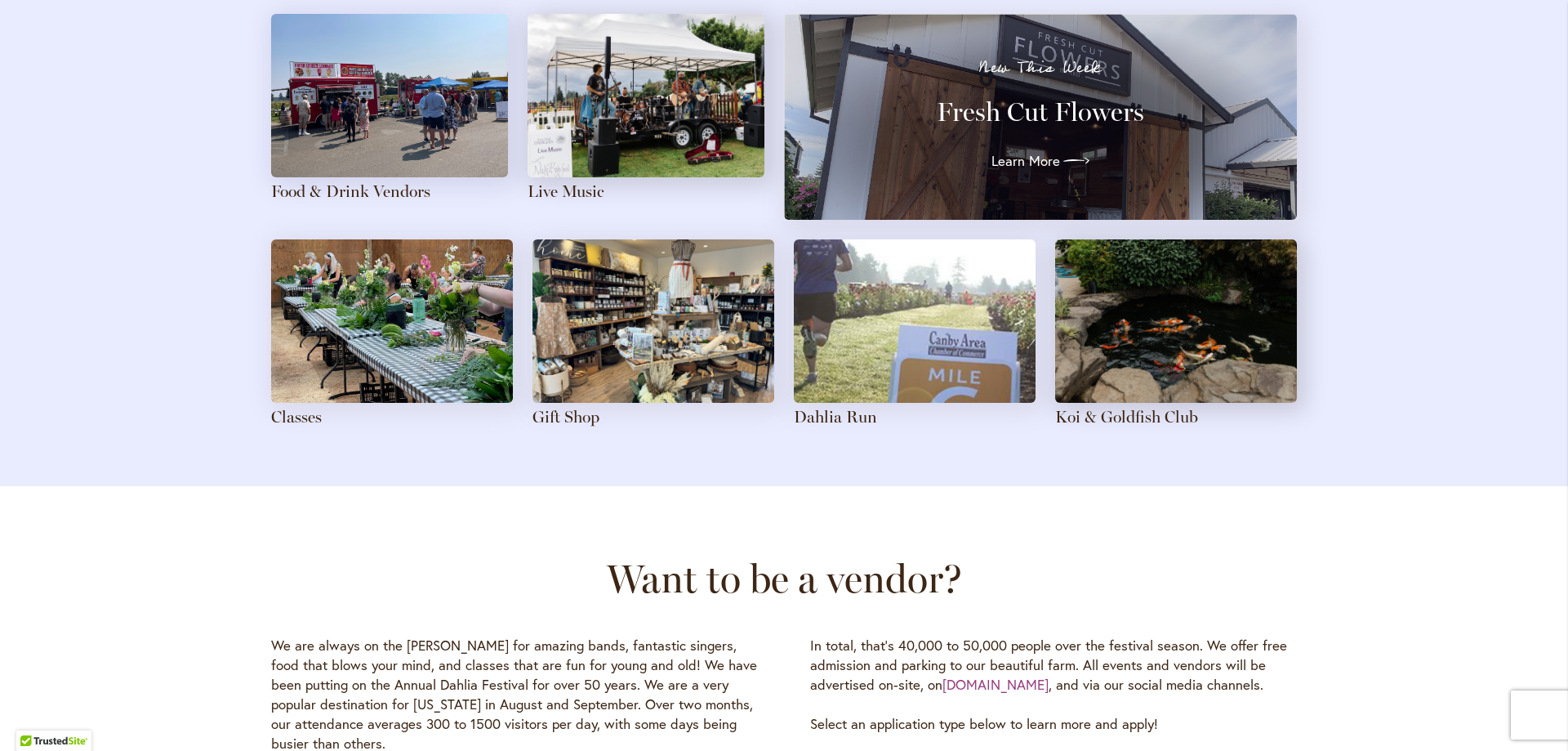
click at [966, 348] on img at bounding box center [915, 321] width 242 height 163
click at [803, 417] on link "Dahlia Run" at bounding box center [835, 416] width 83 height 19
click at [807, 422] on link "Dahlia Run" at bounding box center [835, 416] width 83 height 19
click at [861, 324] on img at bounding box center [915, 321] width 242 height 163
click at [846, 412] on link "Dahlia Run" at bounding box center [835, 416] width 83 height 19
